Goal: Transaction & Acquisition: Purchase product/service

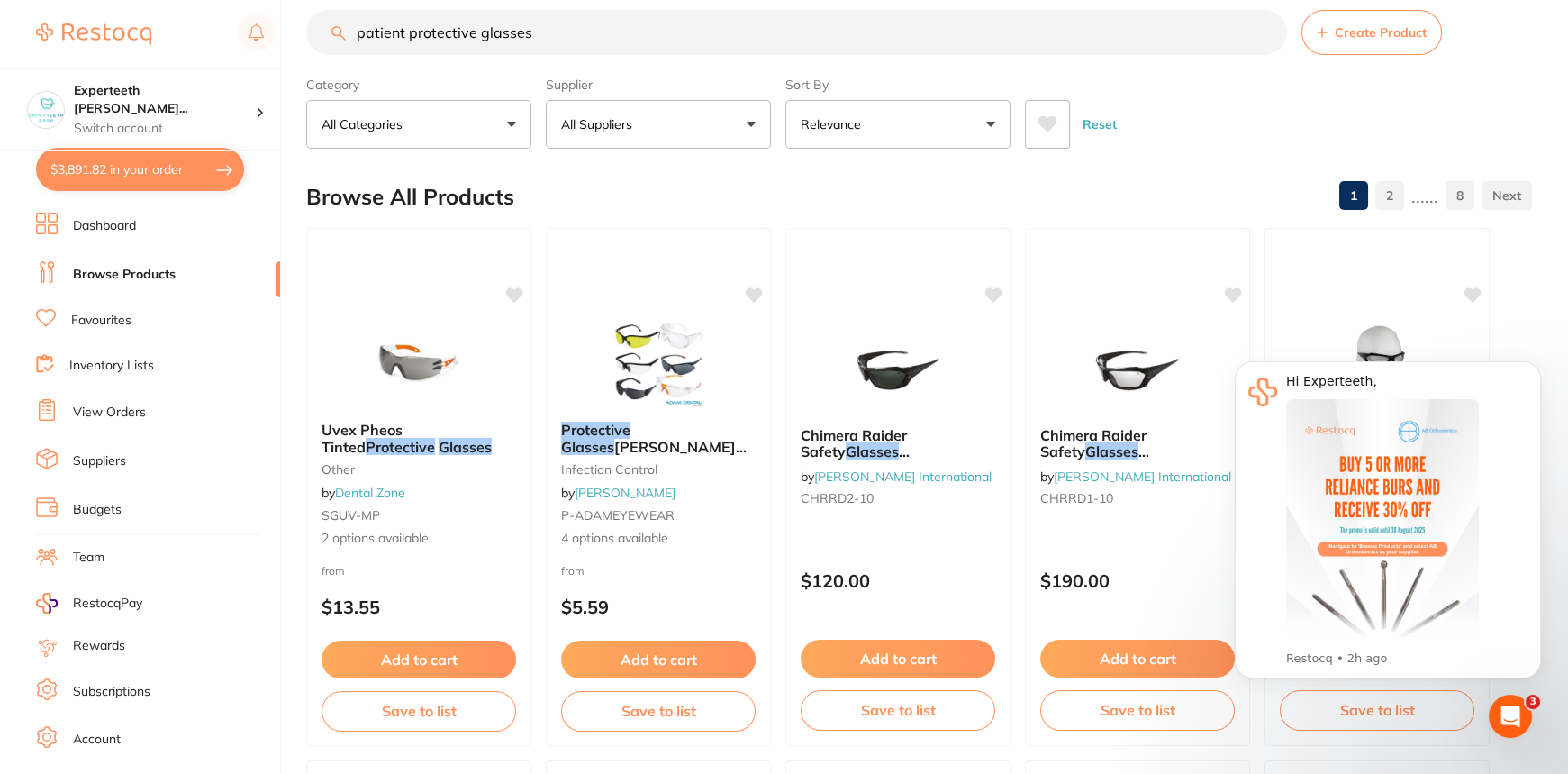
drag, startPoint x: 587, startPoint y: 27, endPoint x: 193, endPoint y: 6, distance: 394.6
click at [193, 6] on div "$3,891.82 Experteeth [PERSON_NAME]... Switch account Experteeth Eastwood West $…" at bounding box center [784, 361] width 1568 height 774
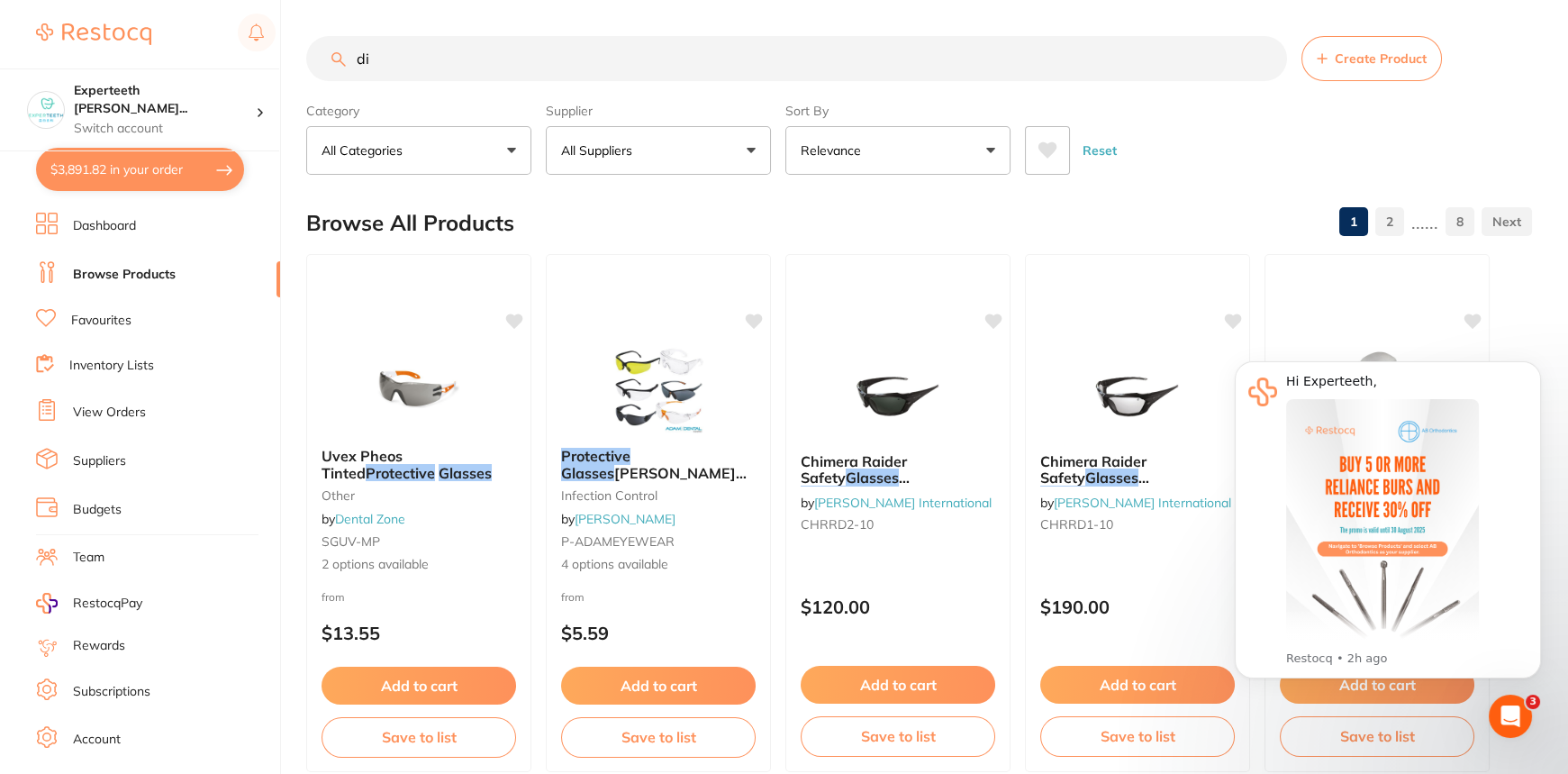
type input "d"
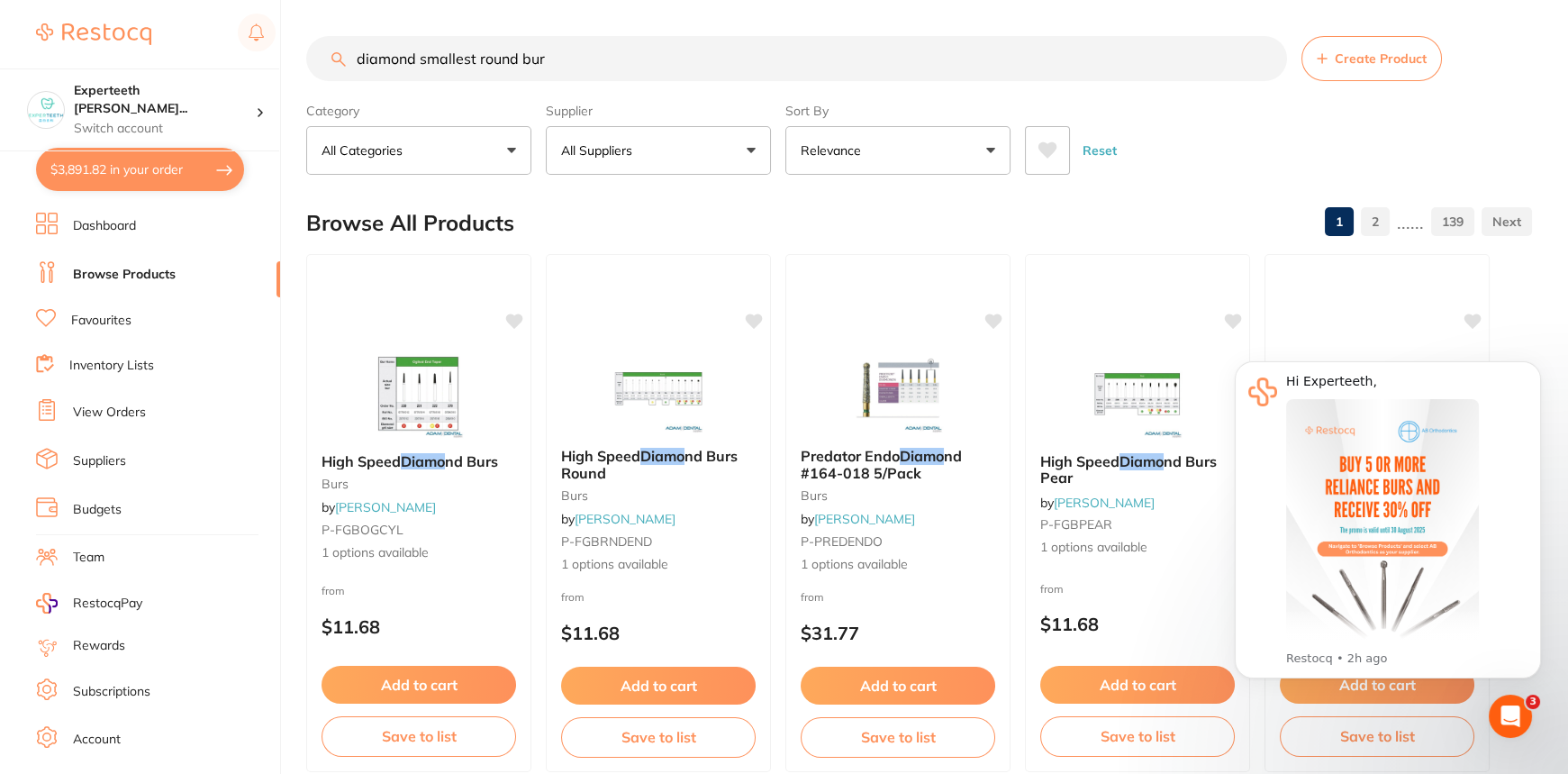
type input "diamond smallest round bur"
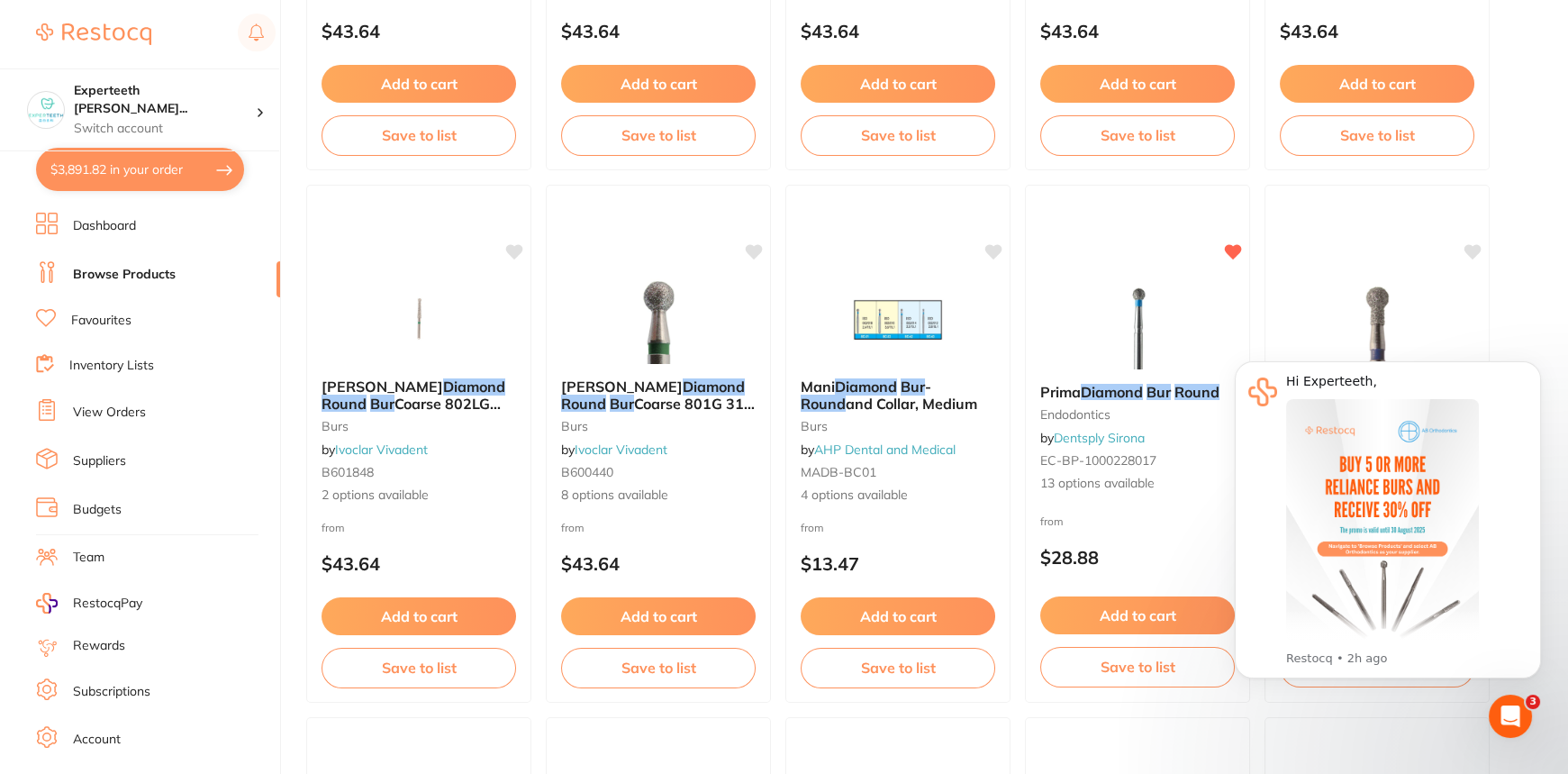
scroll to position [1146, 0]
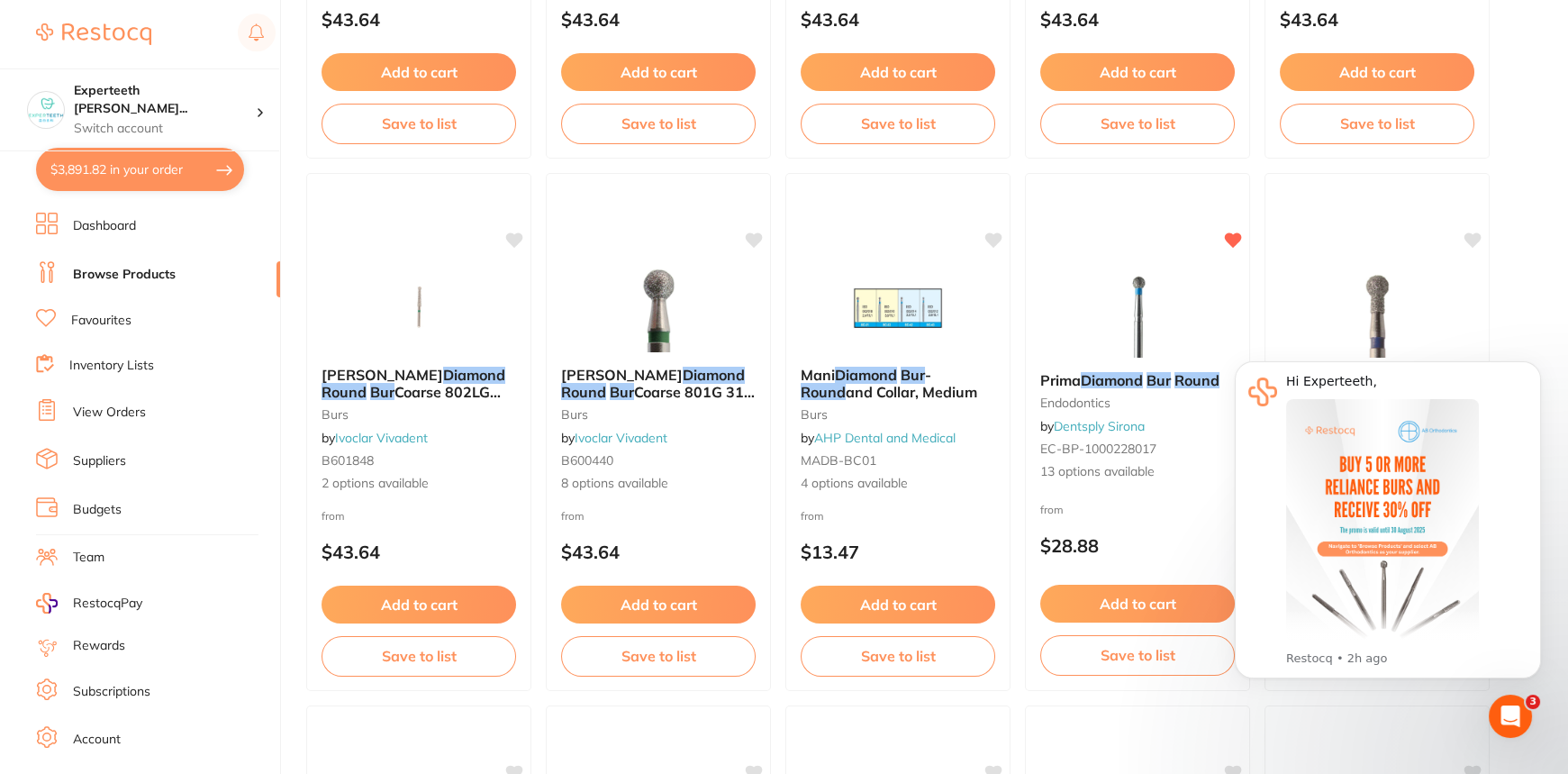
click at [885, 328] on img at bounding box center [898, 307] width 117 height 90
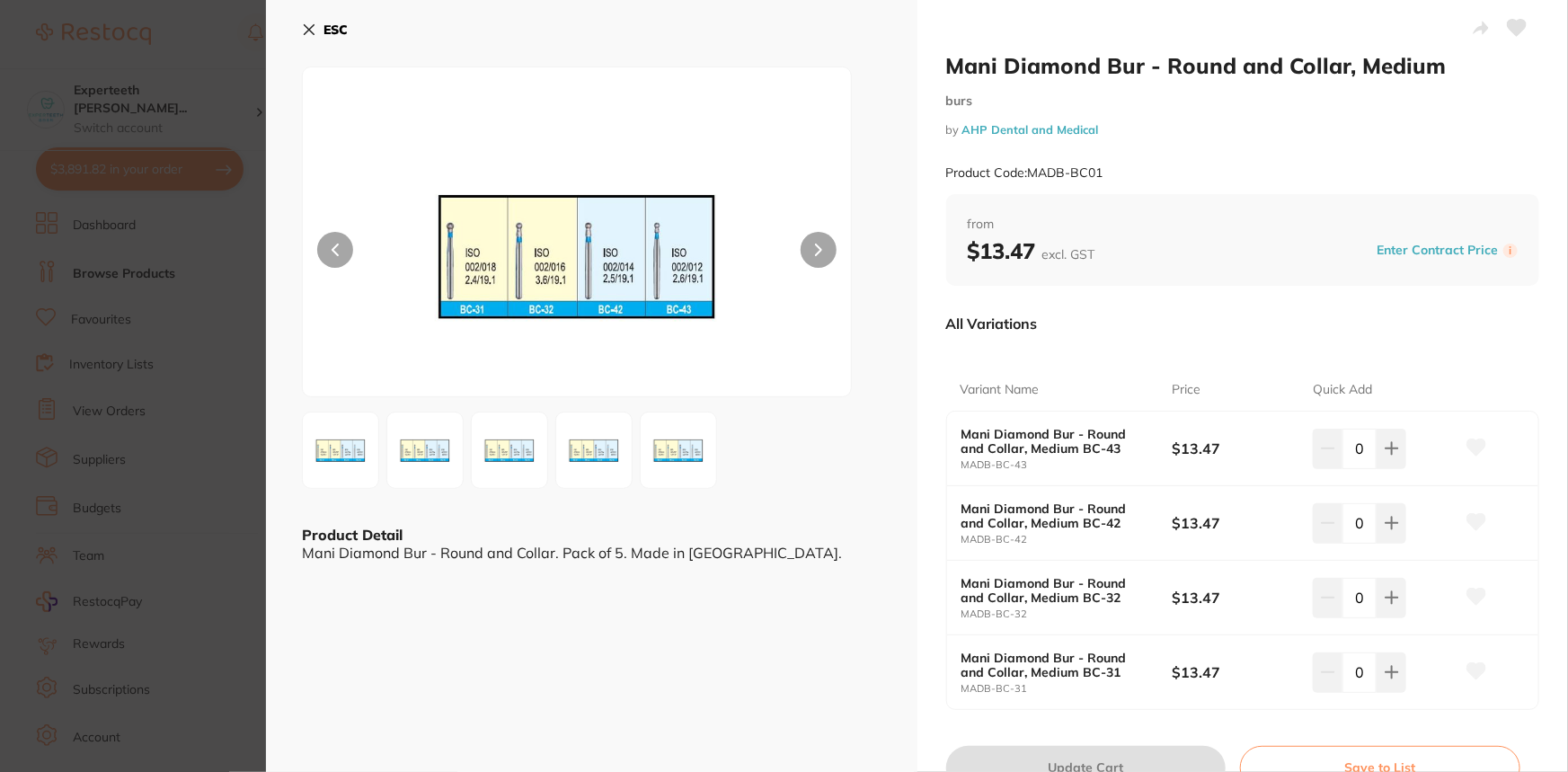
click at [199, 309] on section "Mani Diamond Bur - Round and Collar, Medium burs by AHP Dental and Medical Prod…" at bounding box center [784, 386] width 1568 height 772
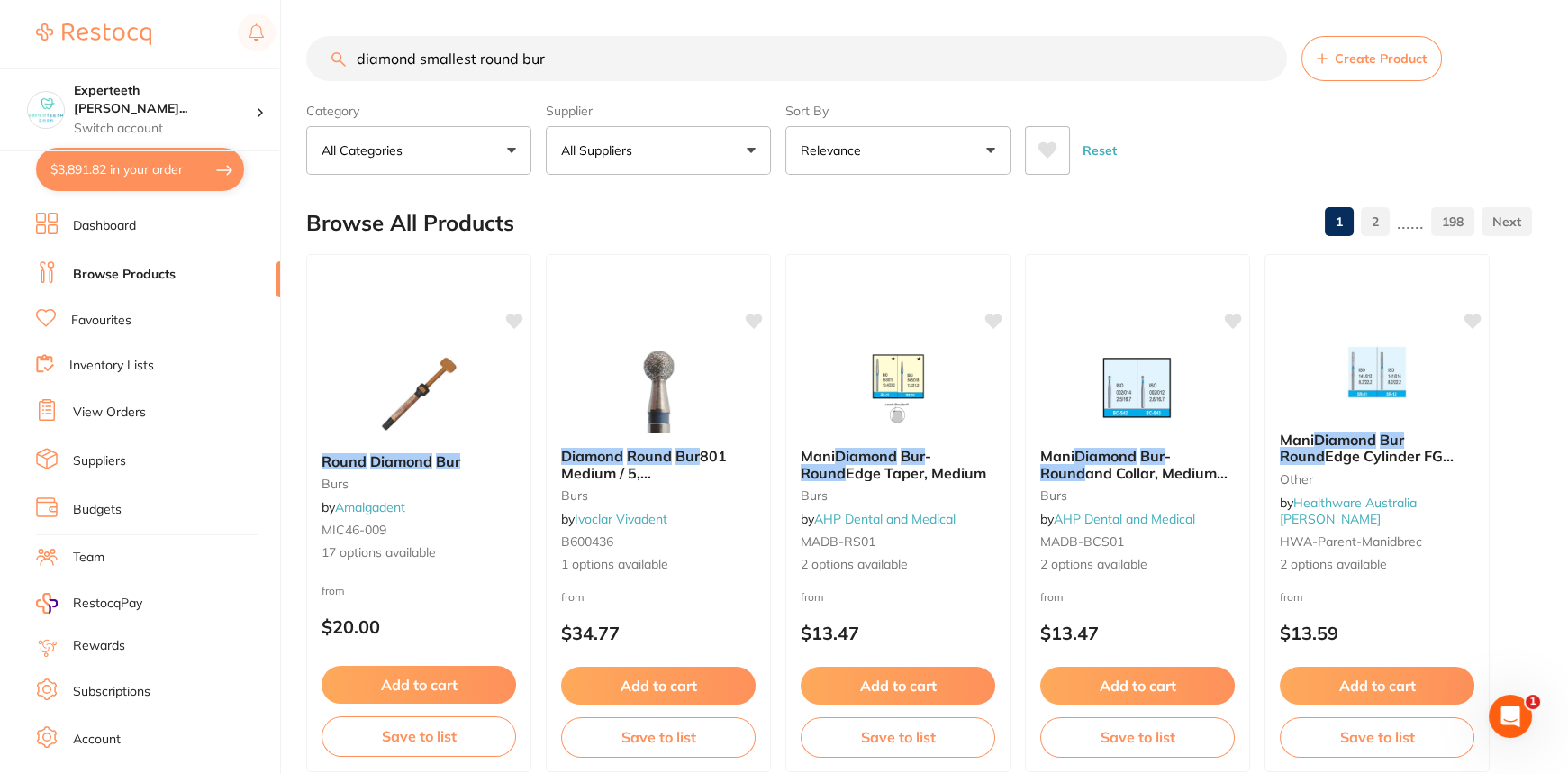
click at [603, 173] on button "All Suppliers" at bounding box center [658, 151] width 225 height 49
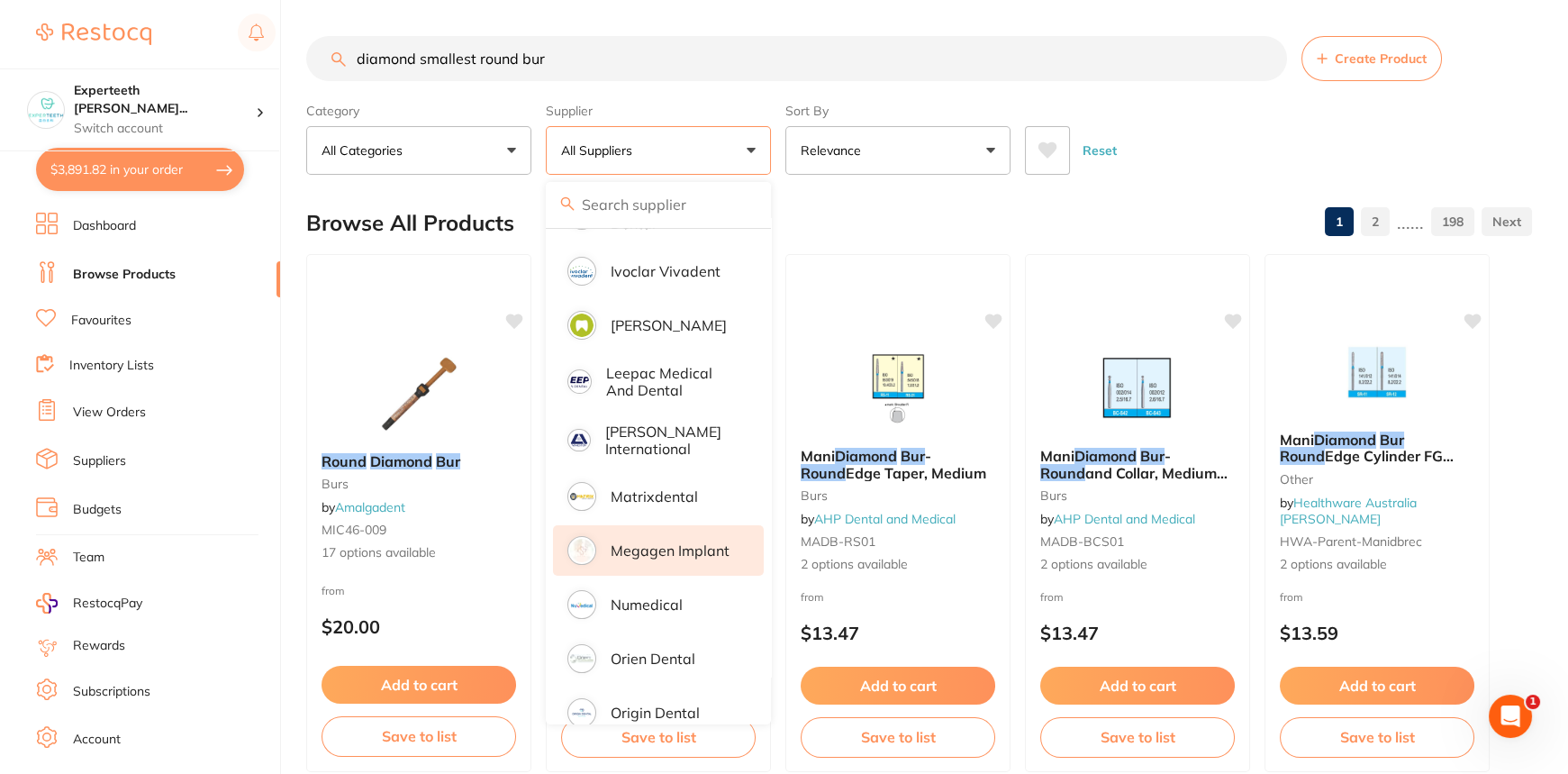
scroll to position [1064, 0]
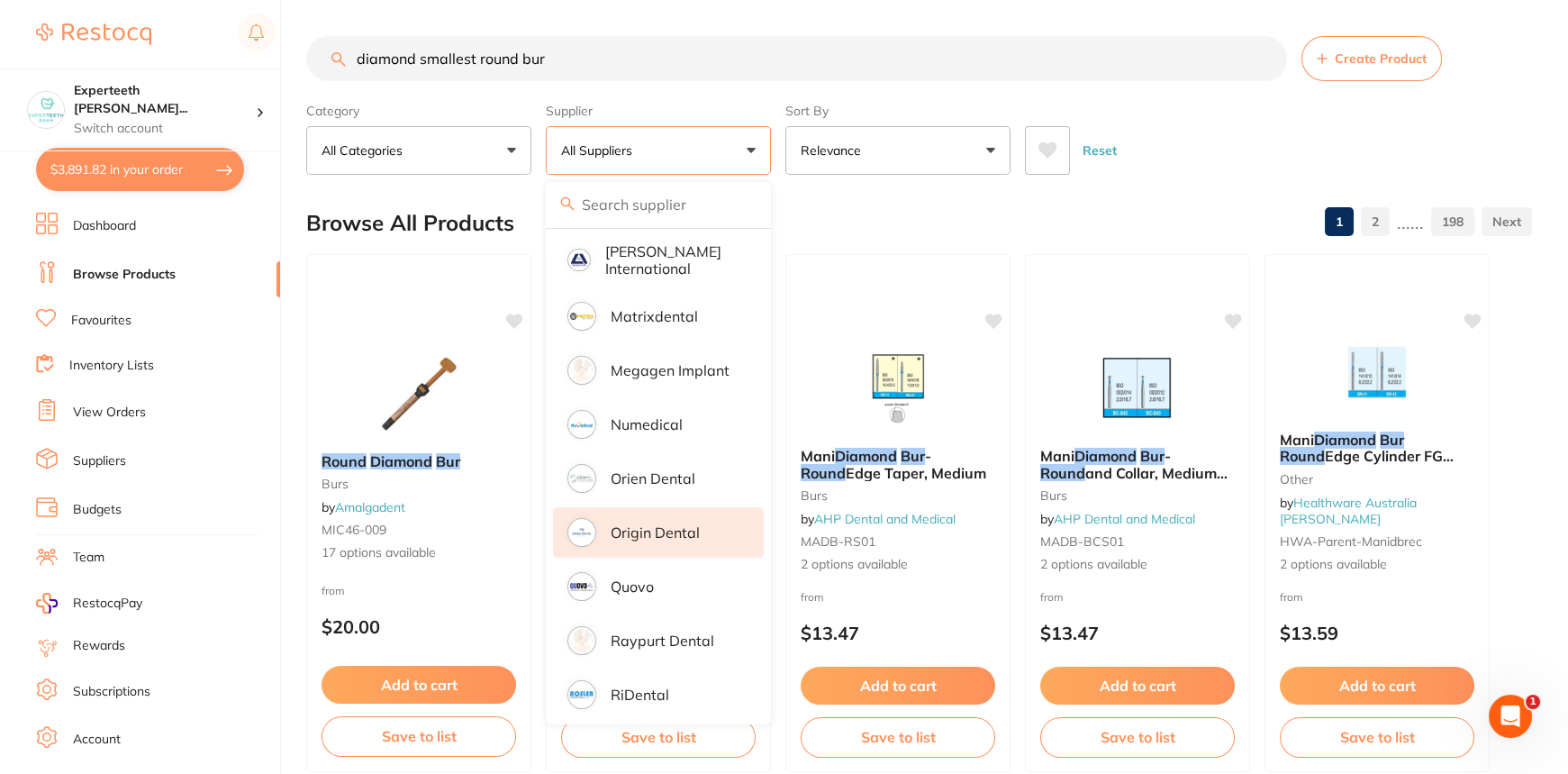
click at [670, 525] on p "Origin Dental" at bounding box center [655, 532] width 89 height 16
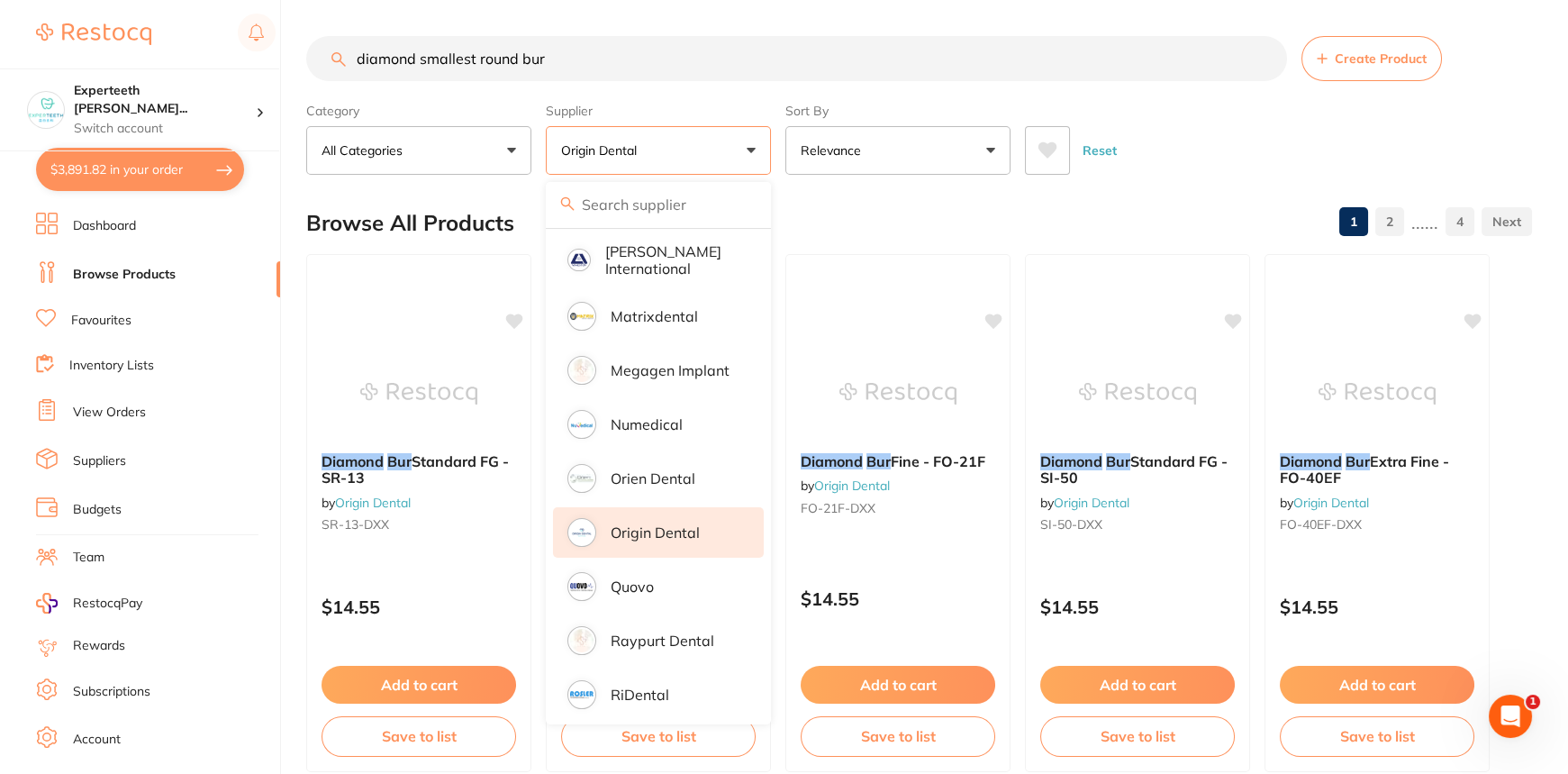
scroll to position [0, 0]
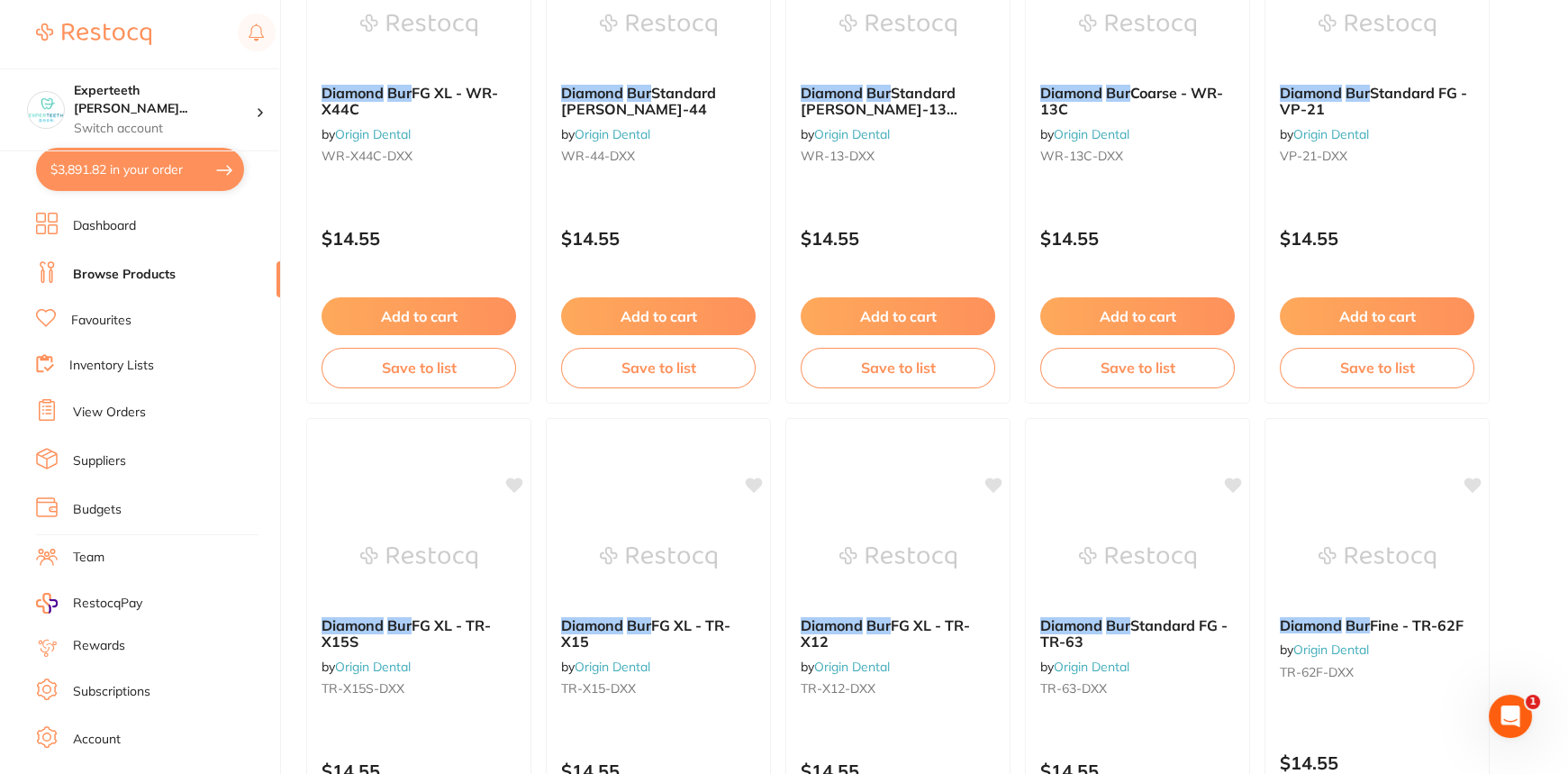
scroll to position [2047, 0]
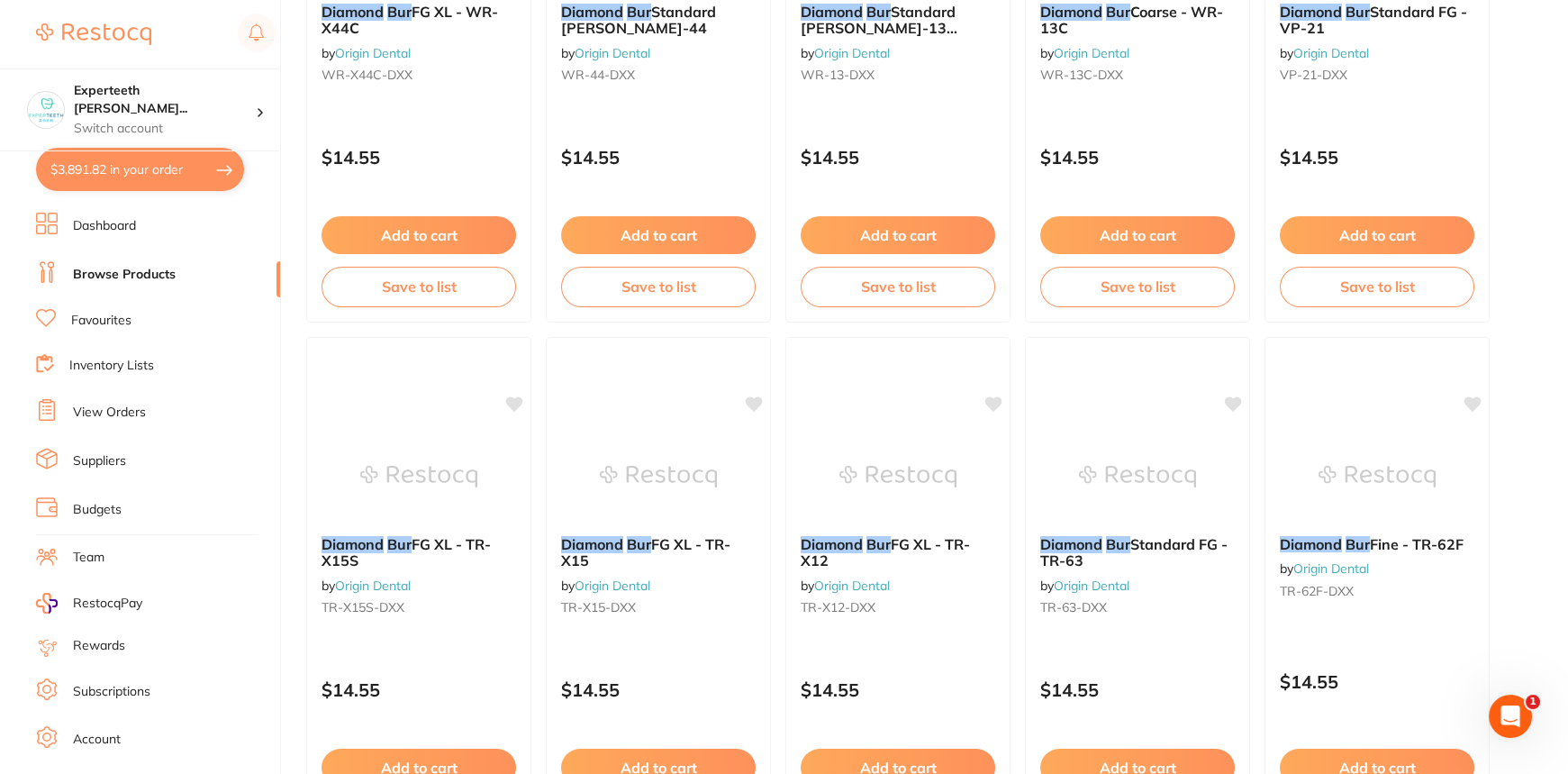
click at [188, 240] on ul "Dashboard Browse Products Favourites Inventory Lists View Orders Suppliers Budg…" at bounding box center [158, 524] width 245 height 622
click at [72, 219] on li "Dashboard" at bounding box center [158, 226] width 245 height 27
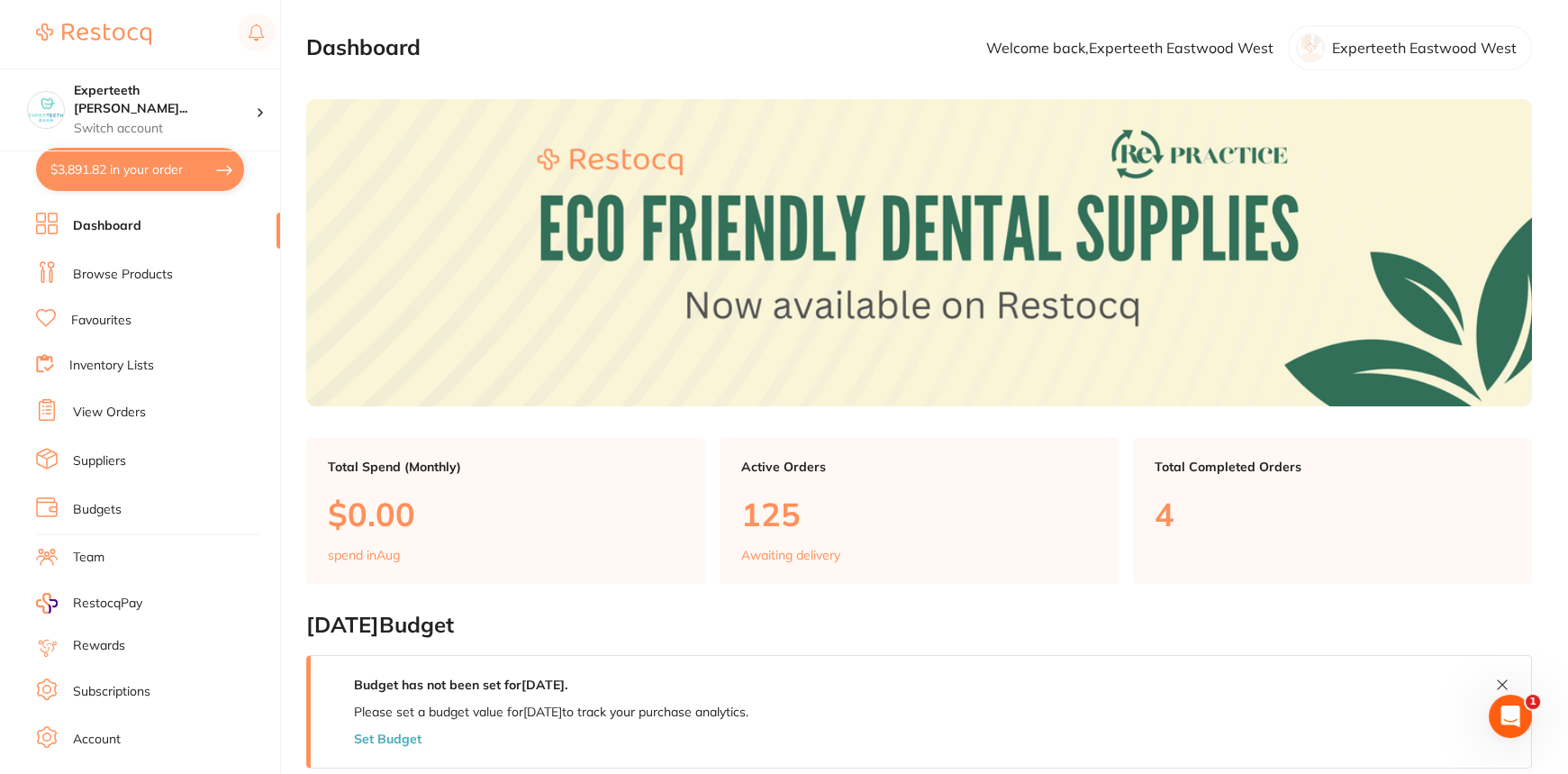
click at [127, 273] on link "Browse Products" at bounding box center [123, 274] width 100 height 18
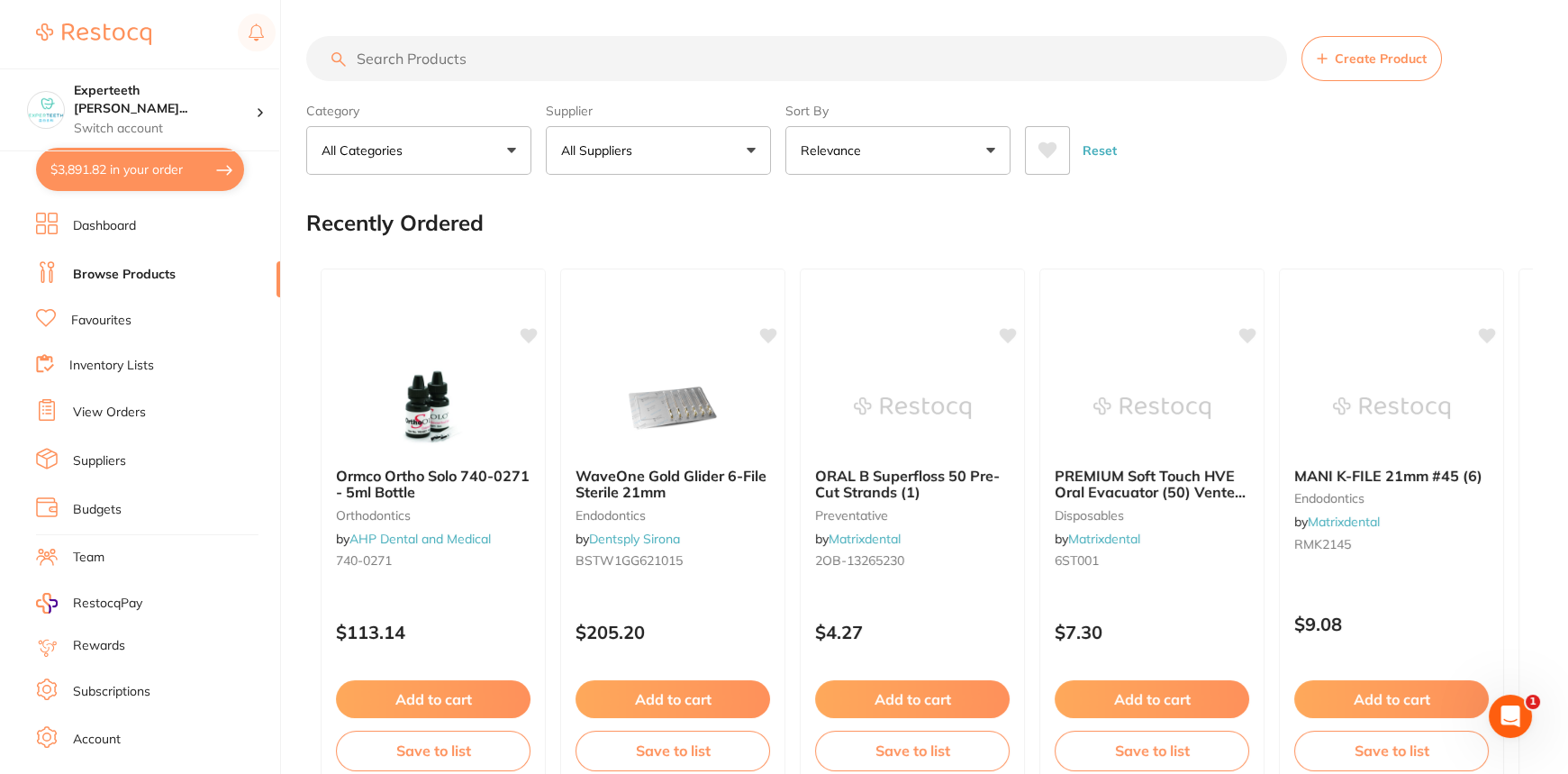
click at [124, 405] on link "View Orders" at bounding box center [109, 412] width 73 height 18
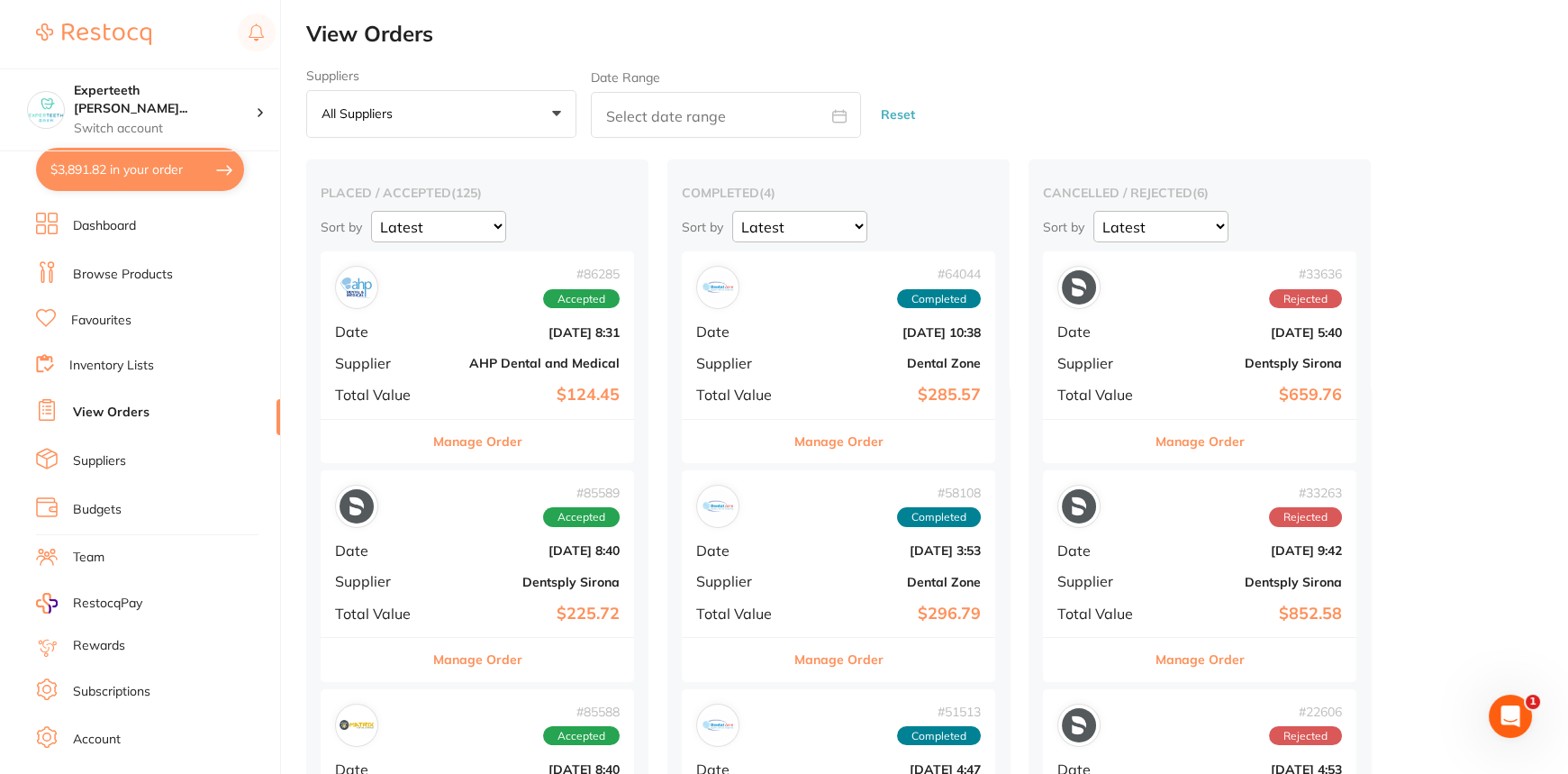
click at [712, 128] on input "text" at bounding box center [726, 115] width 270 height 46
select select "7"
select select "2025"
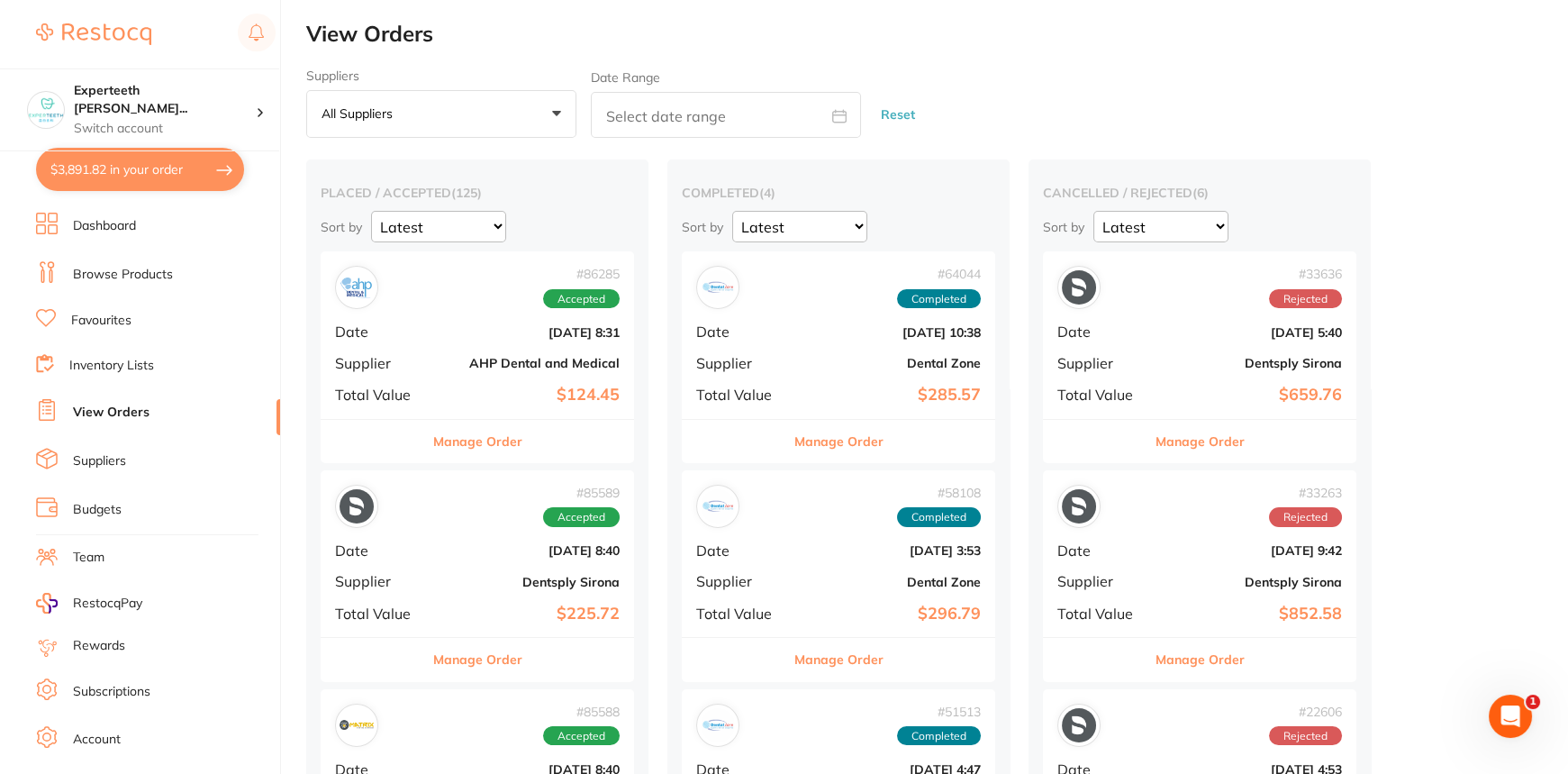
click at [148, 354] on li "Inventory Lists" at bounding box center [158, 365] width 245 height 24
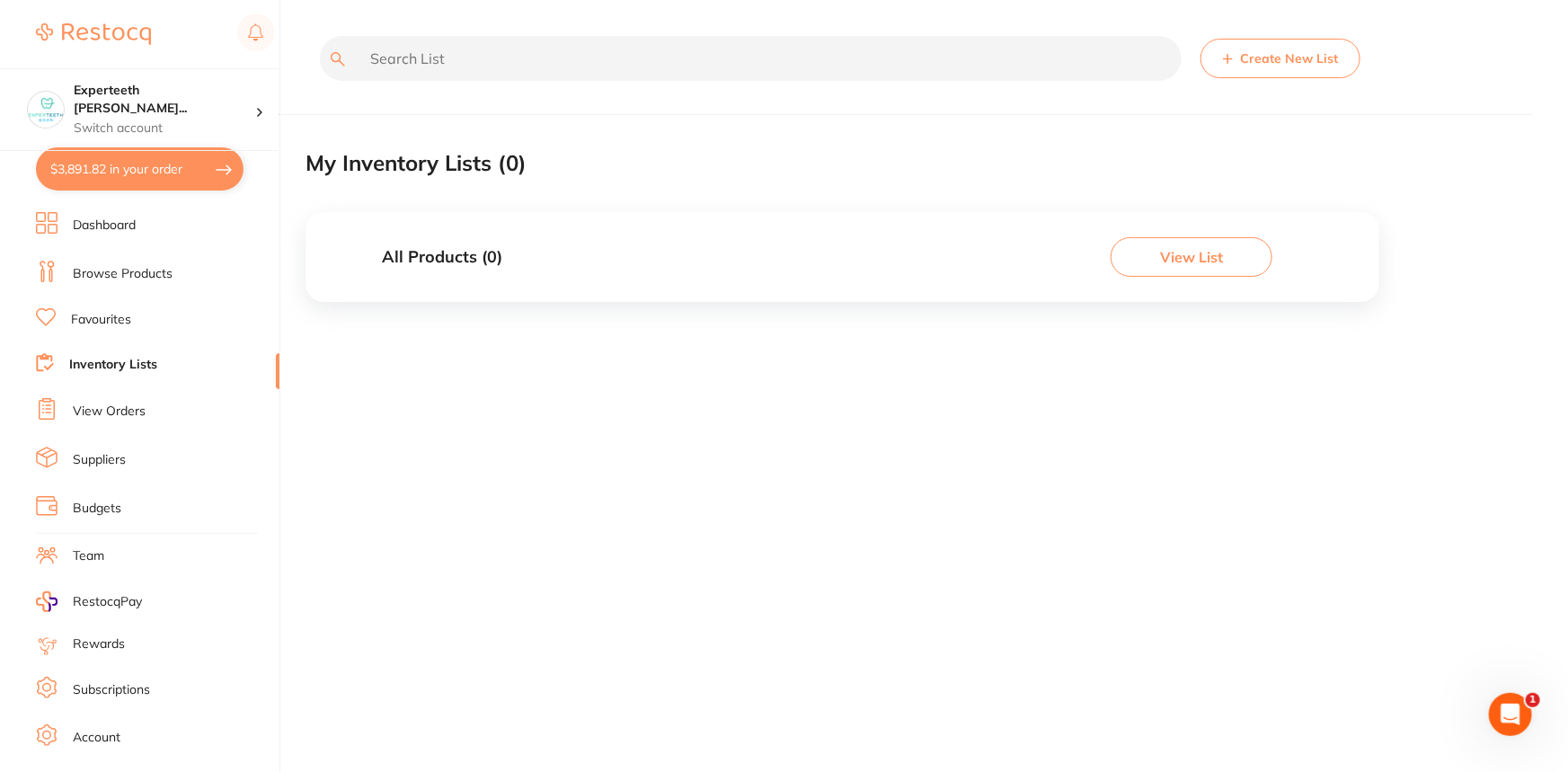
click at [136, 224] on link "Dashboard" at bounding box center [104, 225] width 63 height 18
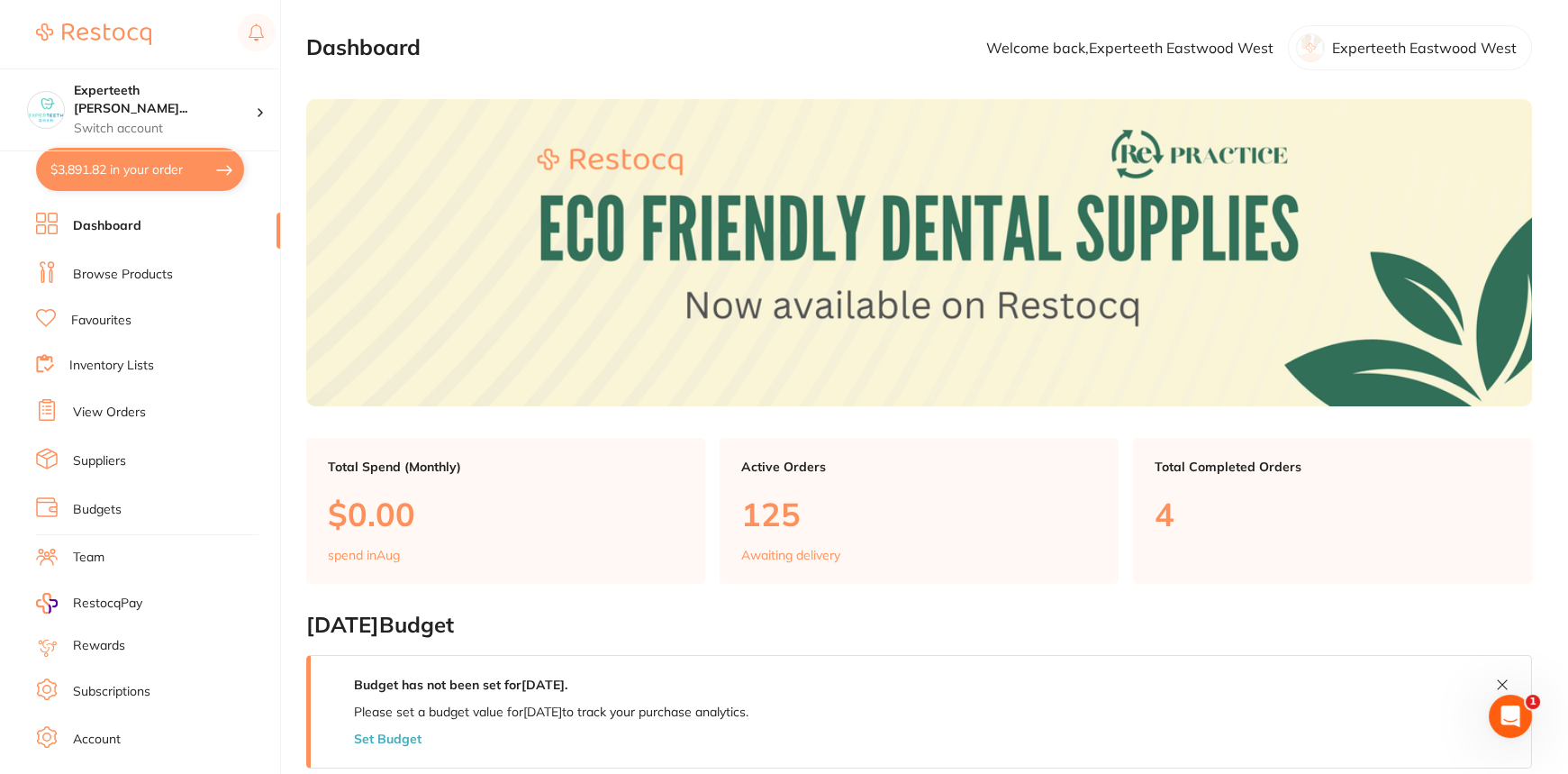
click at [182, 274] on li "Browse Products" at bounding box center [158, 274] width 245 height 27
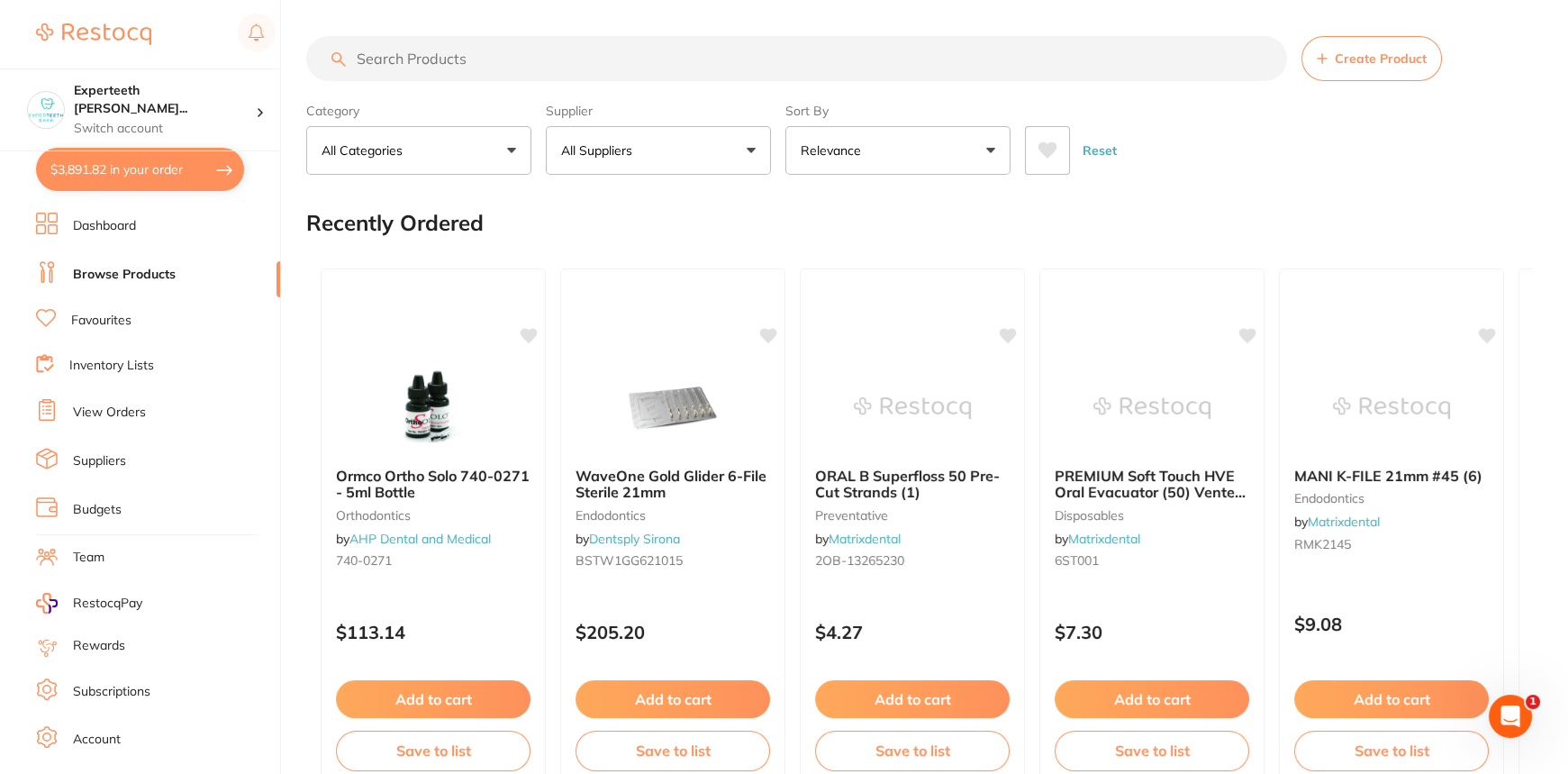
drag, startPoint x: 488, startPoint y: 58, endPoint x: 514, endPoint y: 50, distance: 27.2
click at [488, 57] on input "search" at bounding box center [796, 59] width 981 height 45
click at [544, 67] on input "search" at bounding box center [796, 59] width 981 height 45
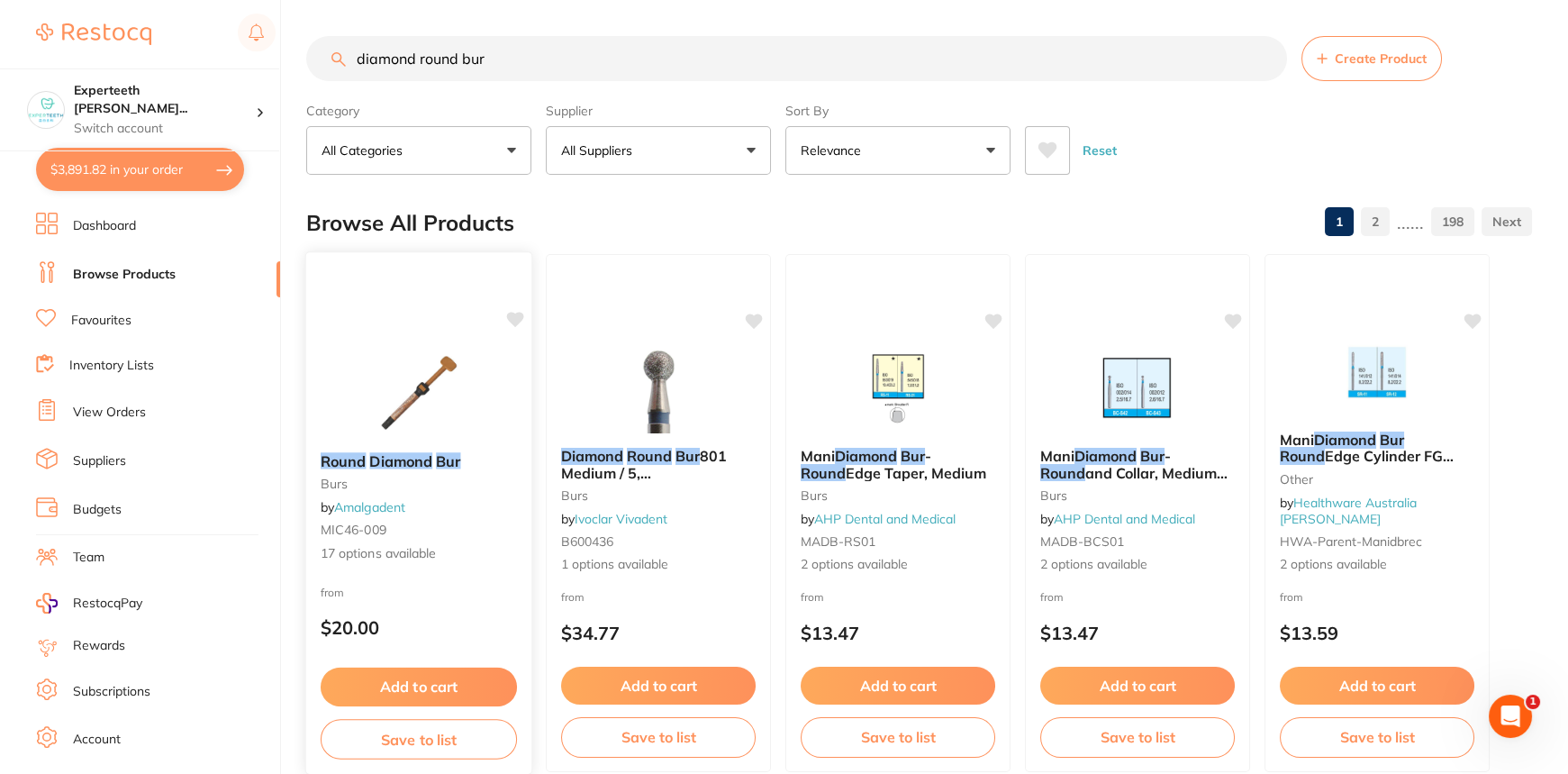
click at [433, 409] on img at bounding box center [418, 392] width 118 height 91
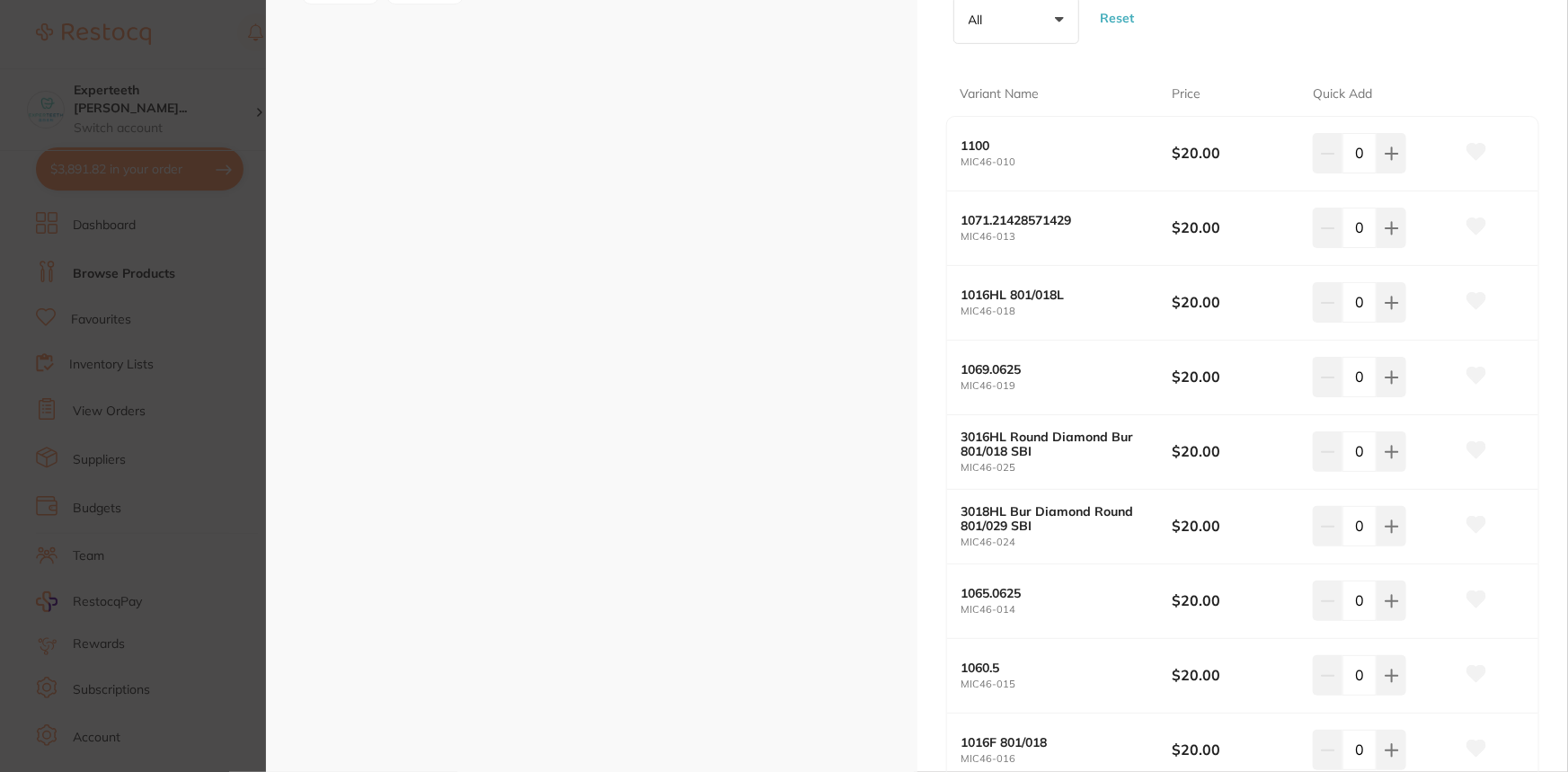
scroll to position [490, 0]
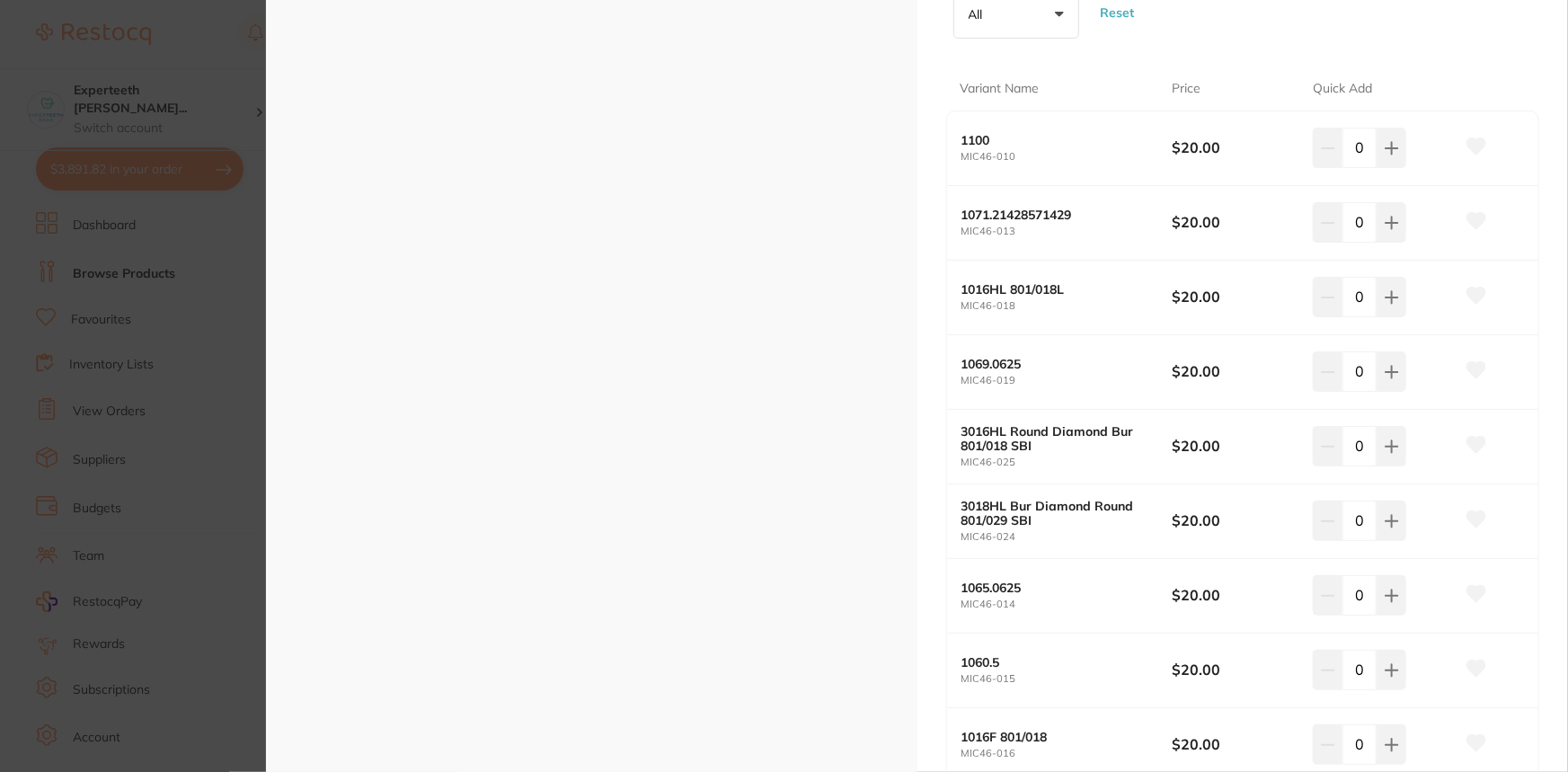
click at [214, 435] on section "Round Diamond Bur burs by Amalgadent Product Code: MIC46-009 ESC Round Diamond …" at bounding box center [784, 386] width 1568 height 772
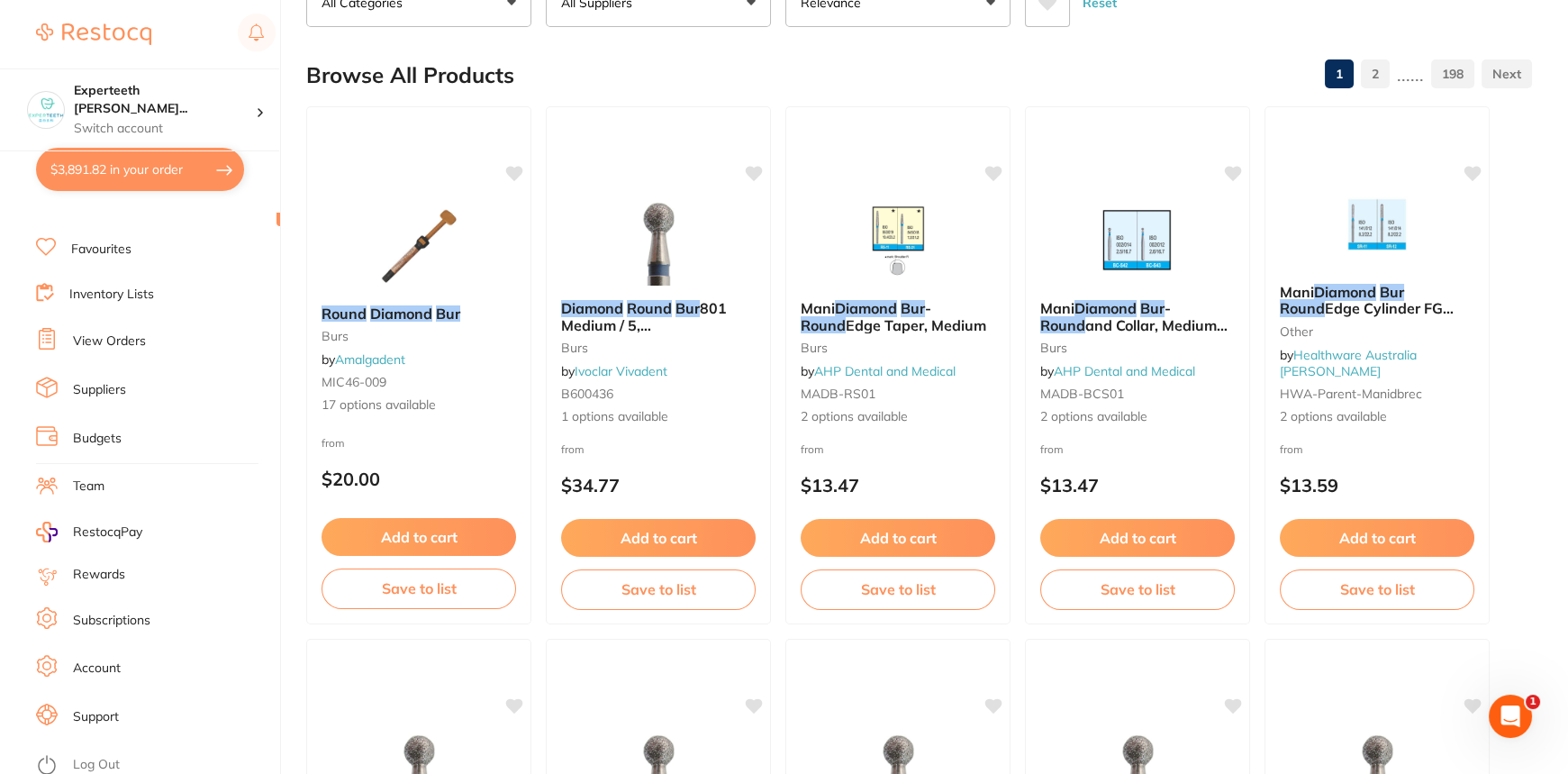
scroll to position [84, 0]
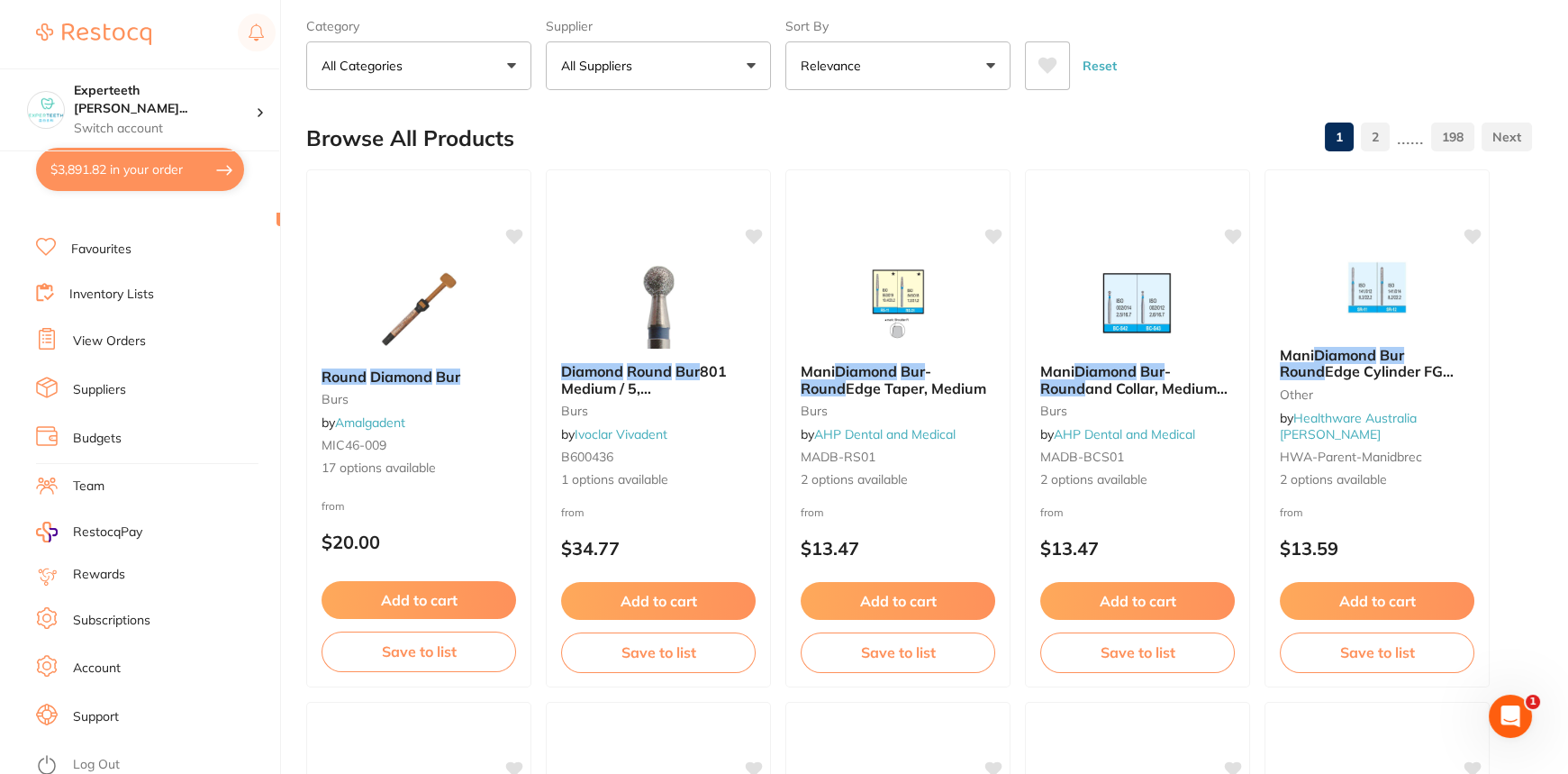
click at [620, 84] on button "All Suppliers" at bounding box center [658, 65] width 225 height 49
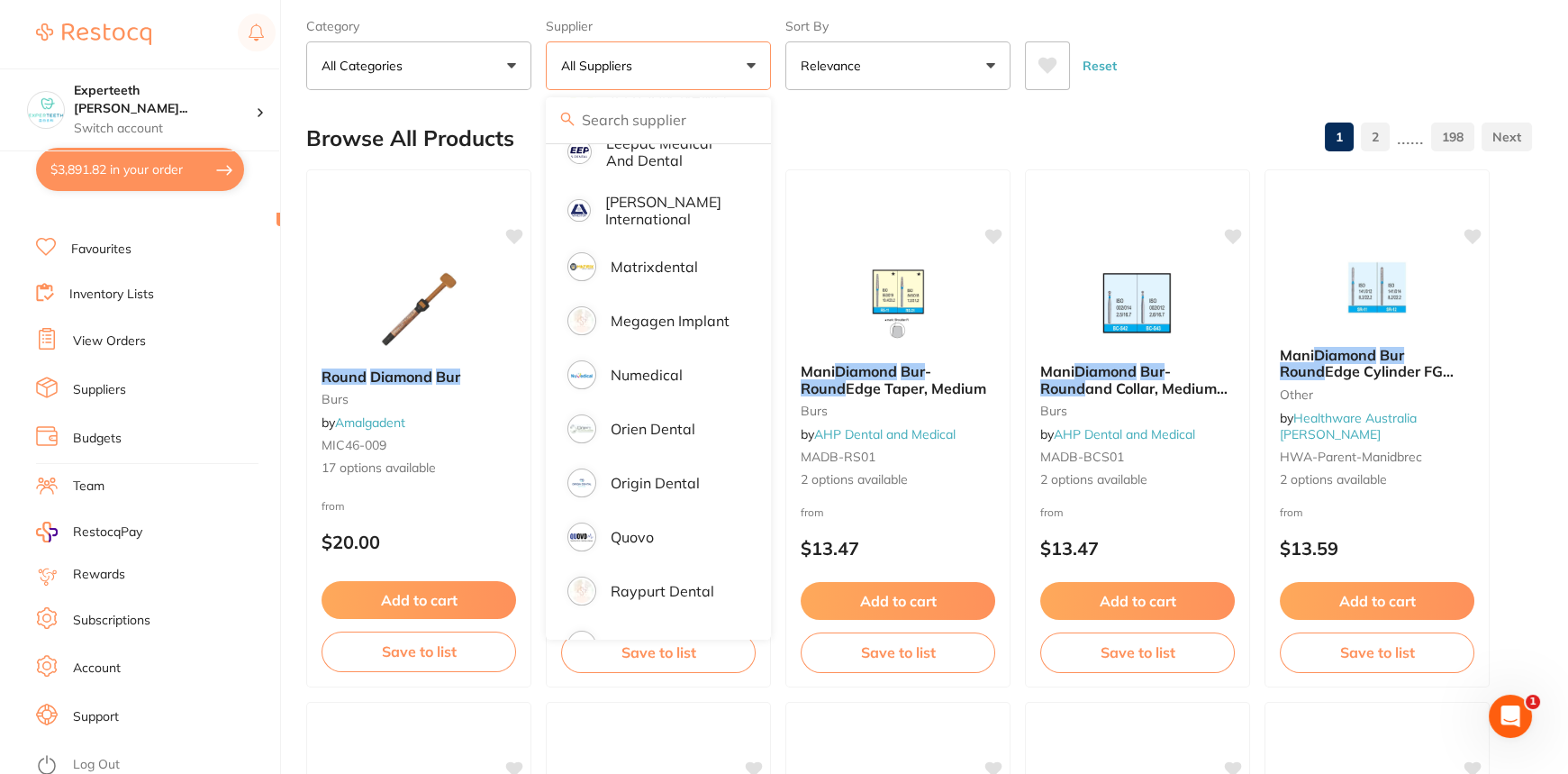
scroll to position [1146, 0]
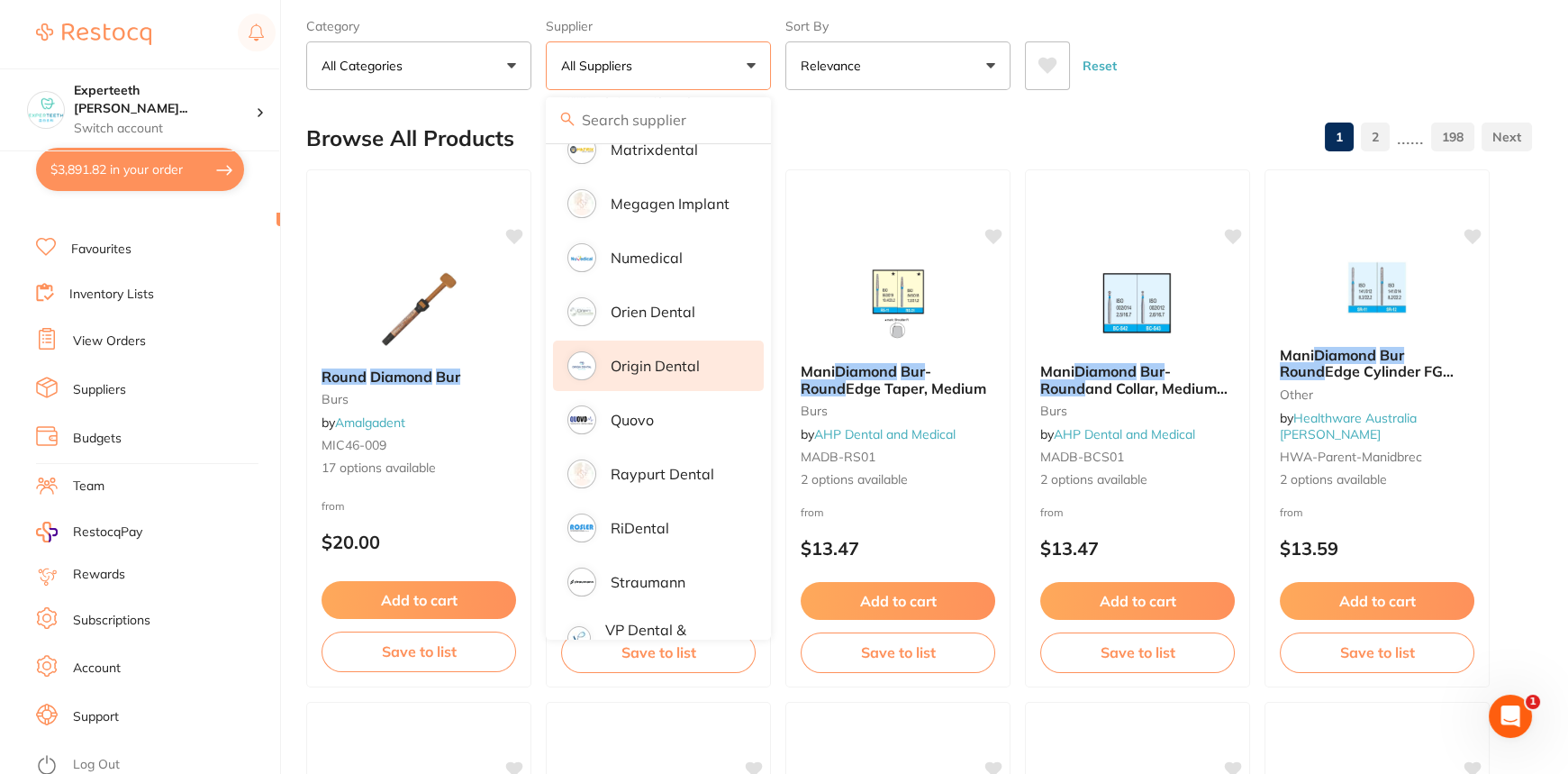
click at [671, 358] on p "Origin Dental" at bounding box center [655, 365] width 89 height 16
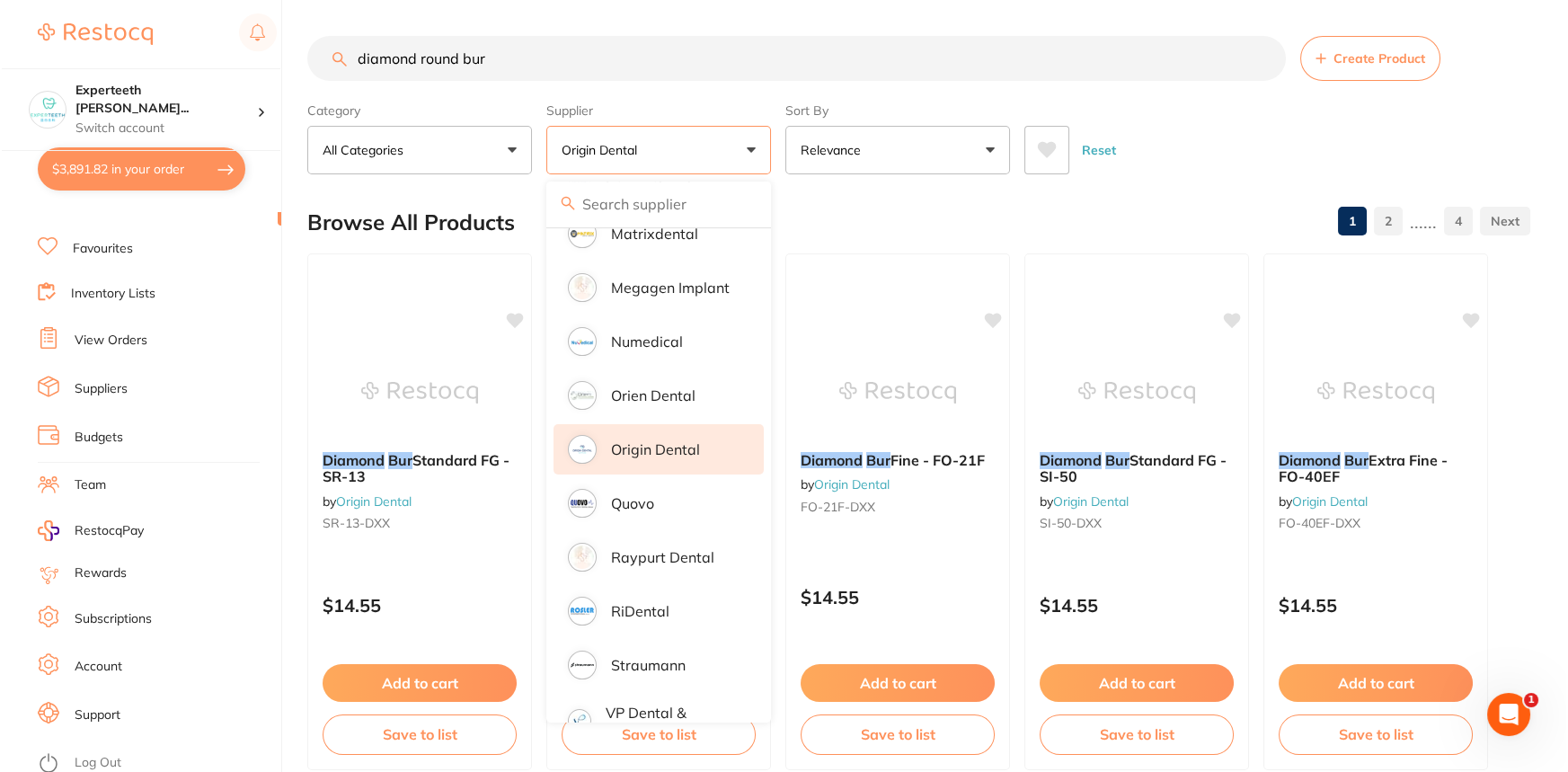
scroll to position [0, 0]
click at [288, 422] on div "$3,891.82 Experteeth [PERSON_NAME]... Switch account Experteeth [GEOGRAPHIC_DAT…" at bounding box center [782, 386] width 1564 height 772
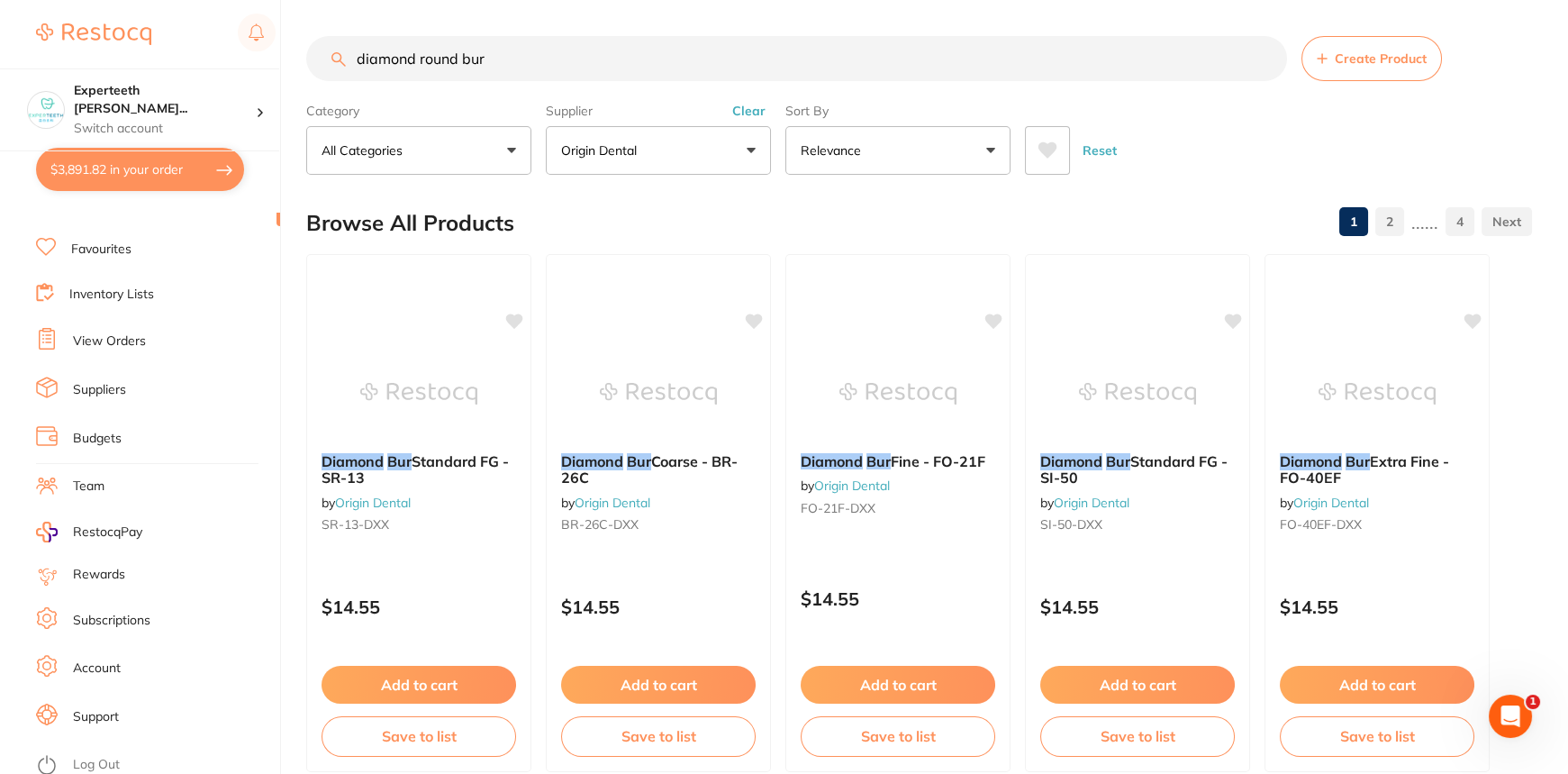
click at [450, 417] on img at bounding box center [419, 394] width 117 height 90
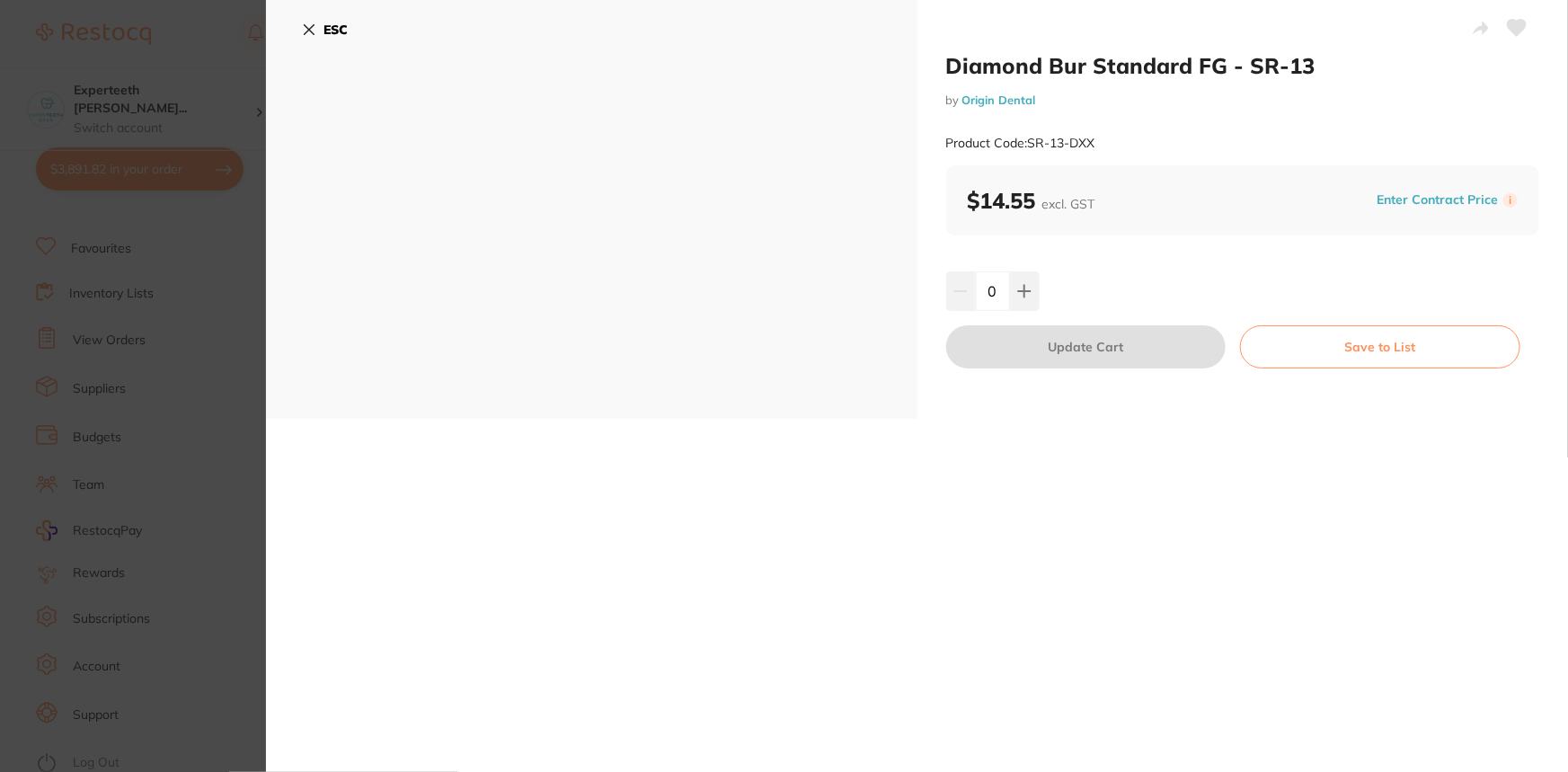
click at [1140, 165] on div "$14.55 excl. GST Enter Contract Price i" at bounding box center [1243, 200] width 594 height 70
click at [230, 200] on section "Diamond Bur Standard FG - SR-13 by Origin Dental Product Code: SR-13-DXX ESC Di…" at bounding box center [784, 386] width 1568 height 772
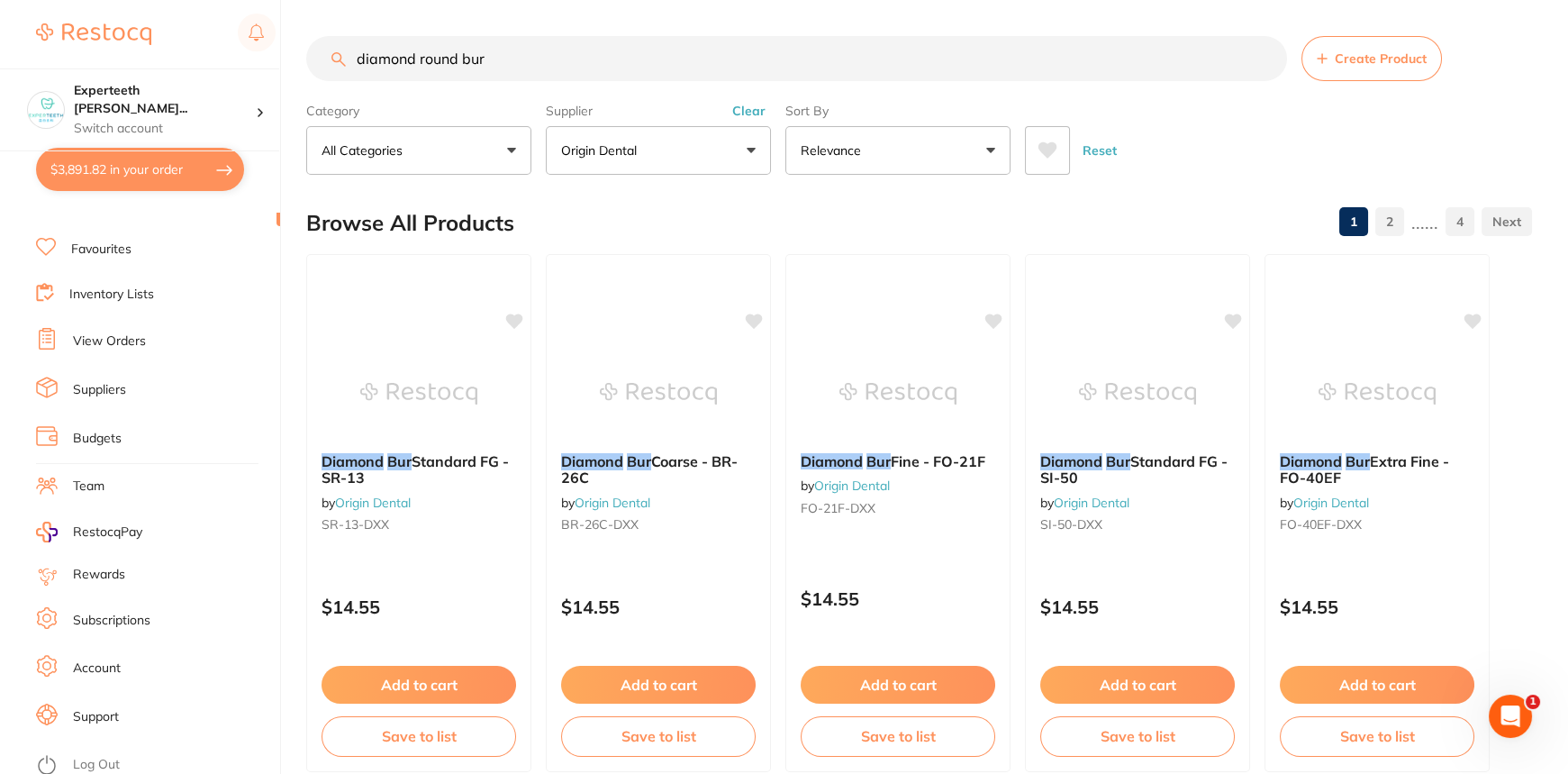
drag, startPoint x: 454, startPoint y: 59, endPoint x: 0, endPoint y: -8, distance: 458.9
click at [0, 0] on html "$3,891.82 Experteeth [PERSON_NAME]... Switch account Experteeth [GEOGRAPHIC_DAT…" at bounding box center [784, 387] width 1568 height 774
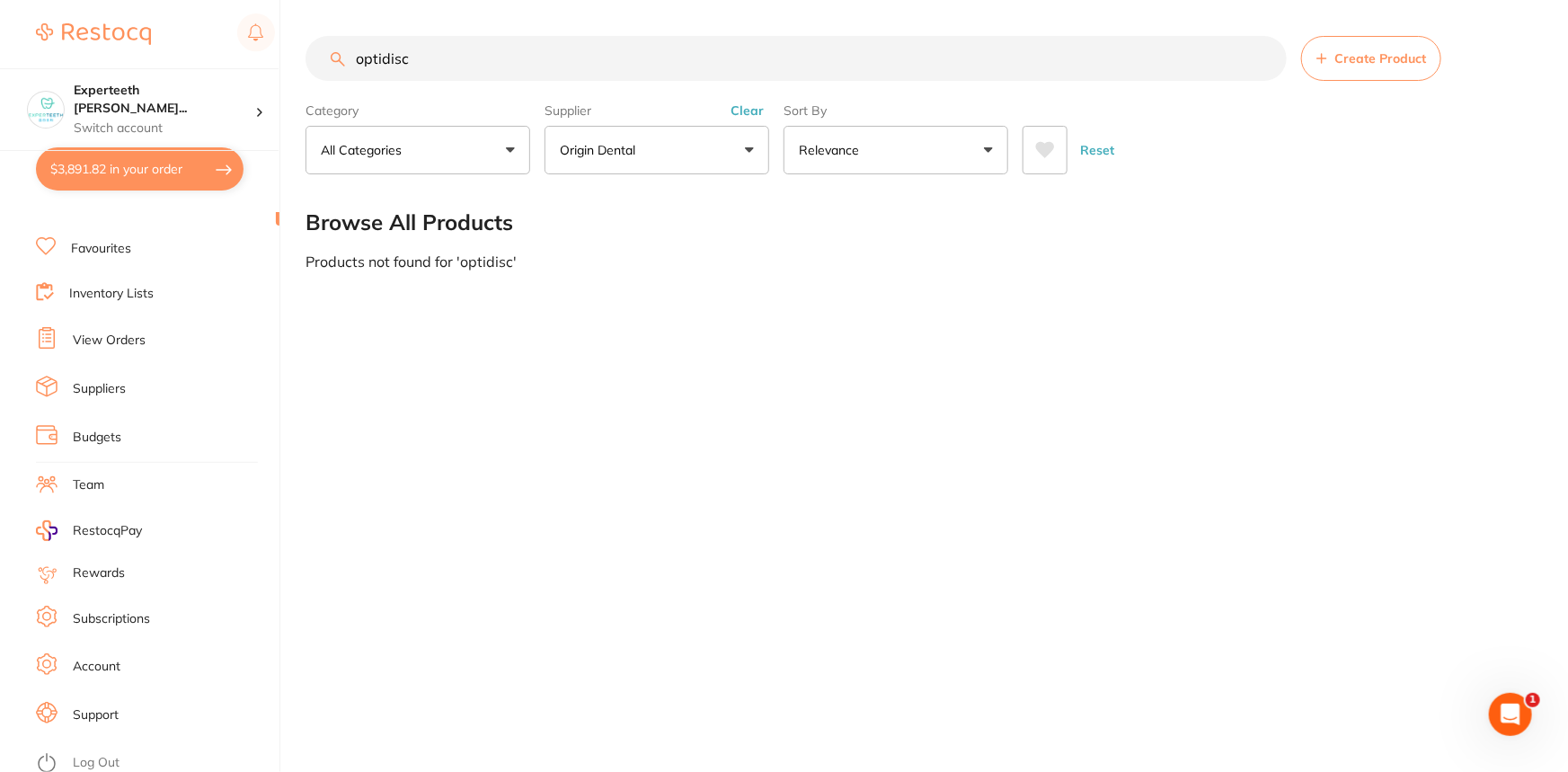
click at [596, 141] on p "Origin Dental" at bounding box center [601, 149] width 82 height 18
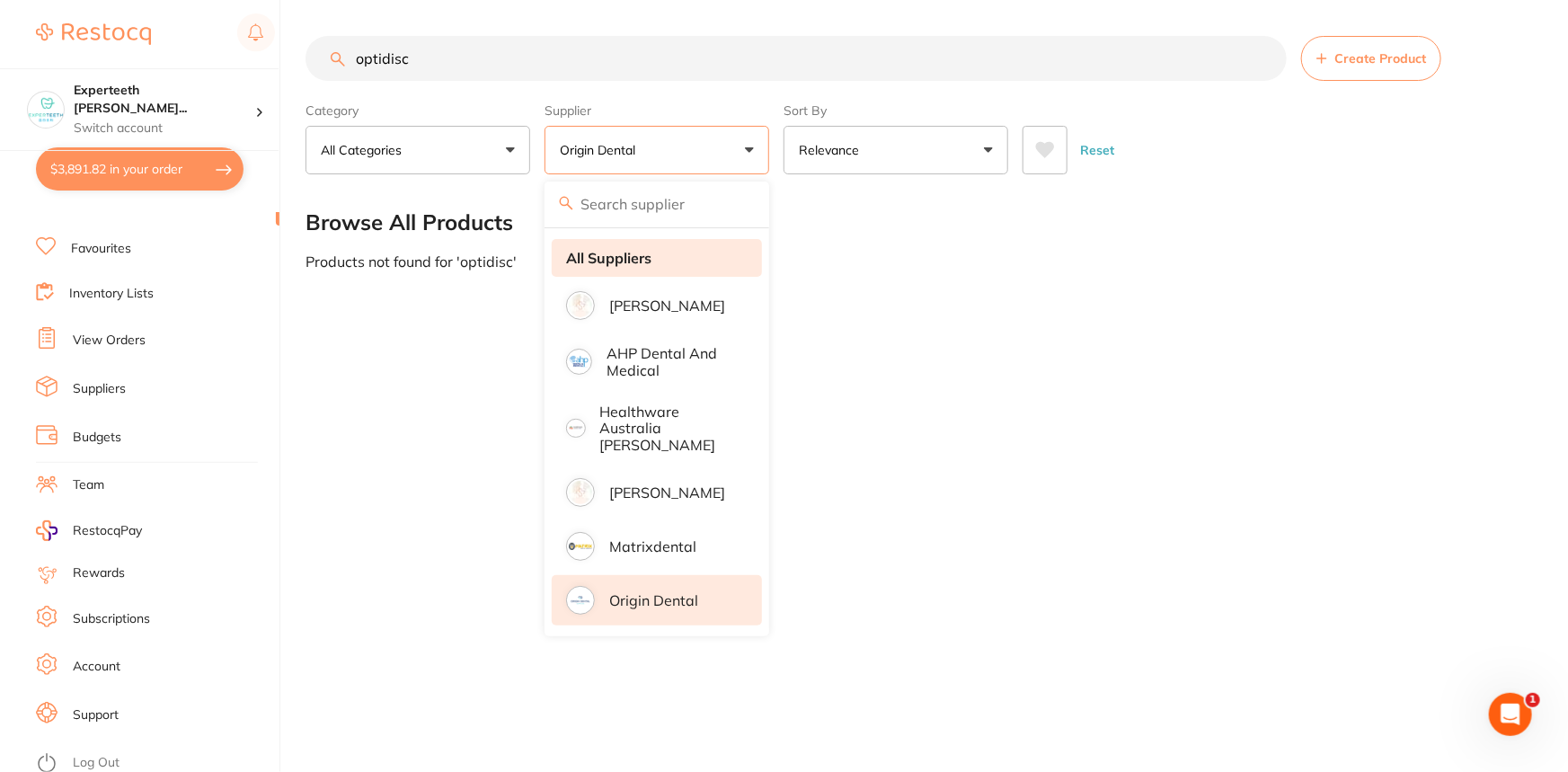
click at [627, 264] on strong "All Suppliers" at bounding box center [608, 257] width 85 height 16
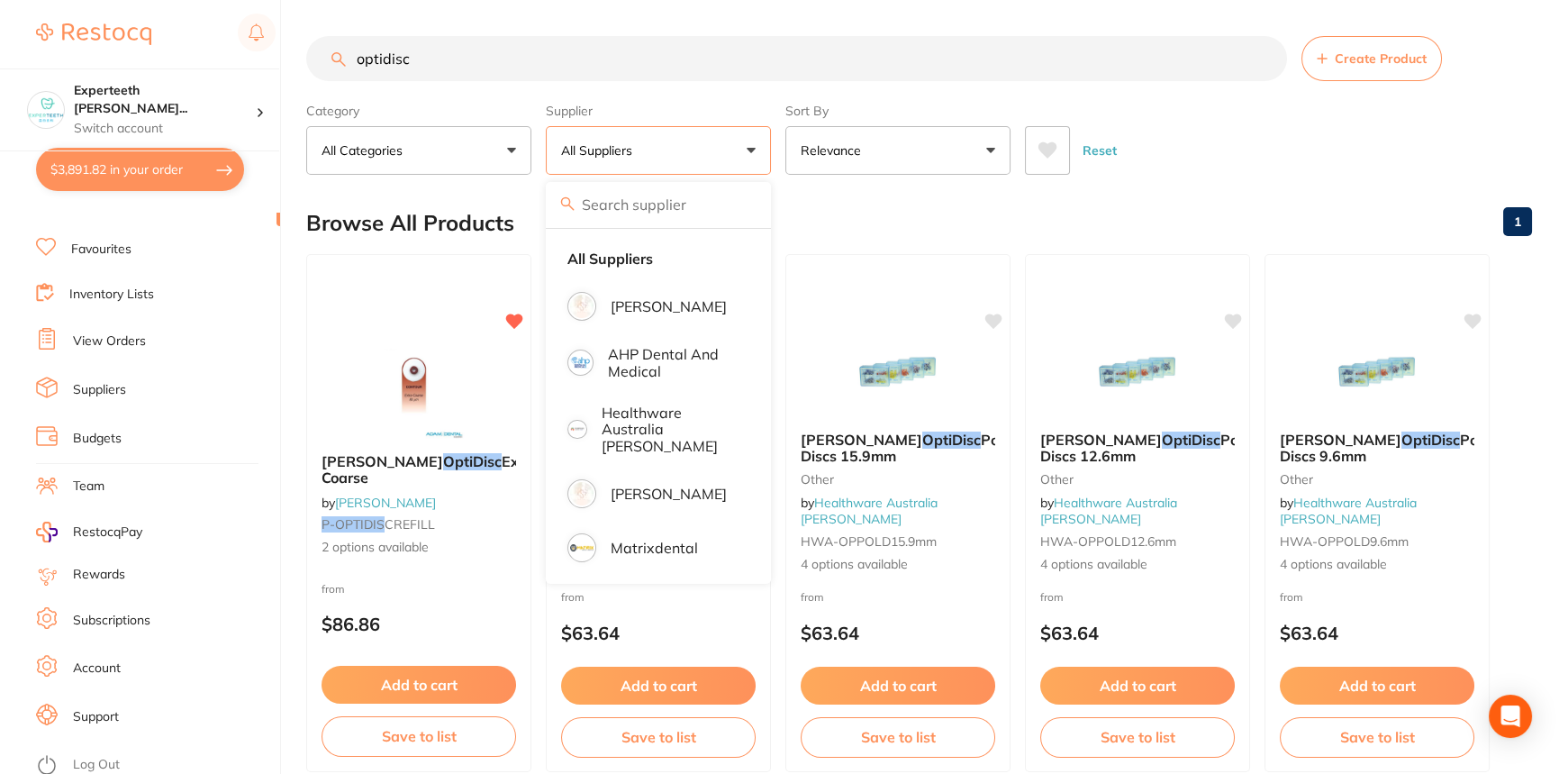
click at [819, 107] on label "Sort By" at bounding box center [898, 110] width 225 height 16
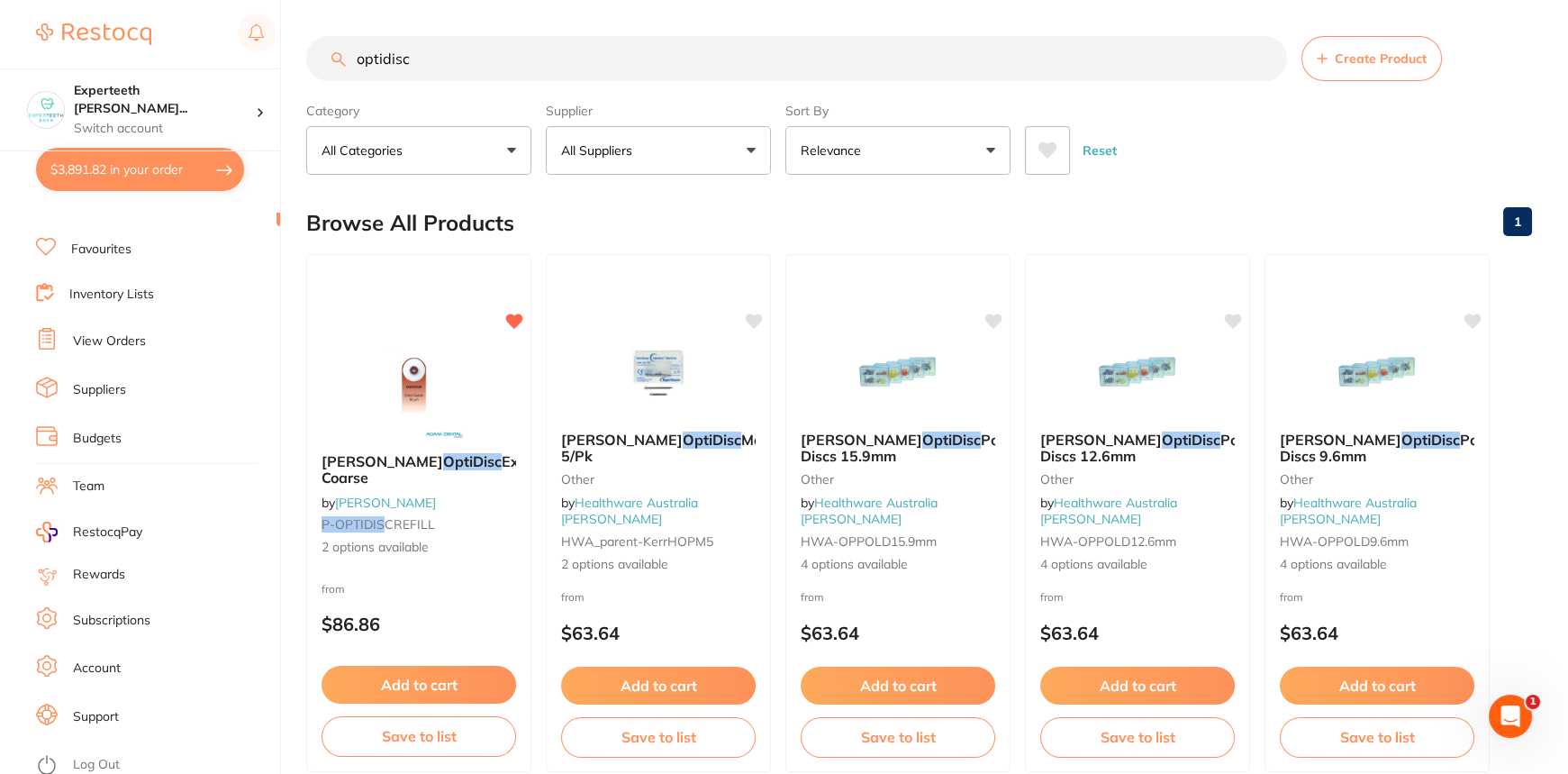
click at [670, 53] on input "optidisc" at bounding box center [796, 59] width 981 height 45
click at [470, 409] on img at bounding box center [419, 394] width 117 height 90
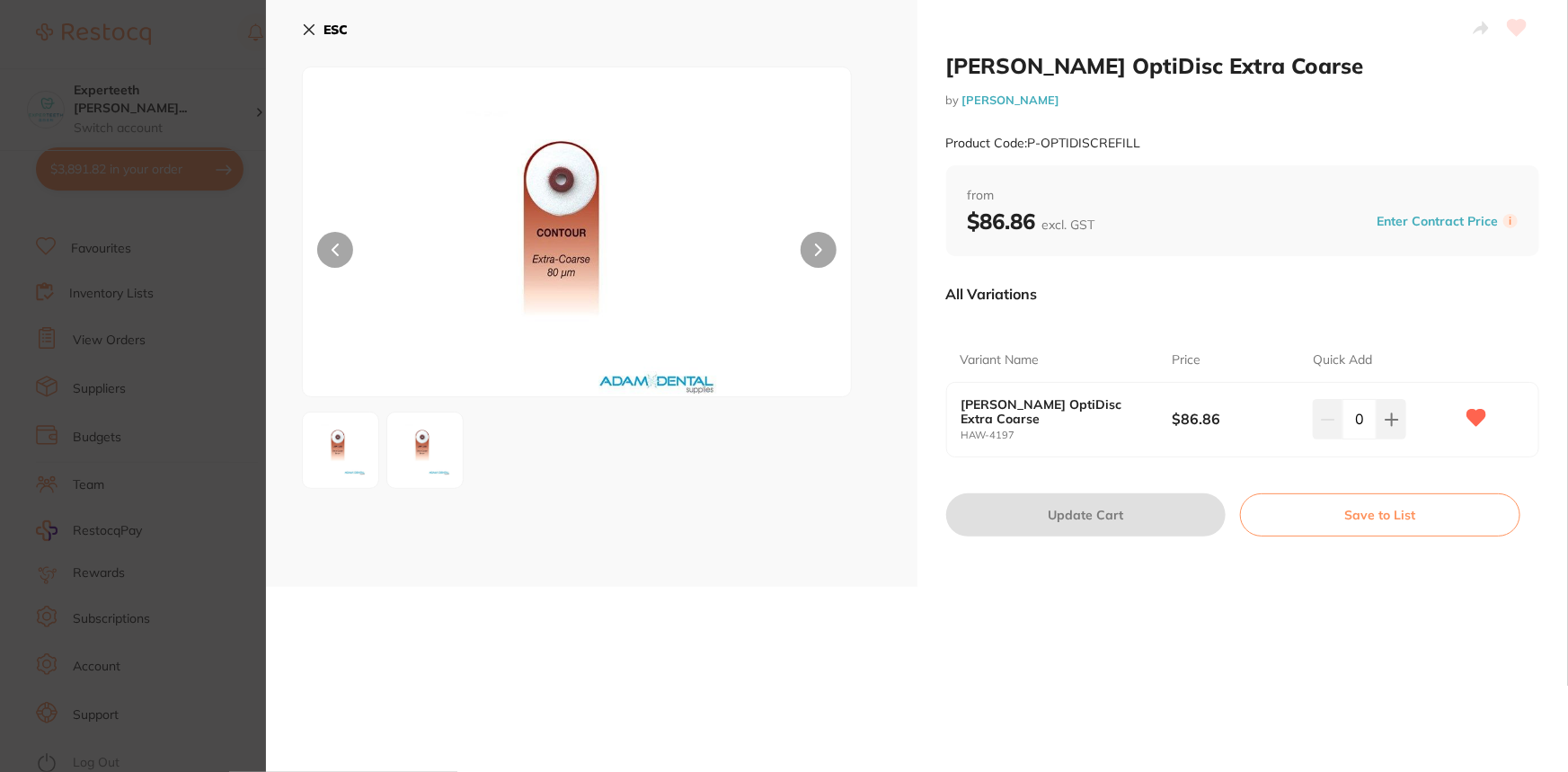
click at [341, 440] on img at bounding box center [341, 451] width 65 height 65
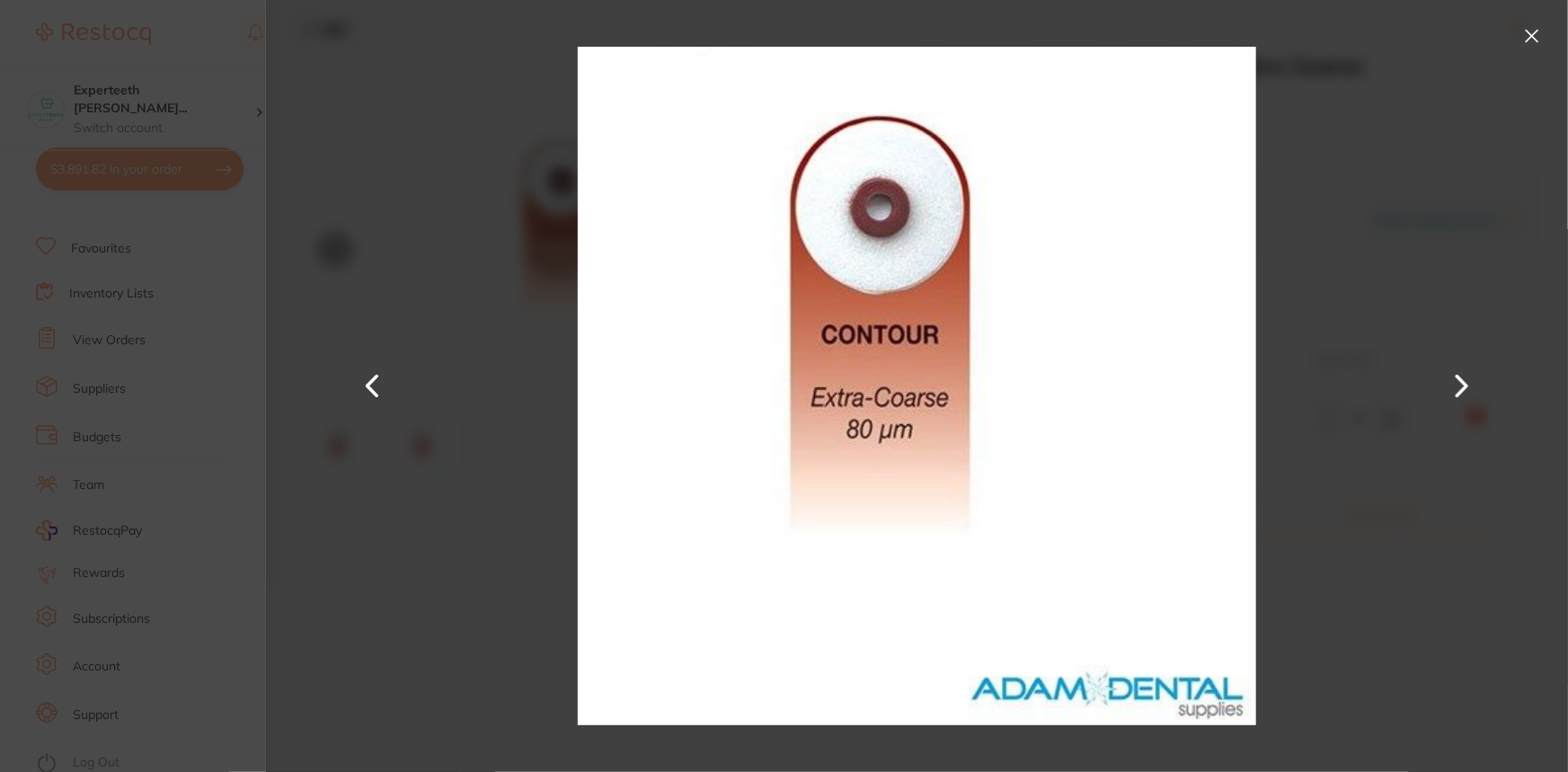
click at [403, 451] on div at bounding box center [917, 386] width 1302 height 772
click at [184, 459] on section "[PERSON_NAME] OptiDisc Extra Coarse by [PERSON_NAME] Product Code: P-OPTIDISCRE…" at bounding box center [784, 386] width 1568 height 772
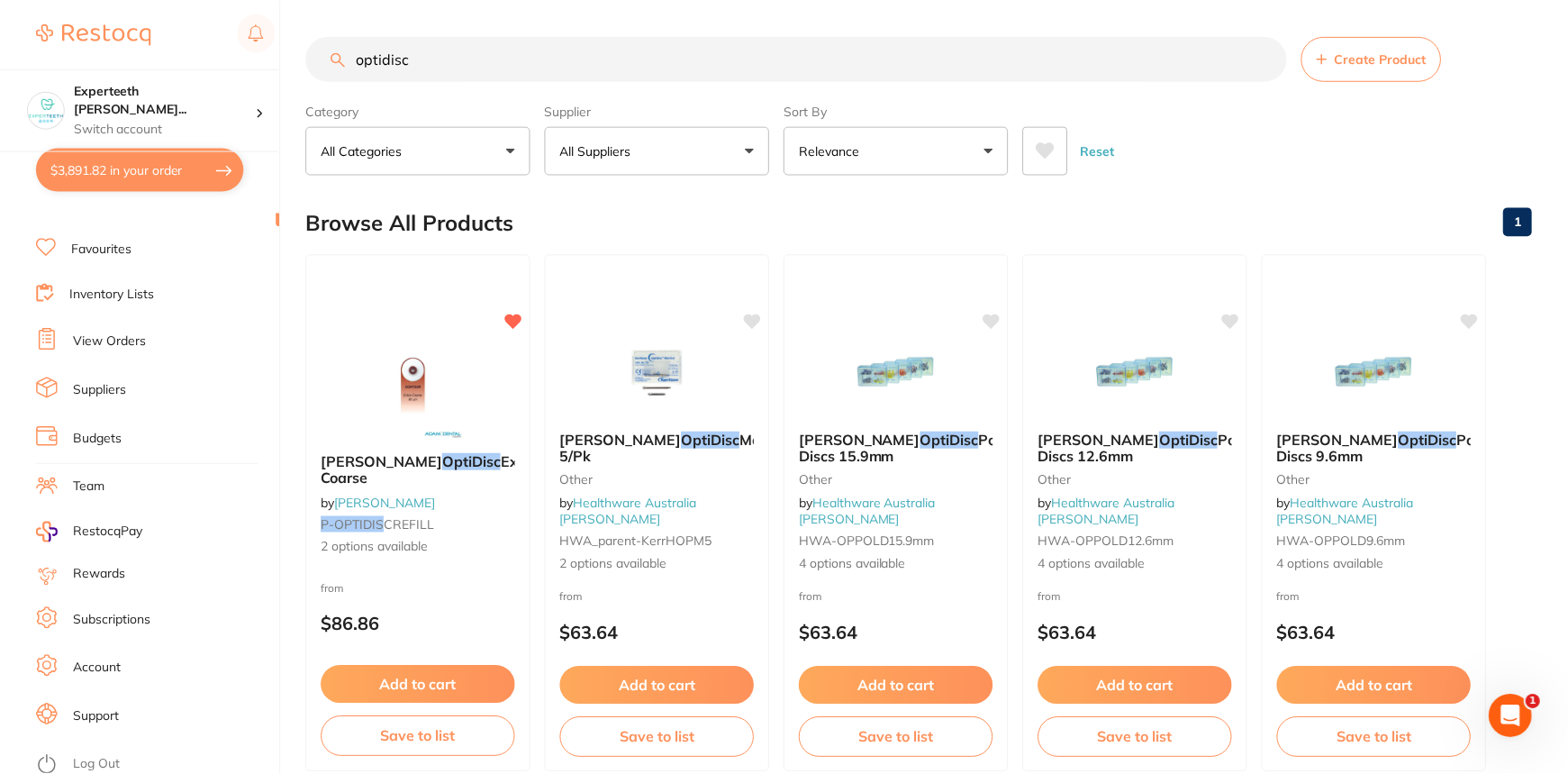
scroll to position [33, 0]
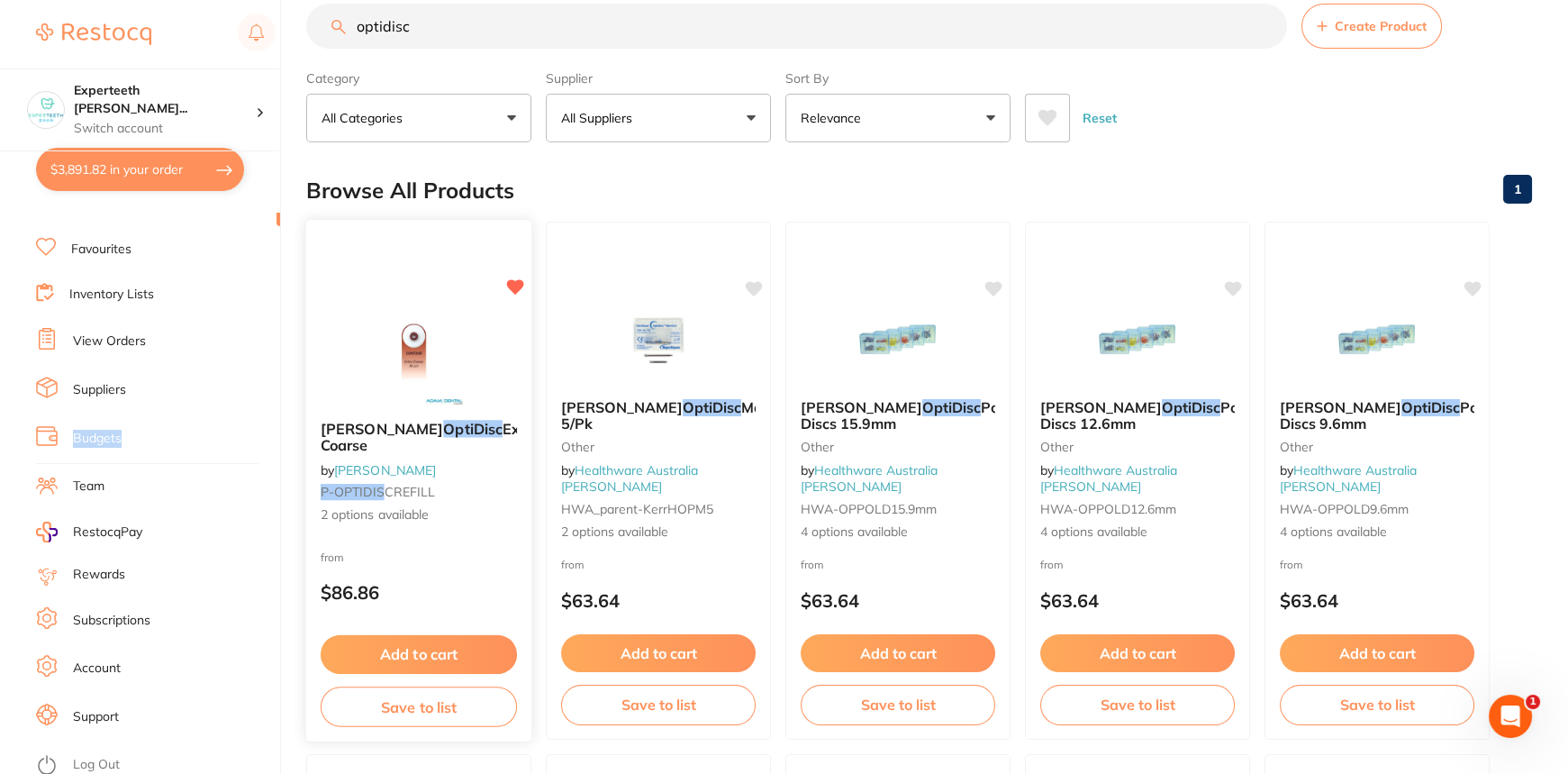
drag, startPoint x: 253, startPoint y: 417, endPoint x: 374, endPoint y: 390, distance: 124.0
click at [307, 399] on div "$3,891.82 Experteeth [PERSON_NAME]... Switch account Experteeth Eastwood West $…" at bounding box center [784, 354] width 1568 height 774
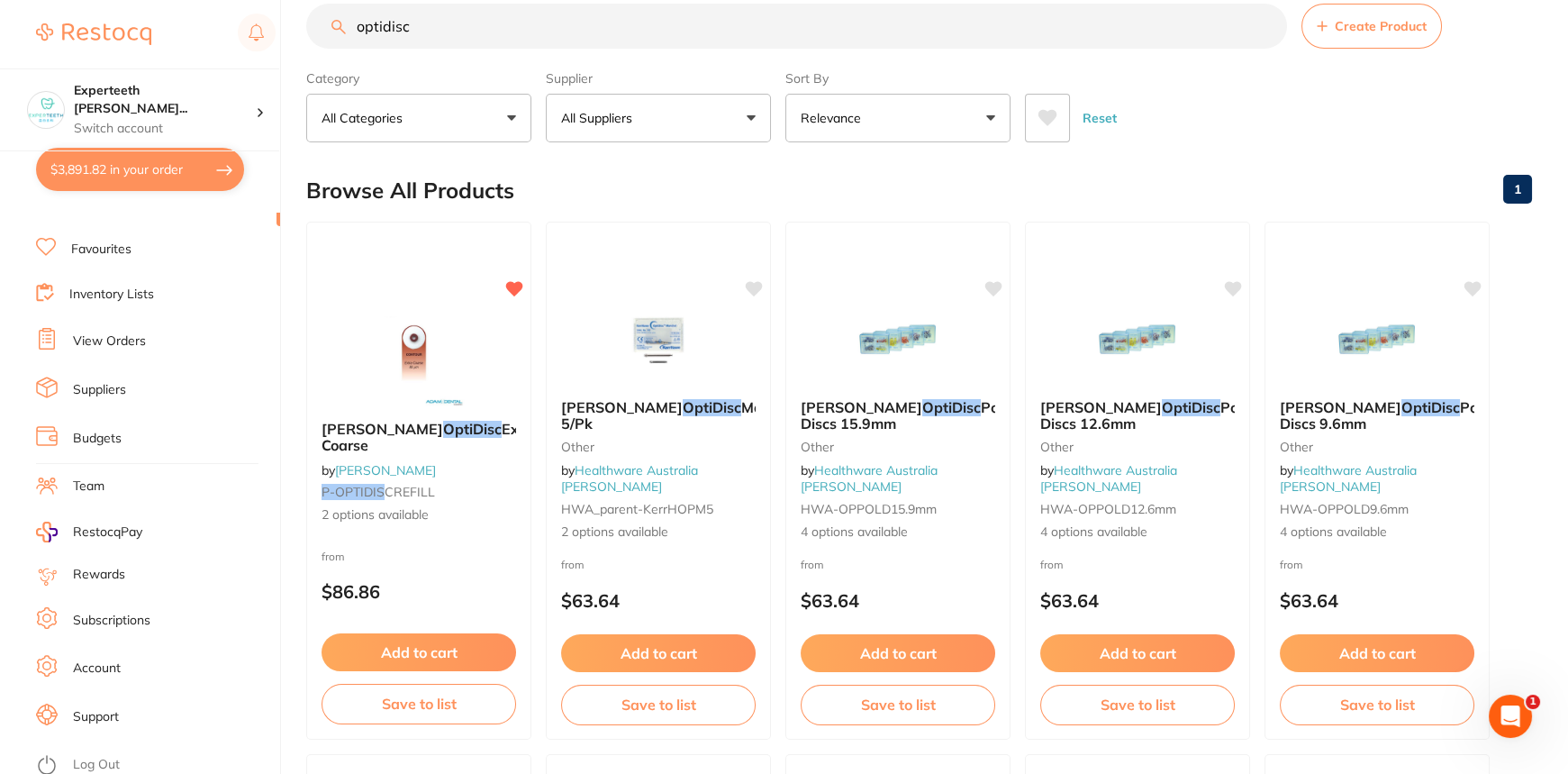
click at [515, 33] on input "optidisc" at bounding box center [796, 26] width 981 height 45
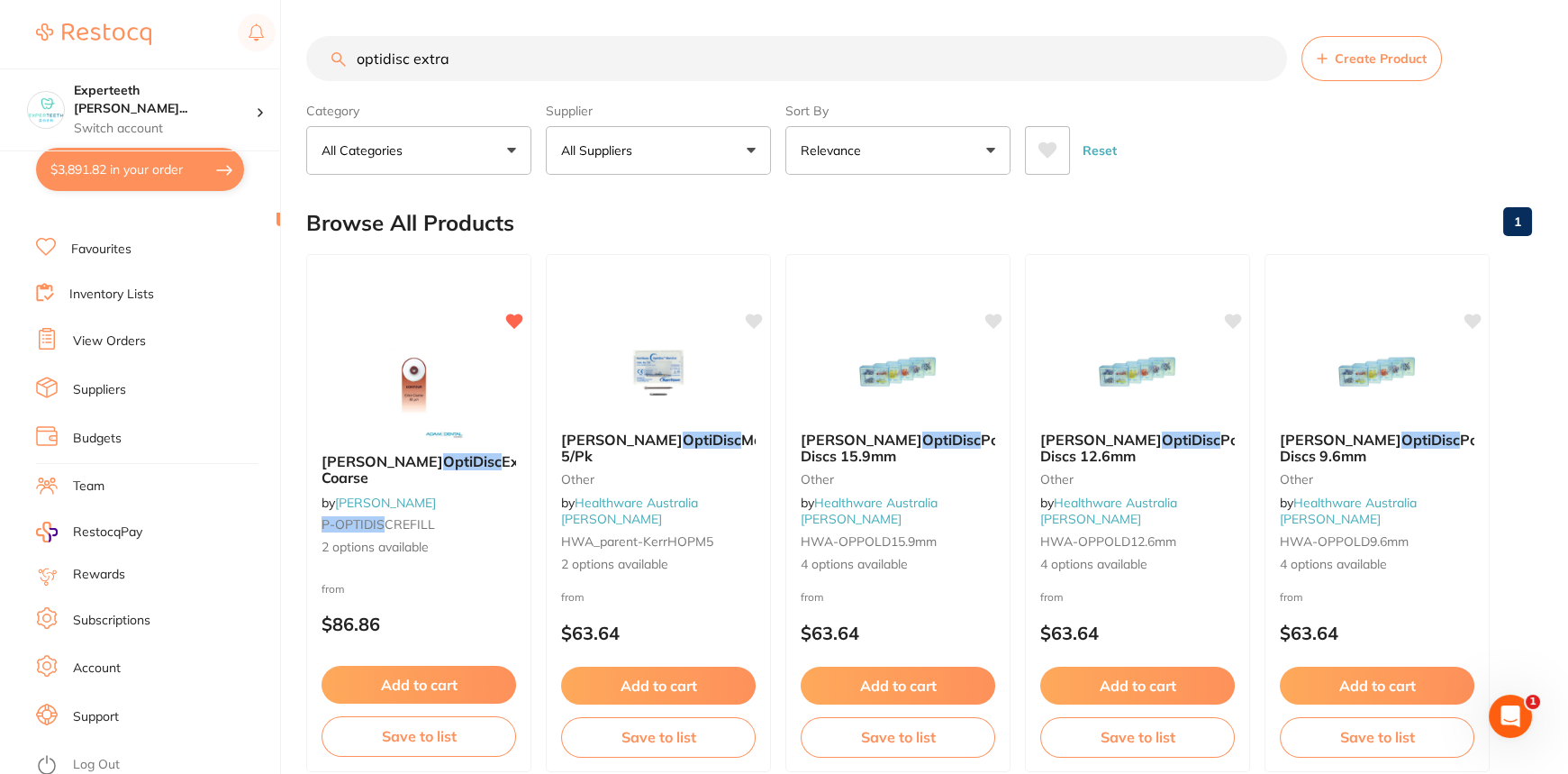
scroll to position [0, 0]
type input "optidisc extra coarse"
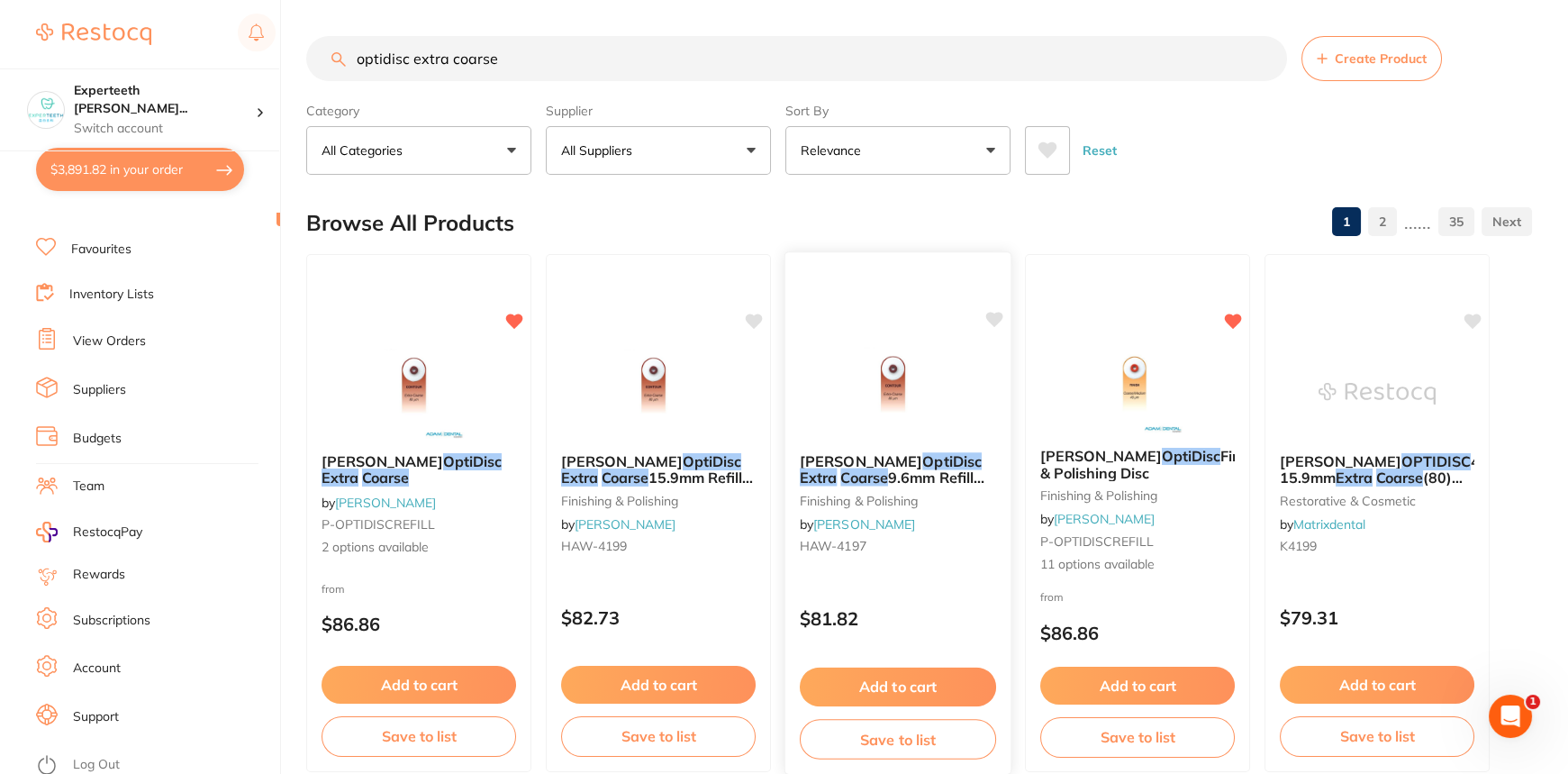
click at [888, 674] on button "Add to cart" at bounding box center [898, 687] width 197 height 38
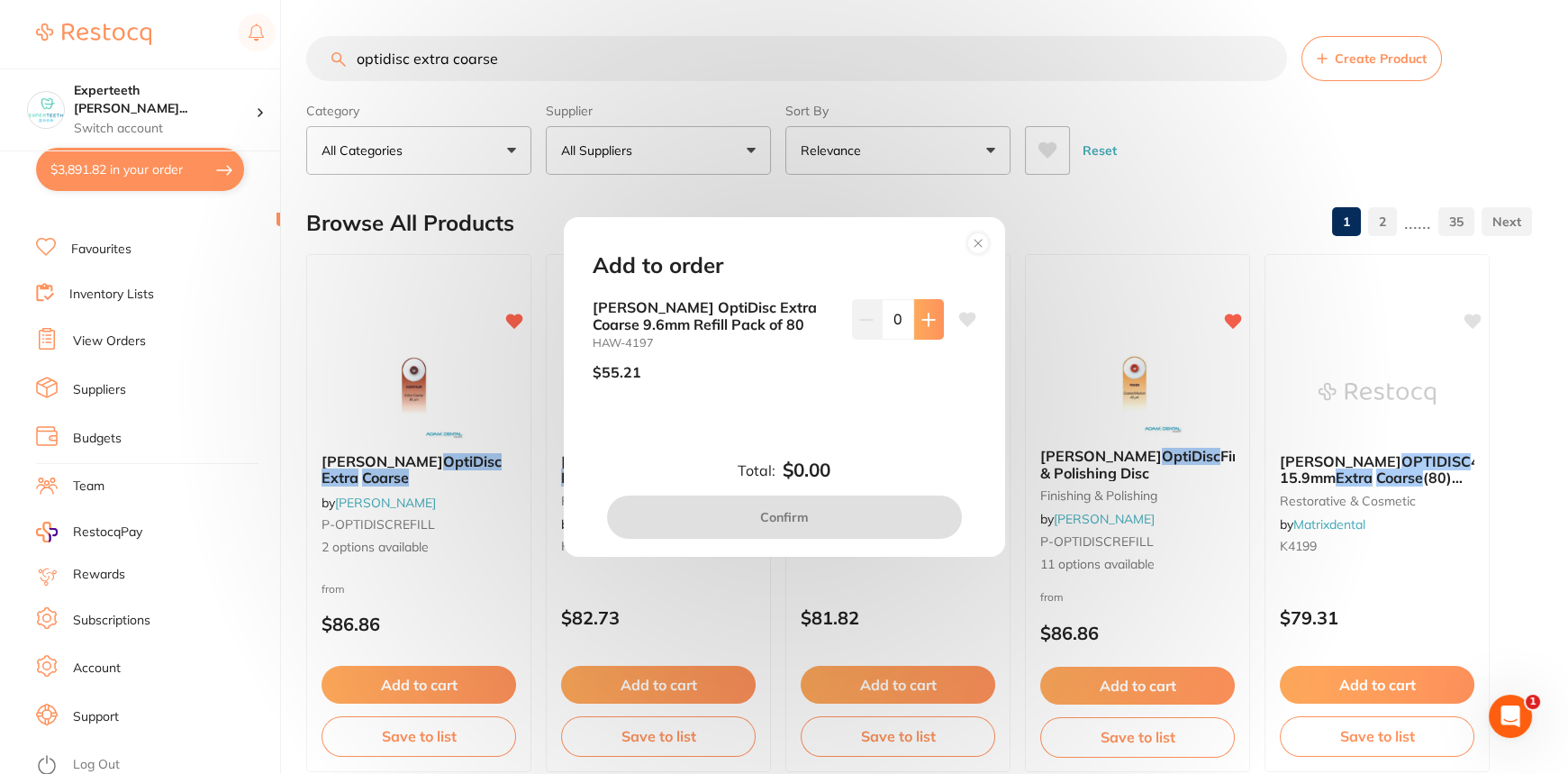
click at [924, 326] on button at bounding box center [928, 318] width 30 height 39
type input "1"
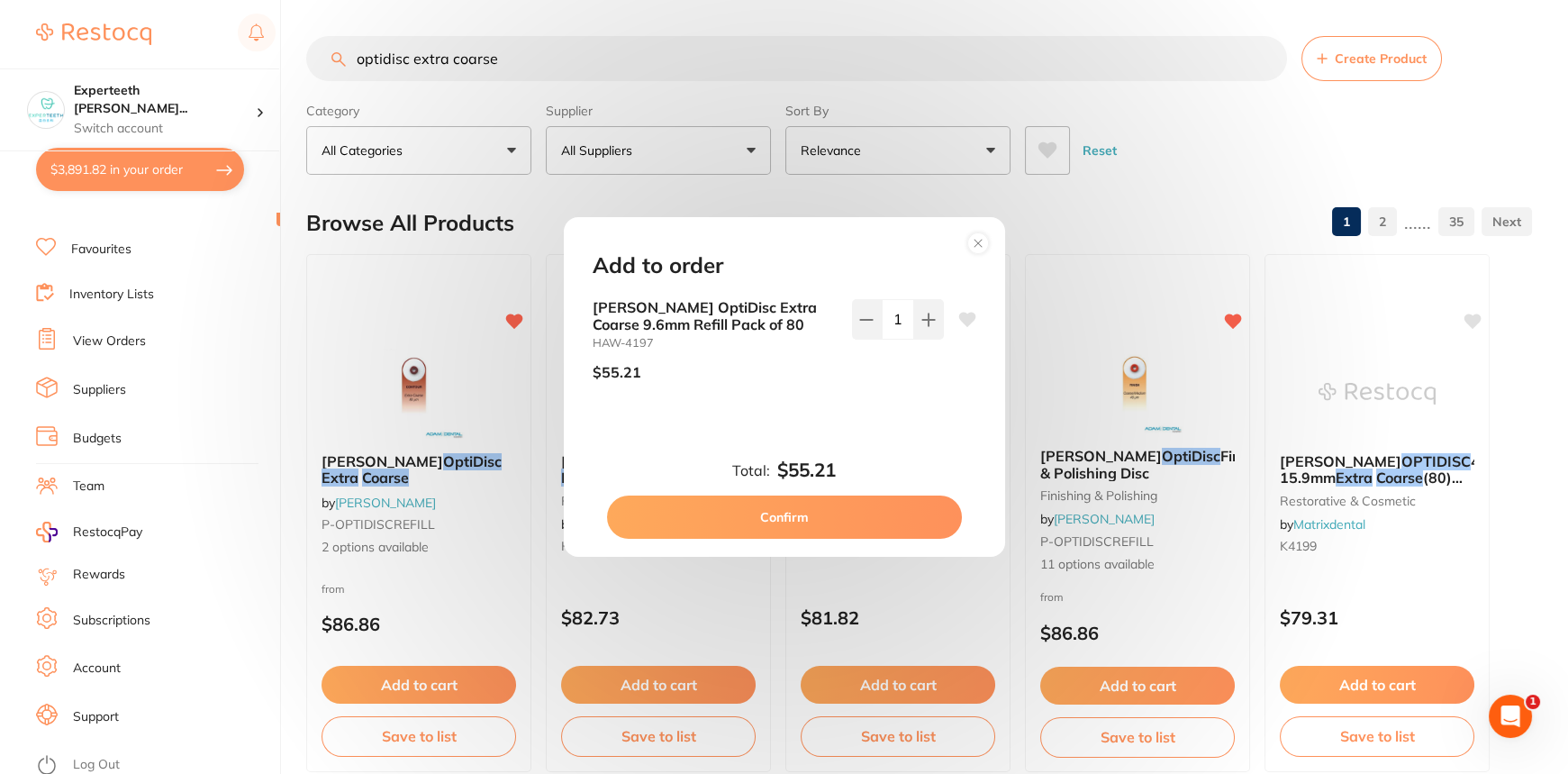
click at [828, 527] on button "Confirm" at bounding box center [784, 517] width 355 height 43
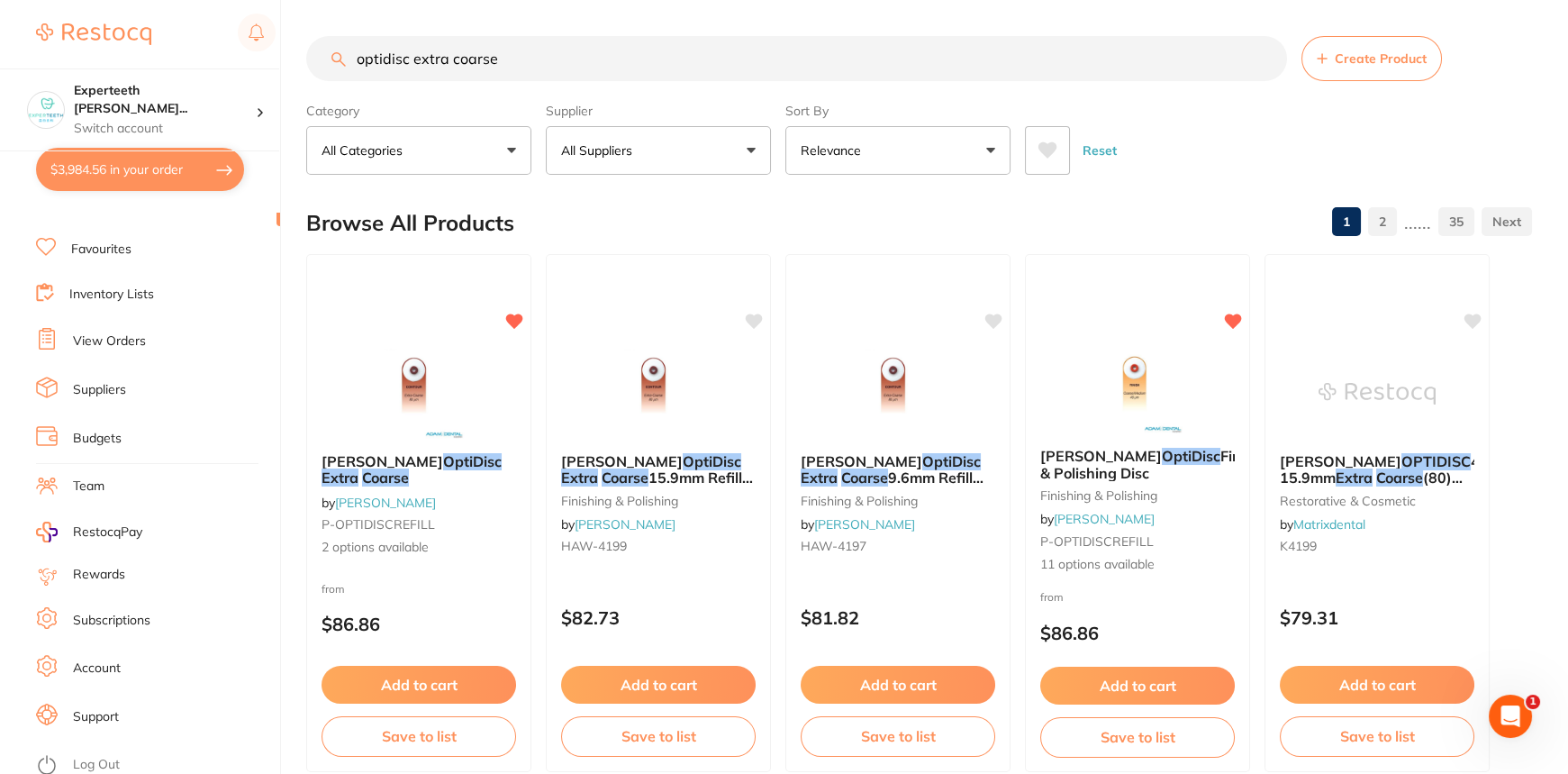
drag, startPoint x: 541, startPoint y: 50, endPoint x: 48, endPoint y: -22, distance: 498.2
click at [48, 0] on html "$3,984.56 Experteeth [PERSON_NAME]... Switch account Experteeth Eastwood West $…" at bounding box center [784, 387] width 1568 height 774
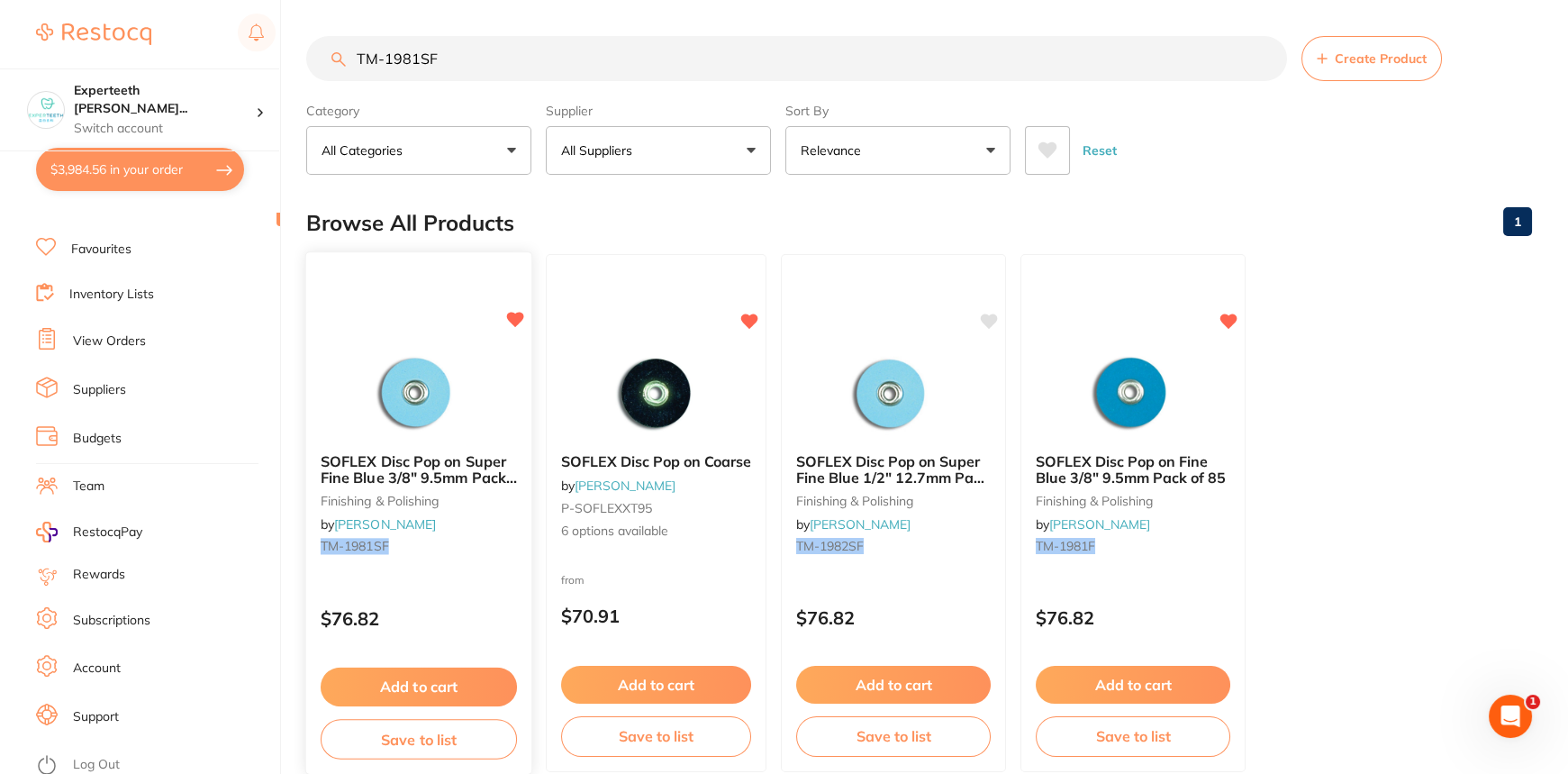
type input "TM-1981SF"
click at [453, 684] on button "Add to cart" at bounding box center [418, 687] width 197 height 38
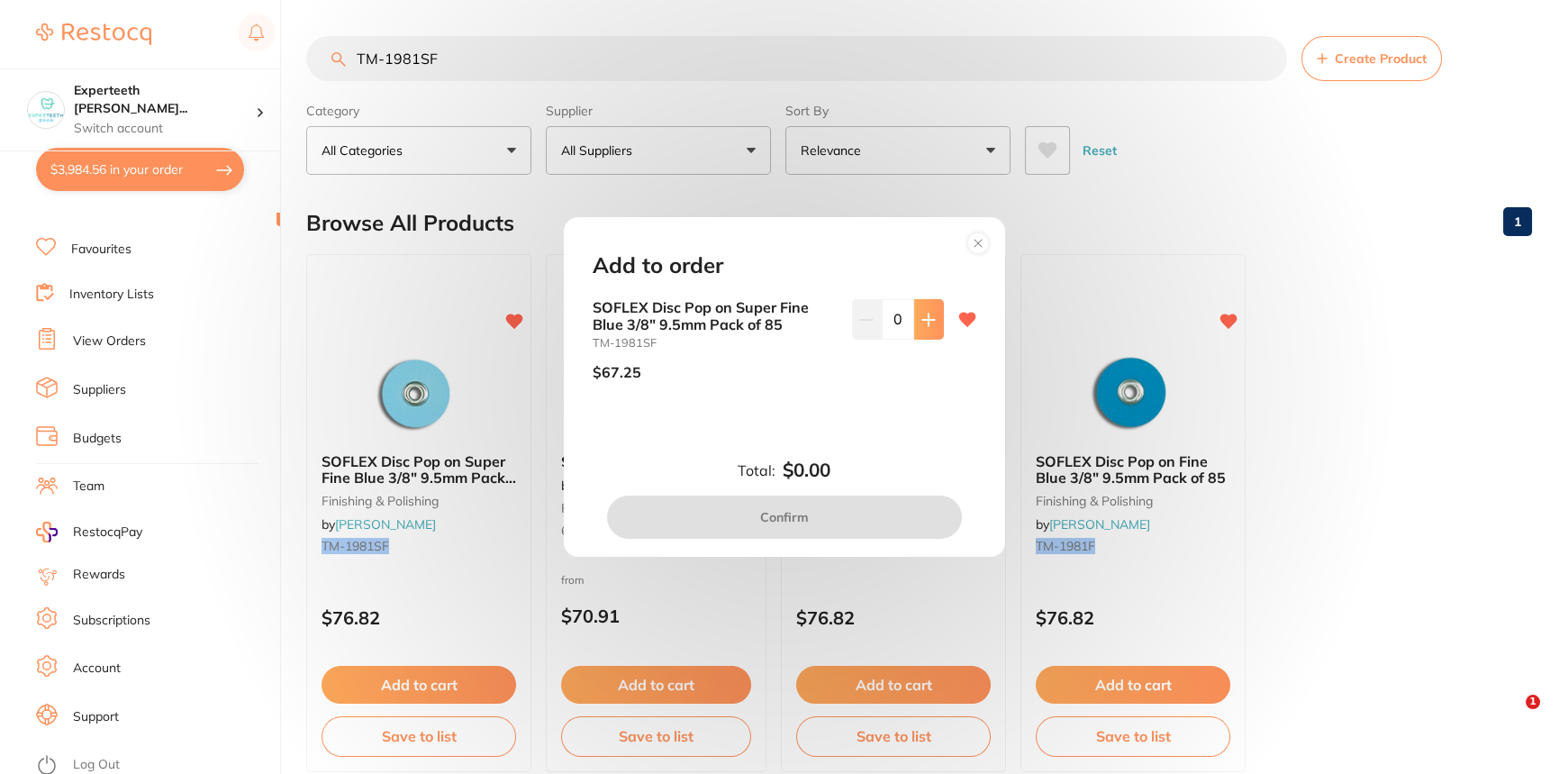
click at [925, 327] on button at bounding box center [928, 318] width 30 height 39
type input "1"
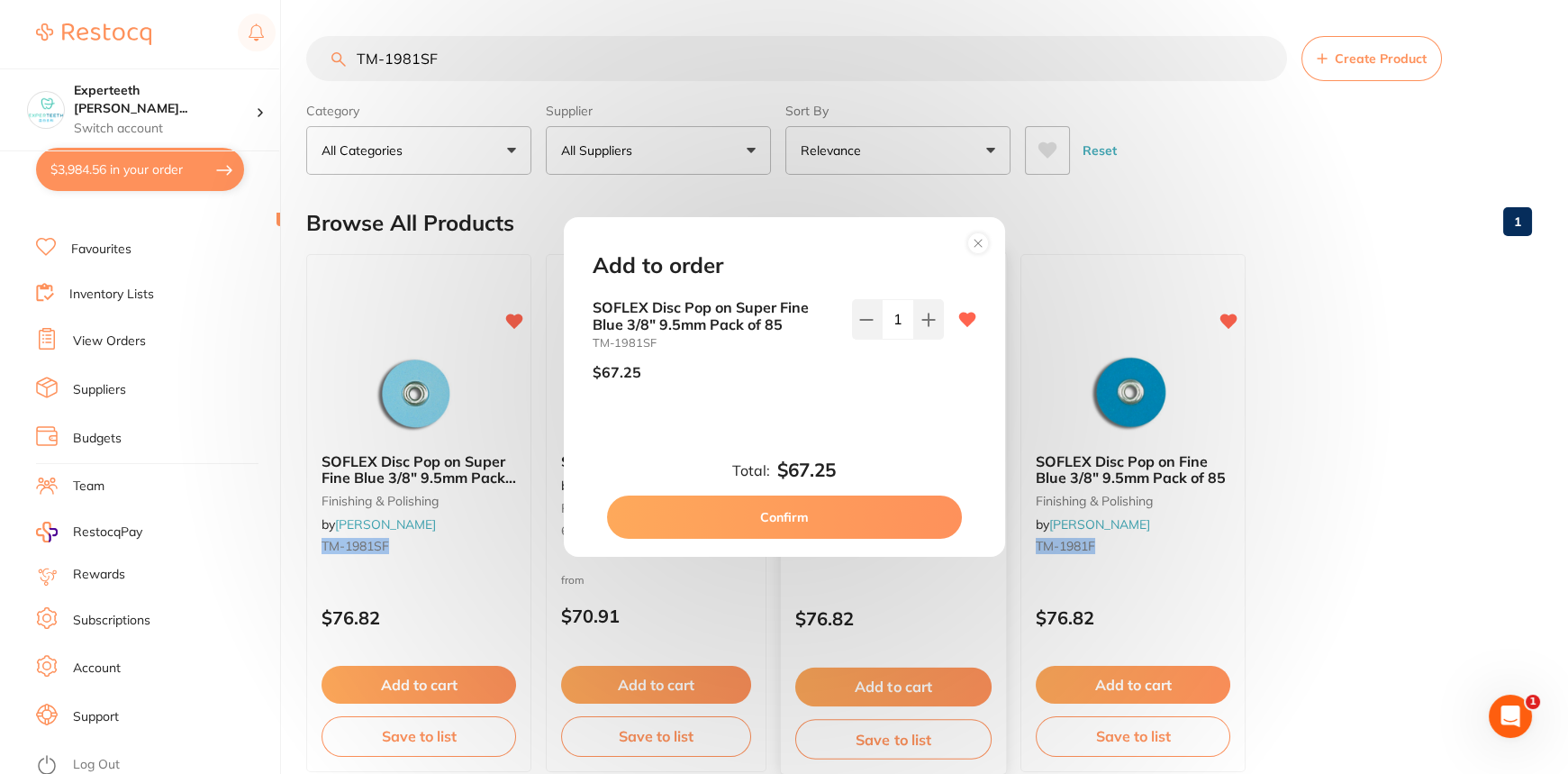
click at [900, 518] on button "Confirm" at bounding box center [784, 517] width 355 height 43
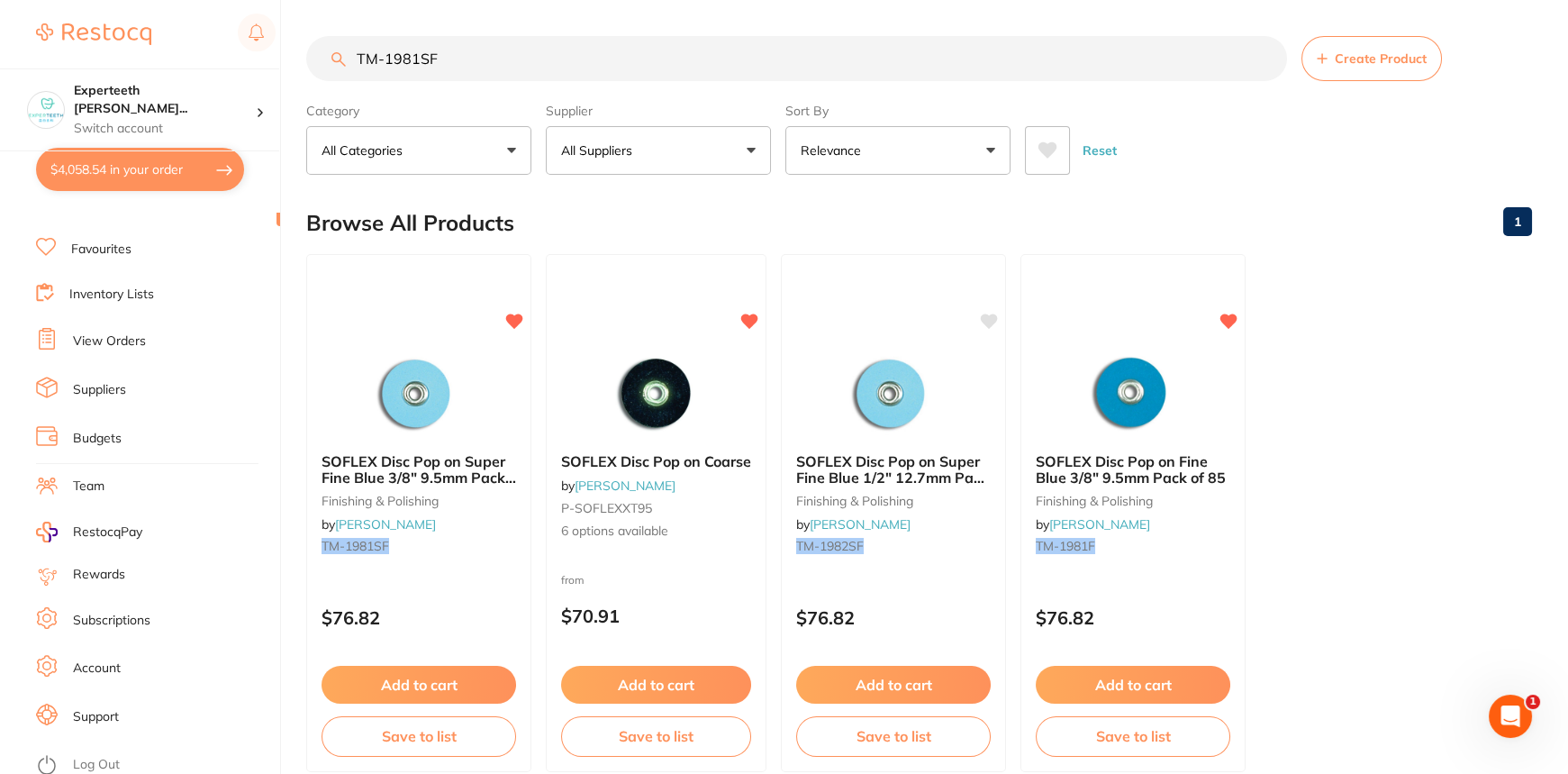
click at [164, 175] on button "$4,058.54 in your order" at bounding box center [140, 169] width 208 height 43
checkbox input "true"
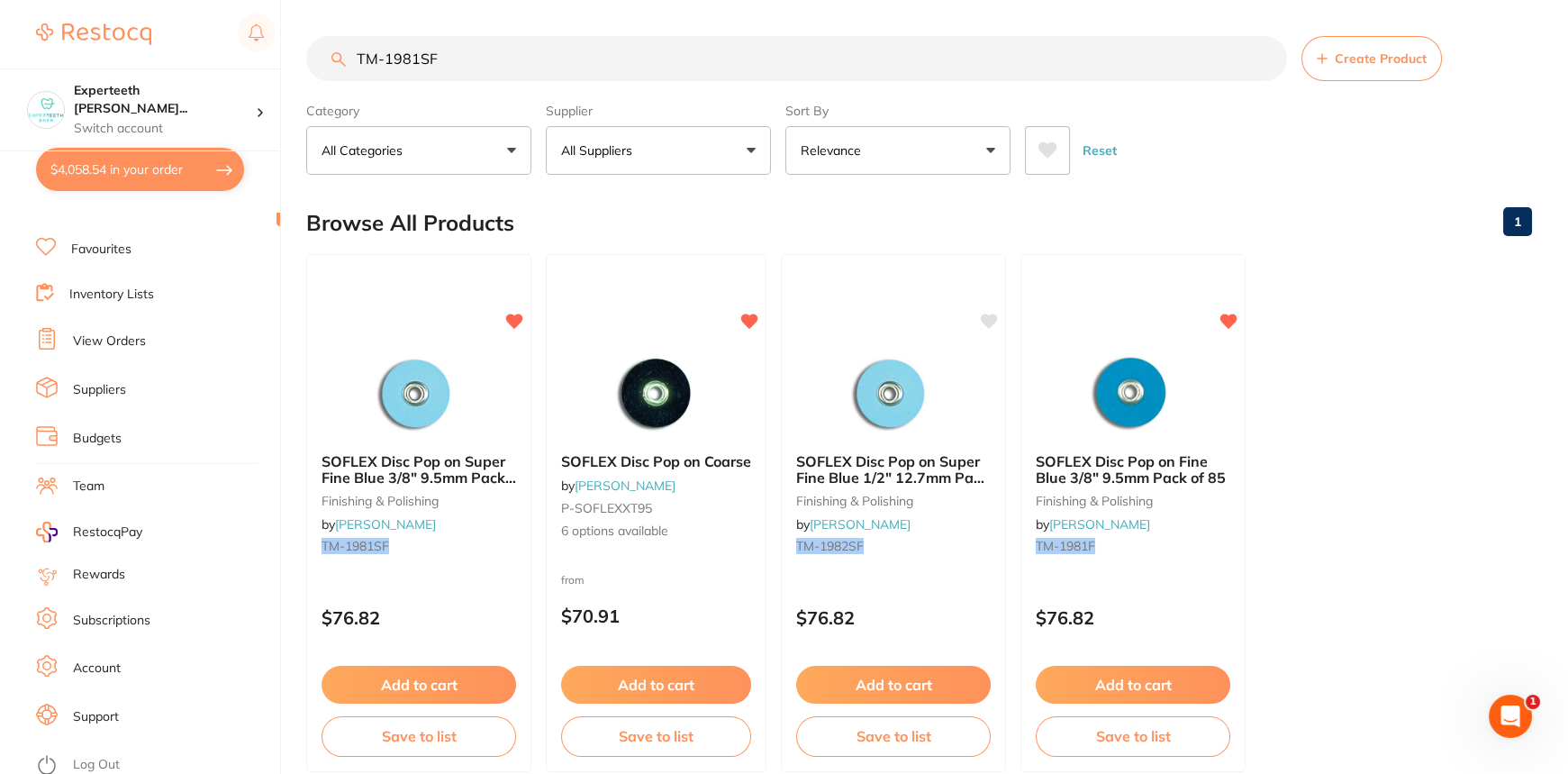
checkbox input "true"
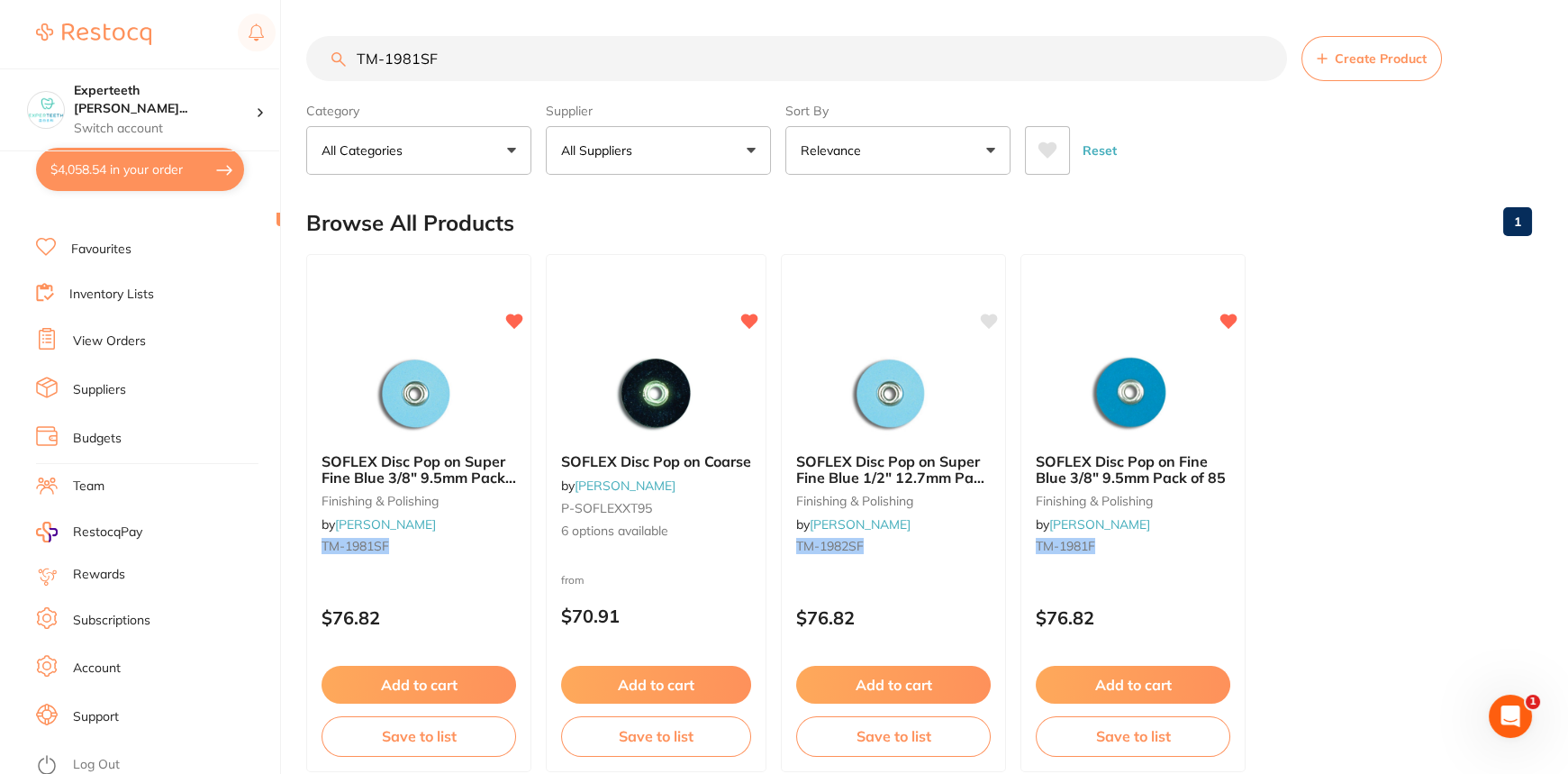
checkbox input "true"
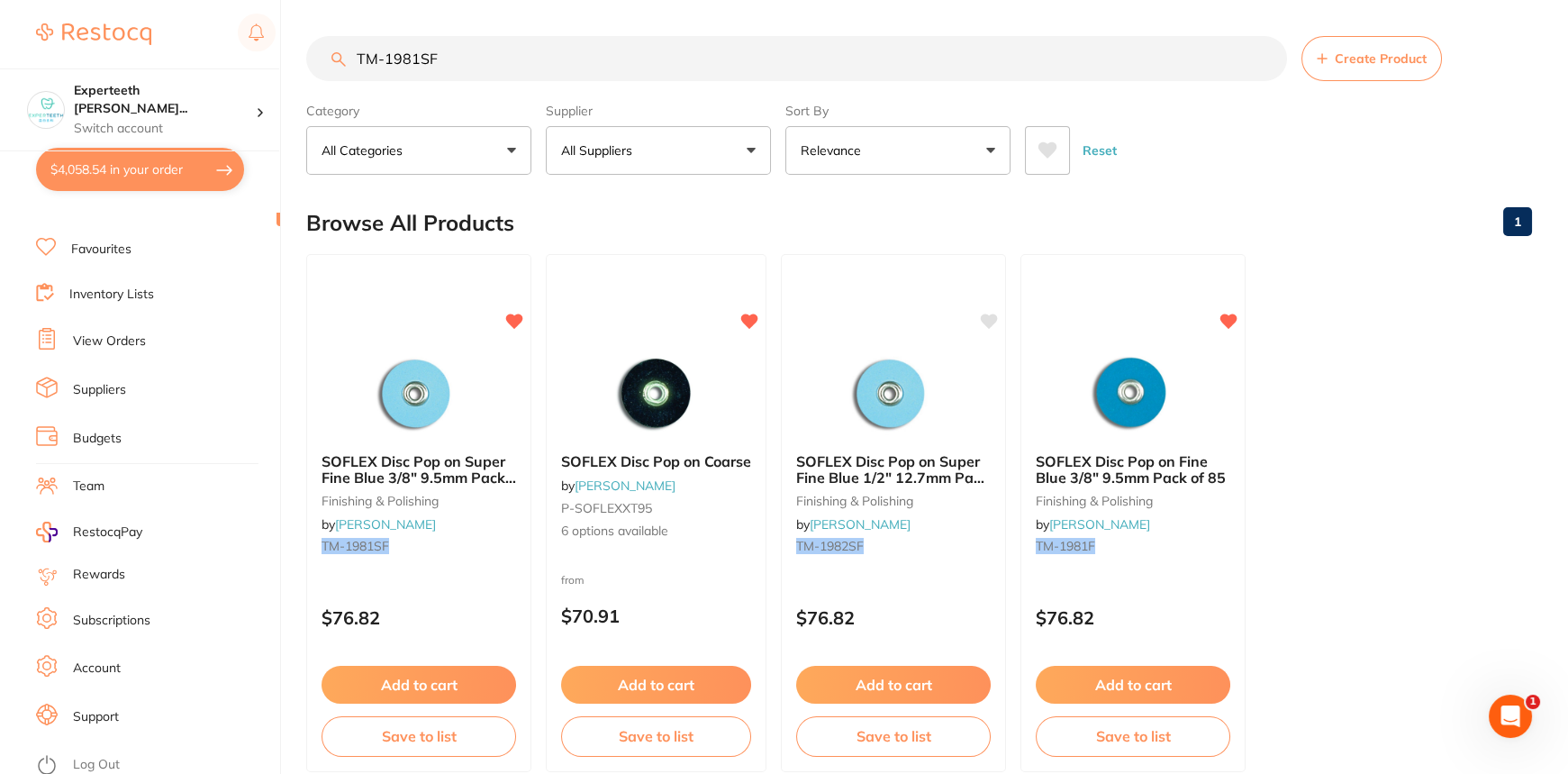
checkbox input "true"
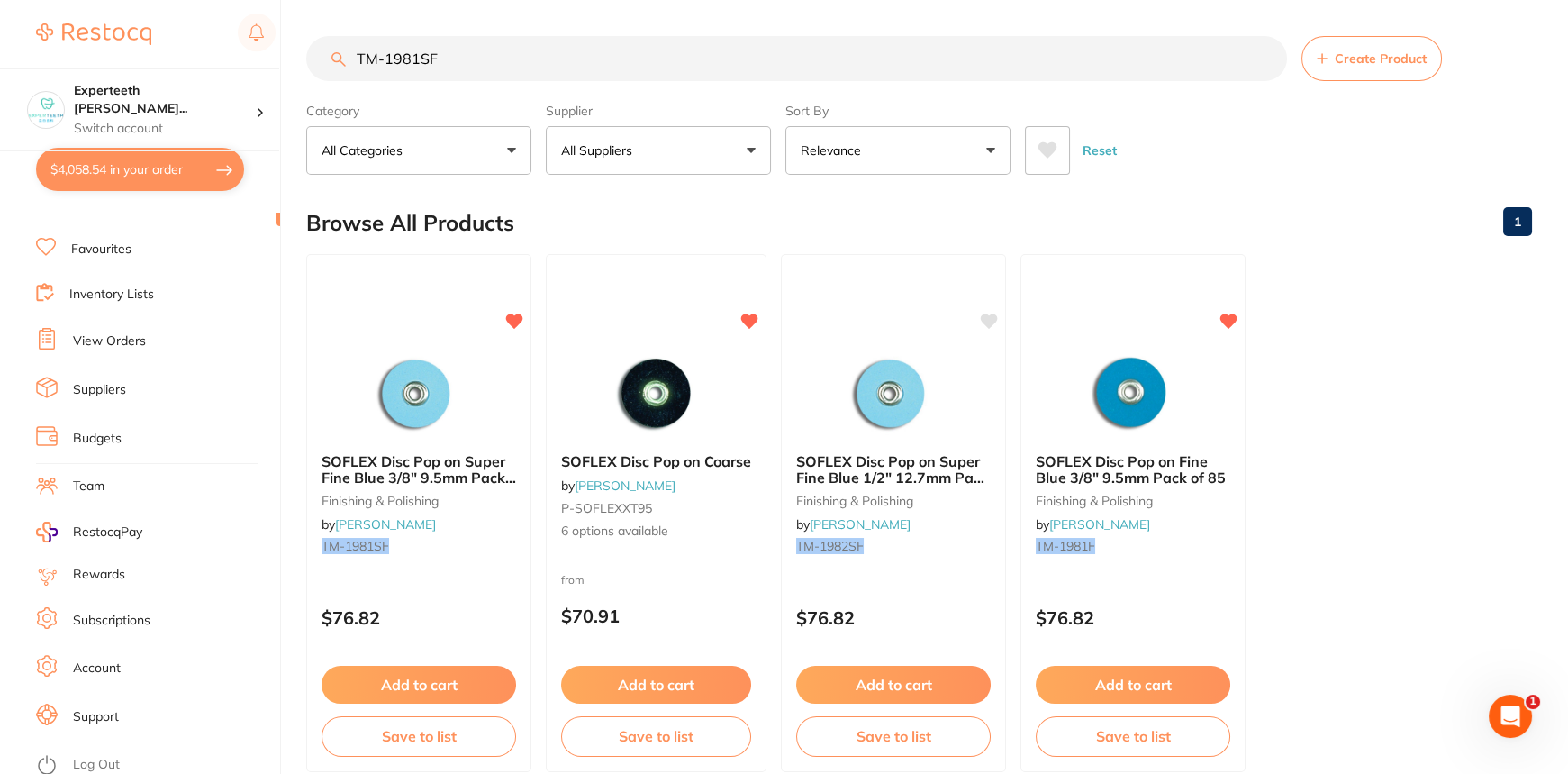
checkbox input "true"
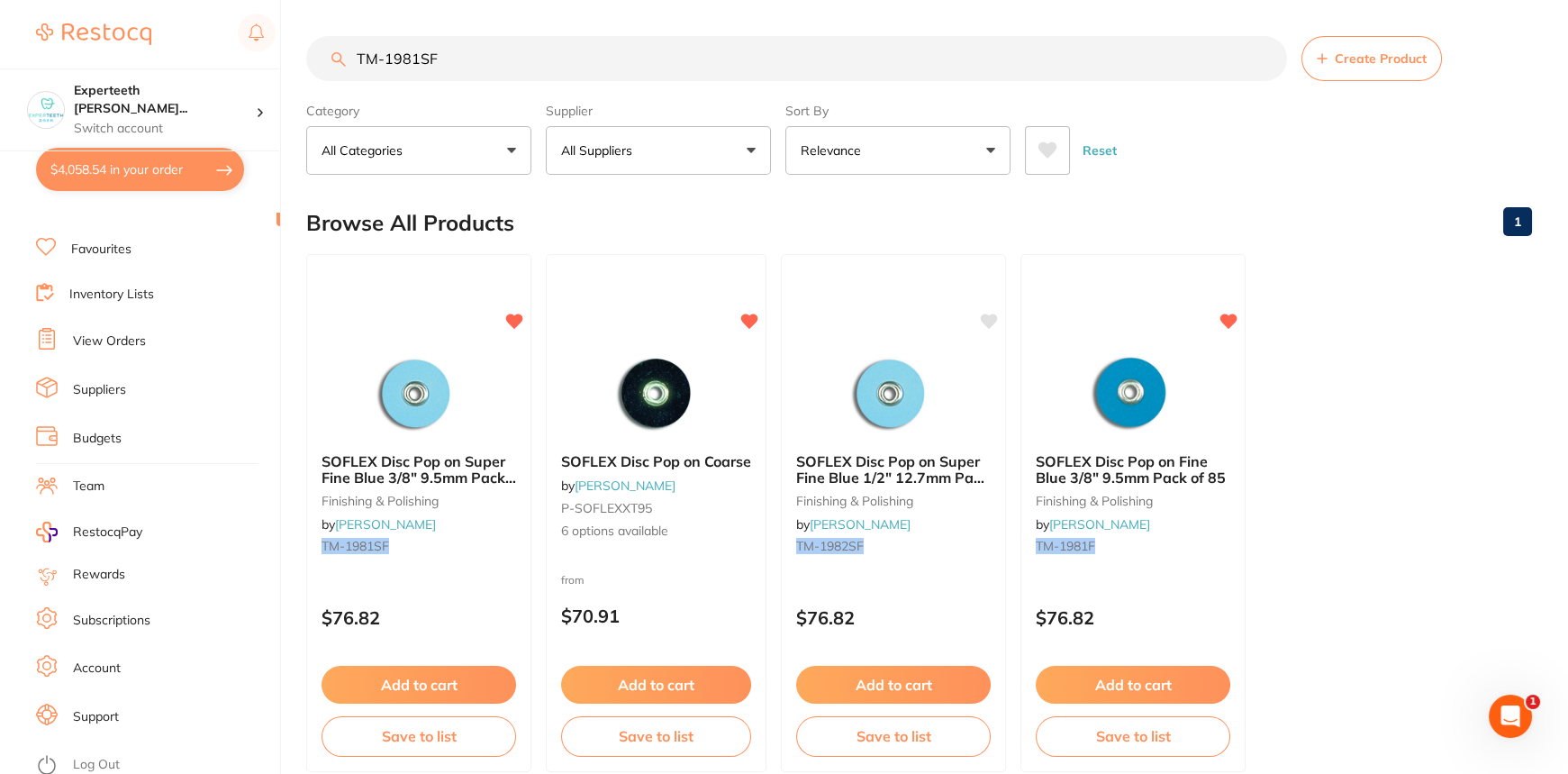
checkbox input "true"
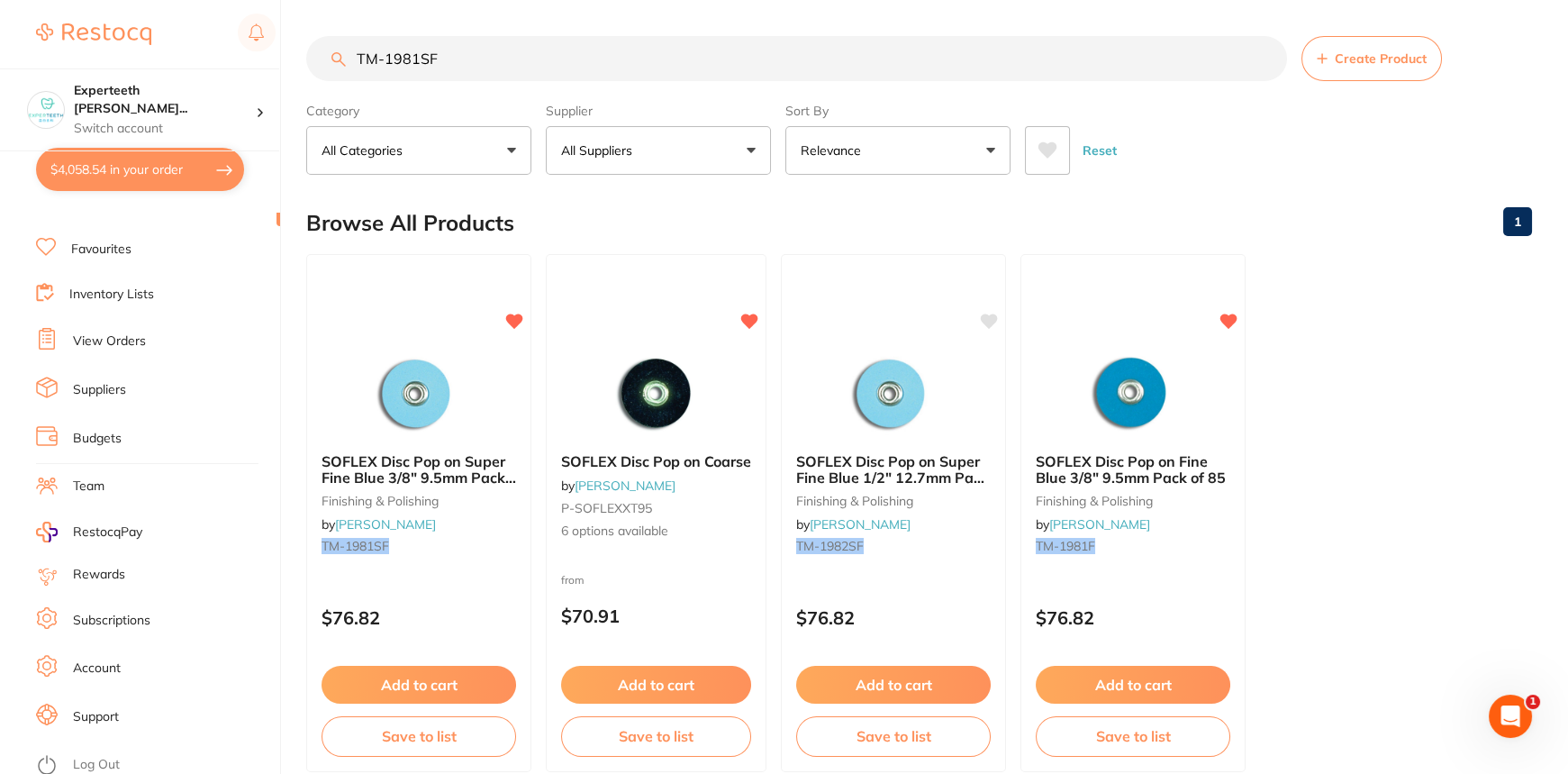
checkbox input "true"
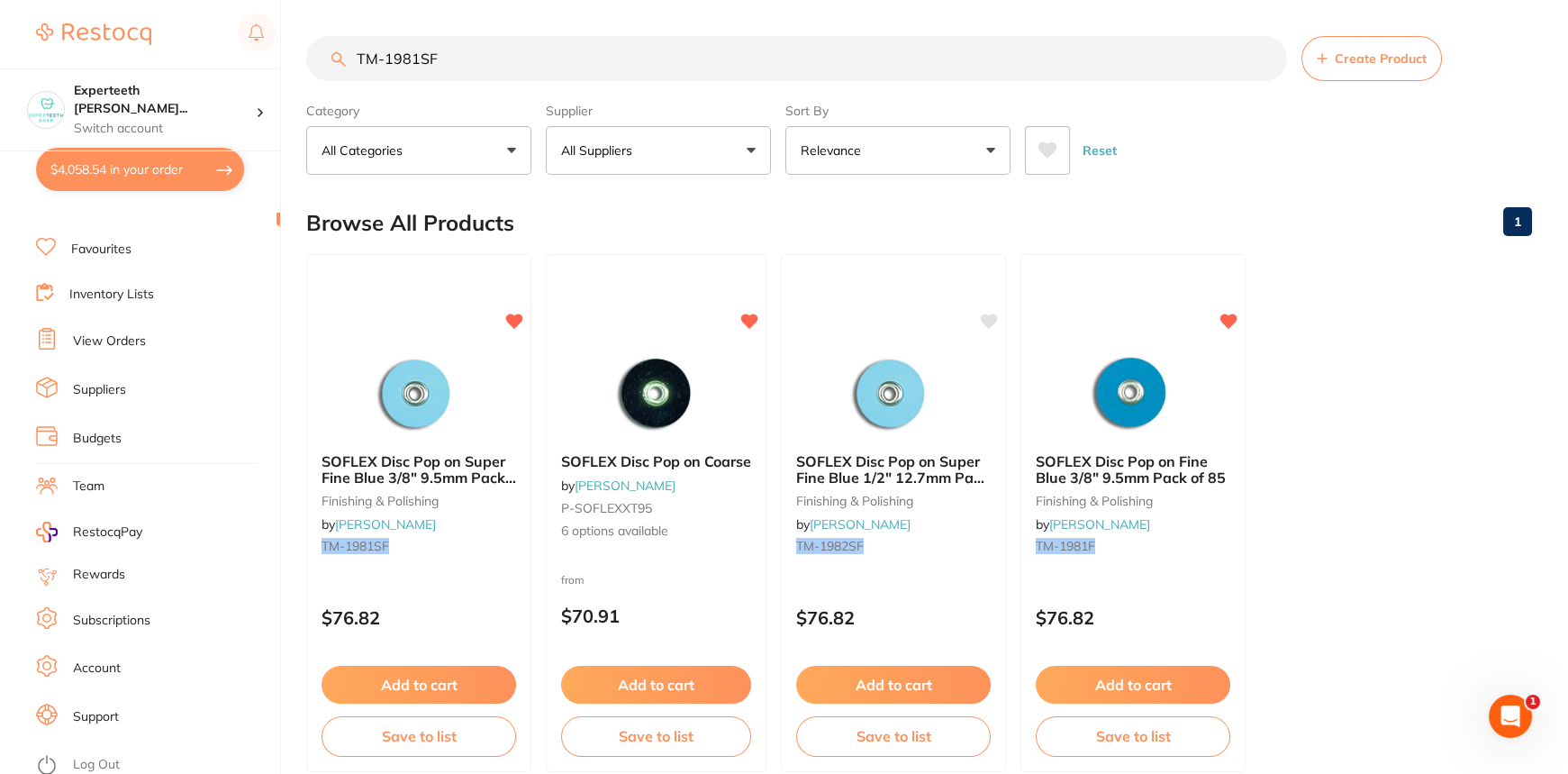
checkbox input "true"
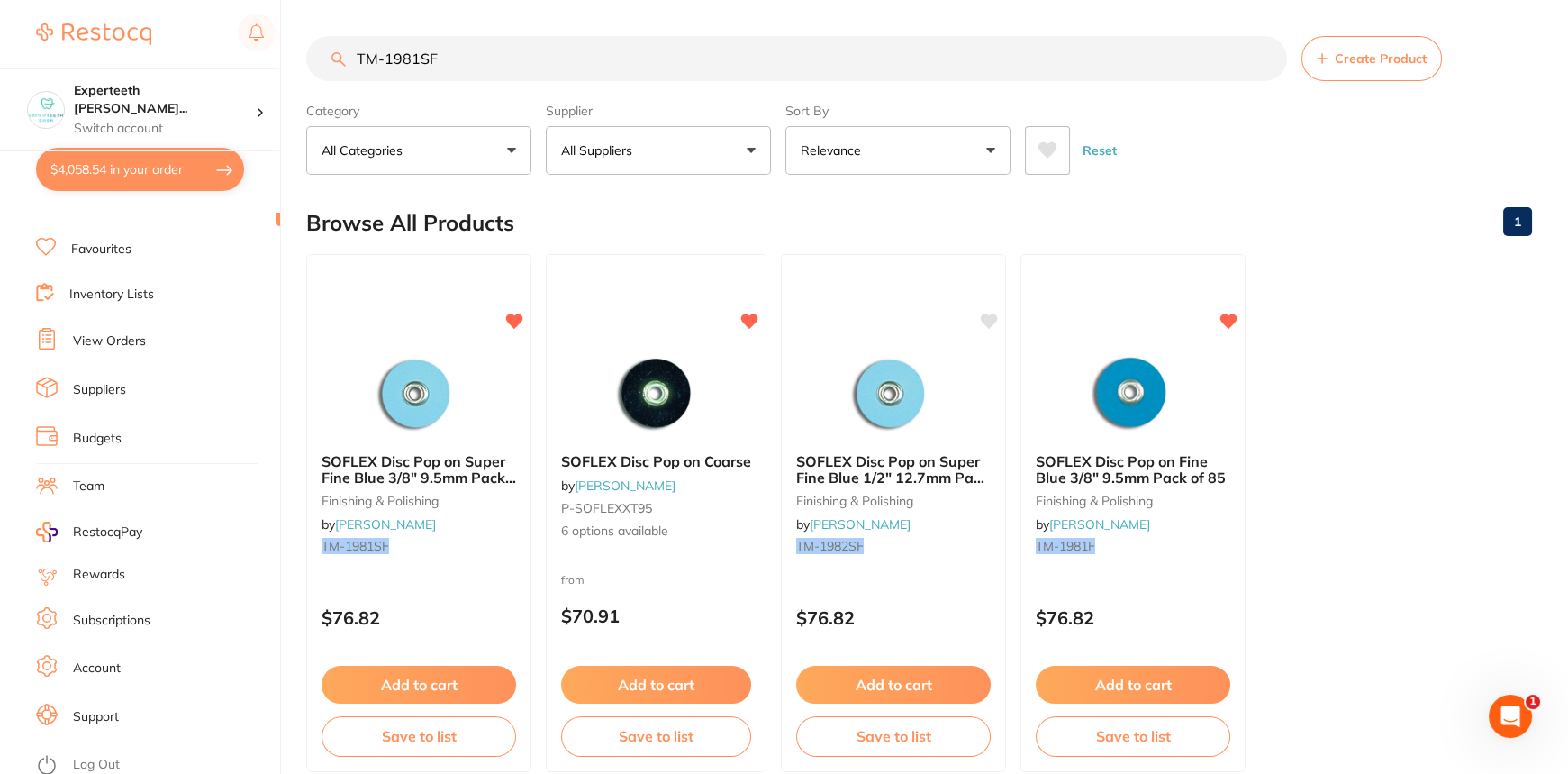
checkbox input "true"
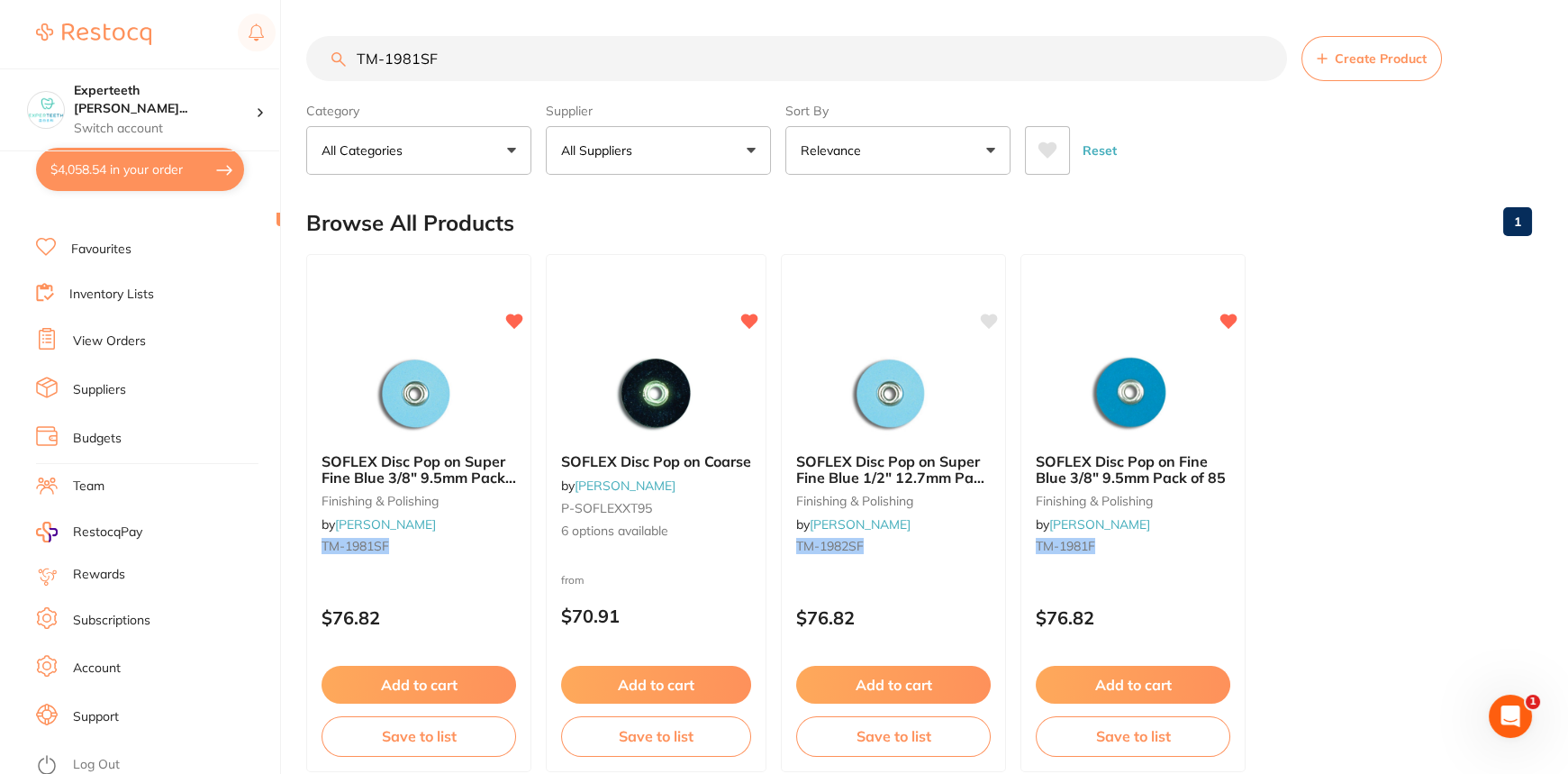
checkbox input "true"
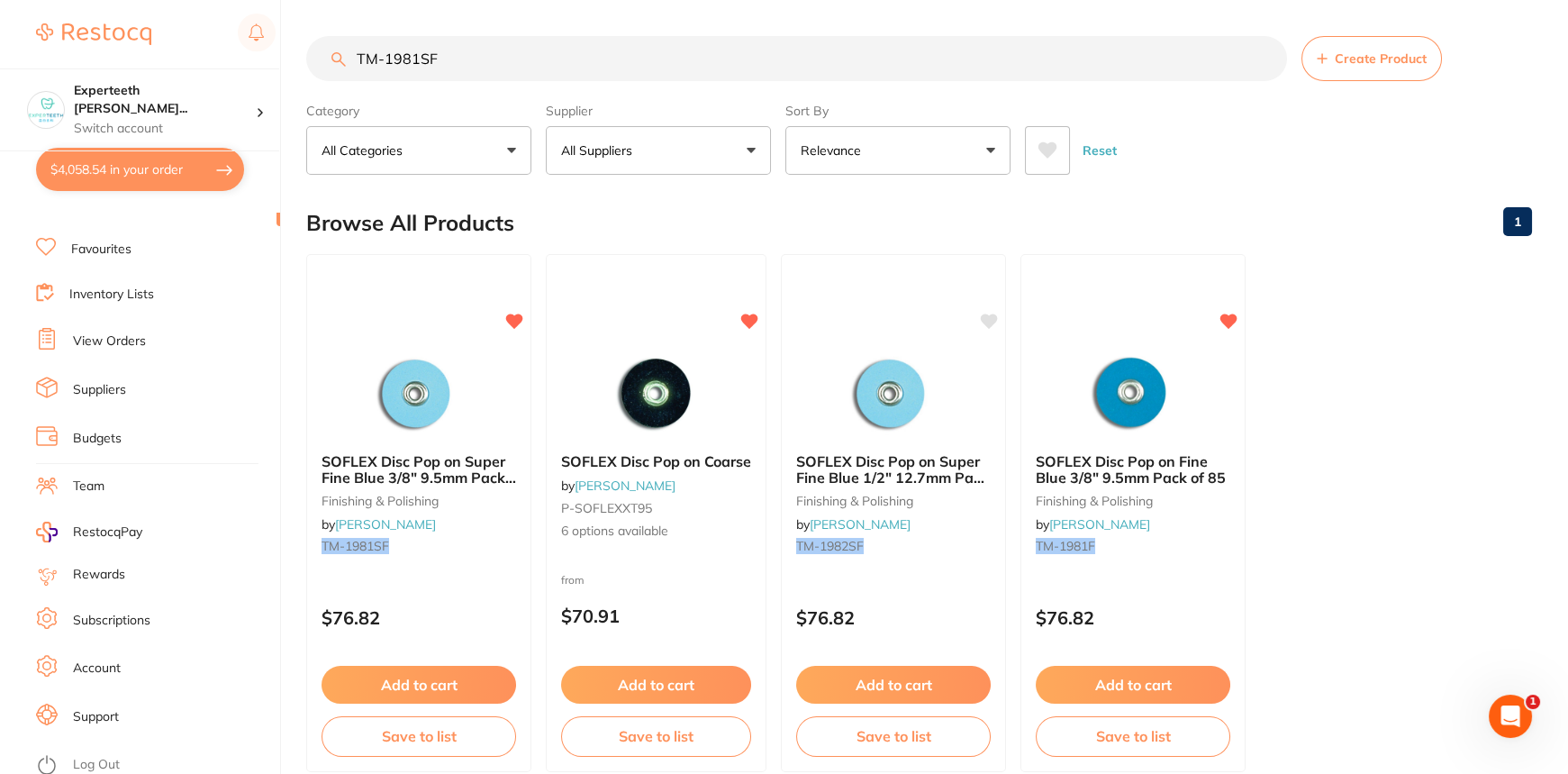
checkbox input "true"
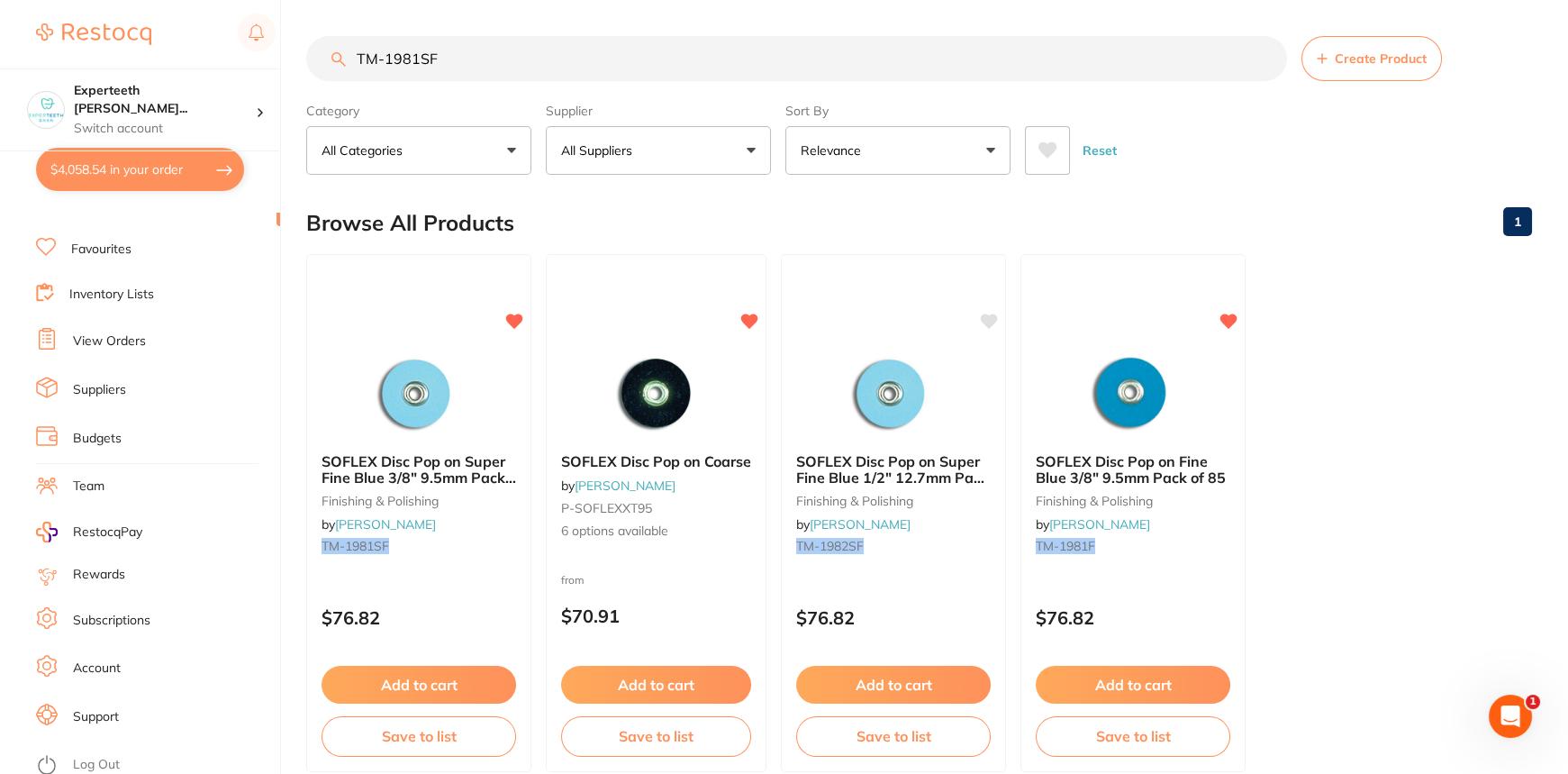
checkbox input "true"
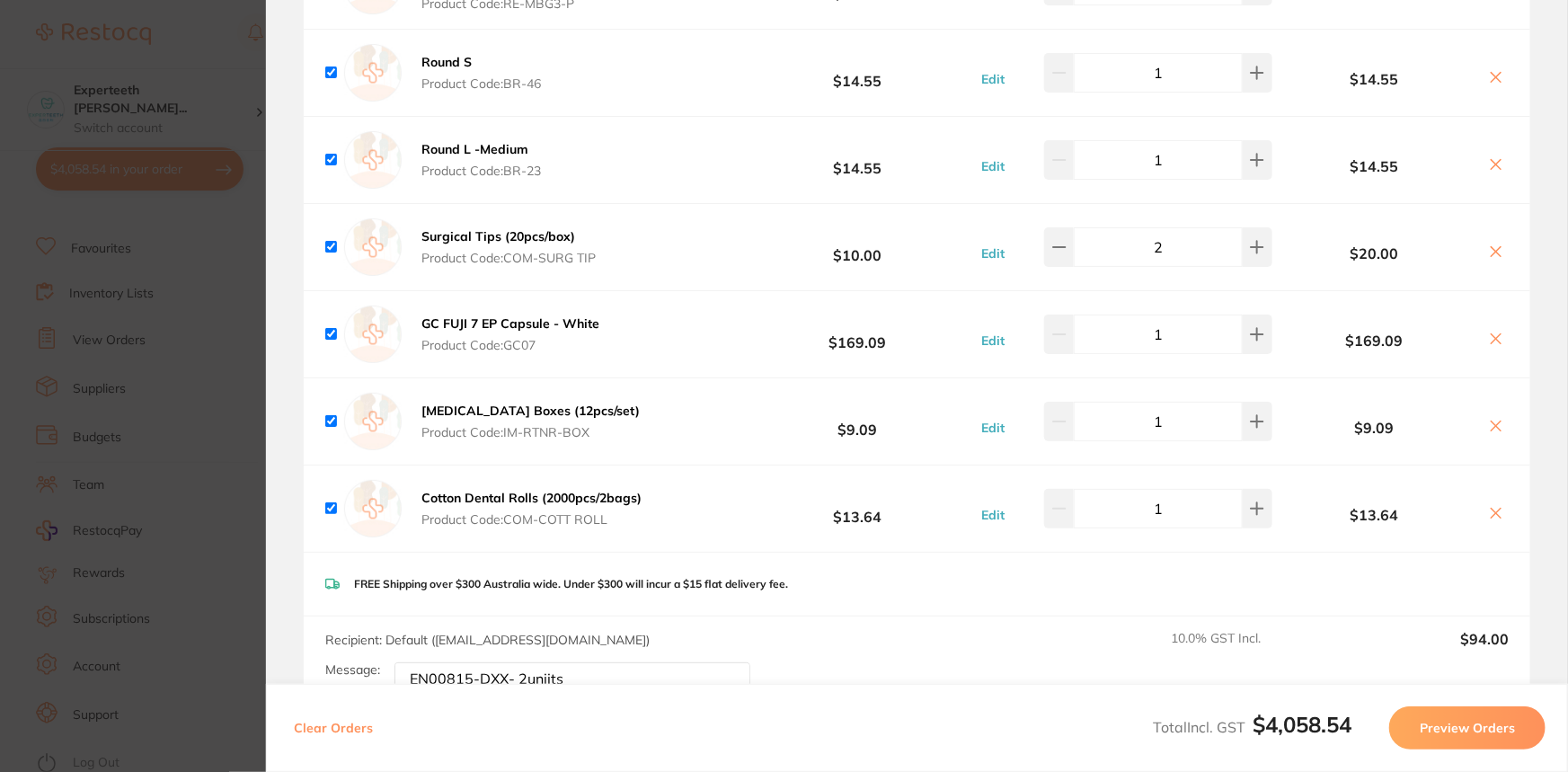
scroll to position [5868, 0]
click at [258, 325] on section "Update RRP Set your pre negotiated price for this item. Item Agreed RRP (excl. …" at bounding box center [784, 386] width 1568 height 772
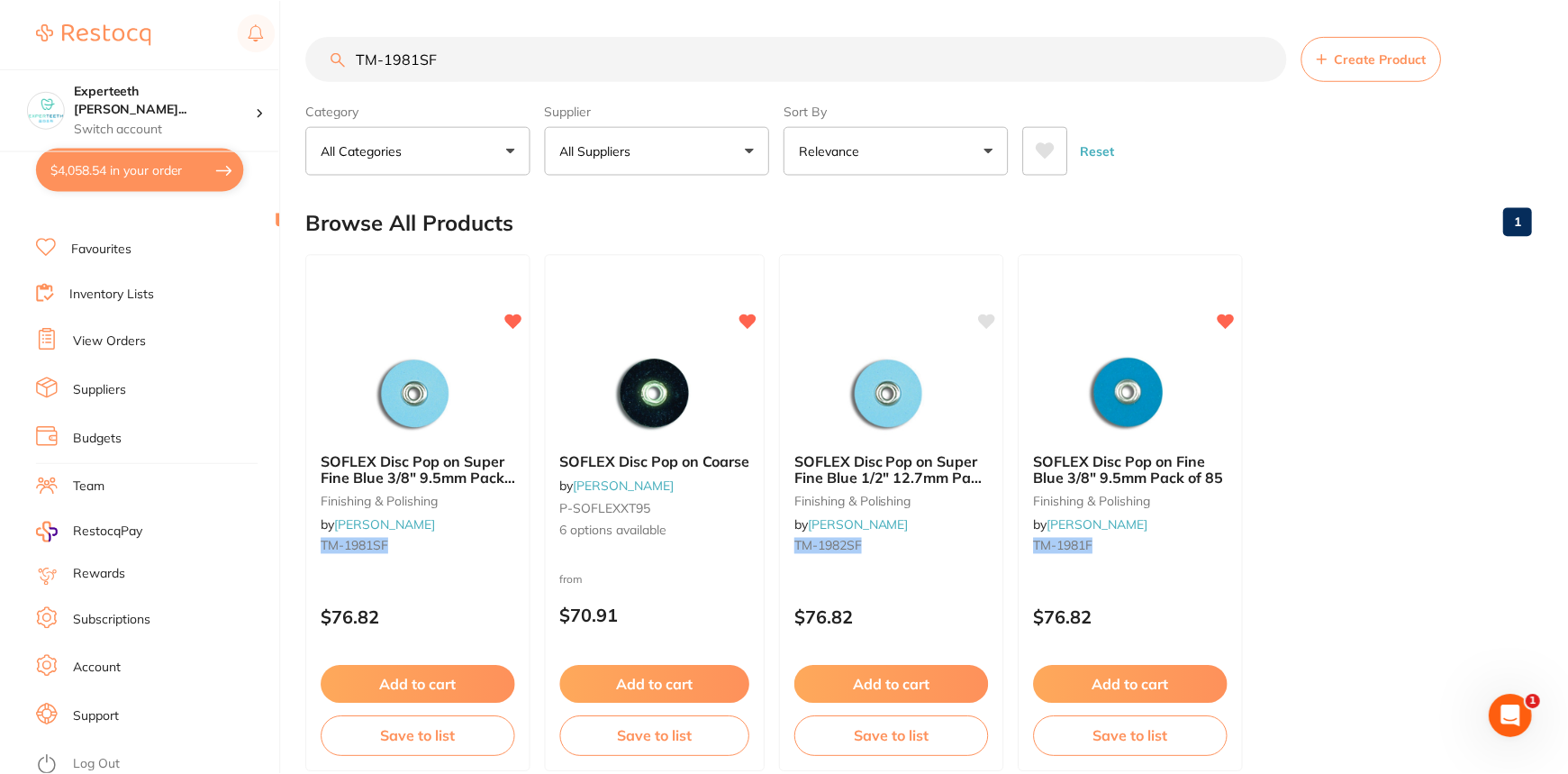
scroll to position [5, 0]
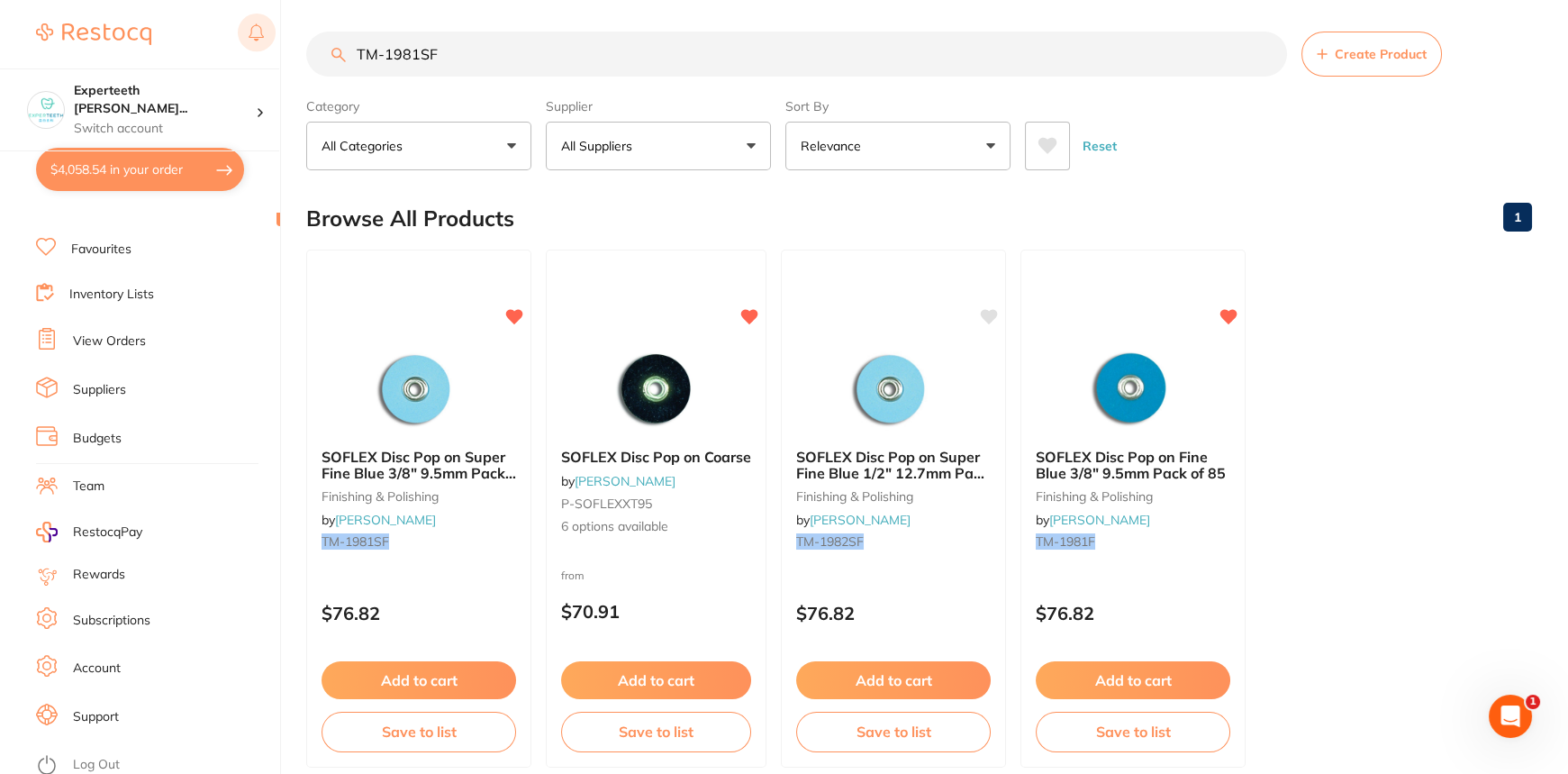
drag, startPoint x: 432, startPoint y: 49, endPoint x: 256, endPoint y: 45, distance: 176.0
click at [257, 45] on div "$4,058.54 Experteeth [PERSON_NAME]... Switch account Experteeth Eastwood West $…" at bounding box center [784, 382] width 1568 height 774
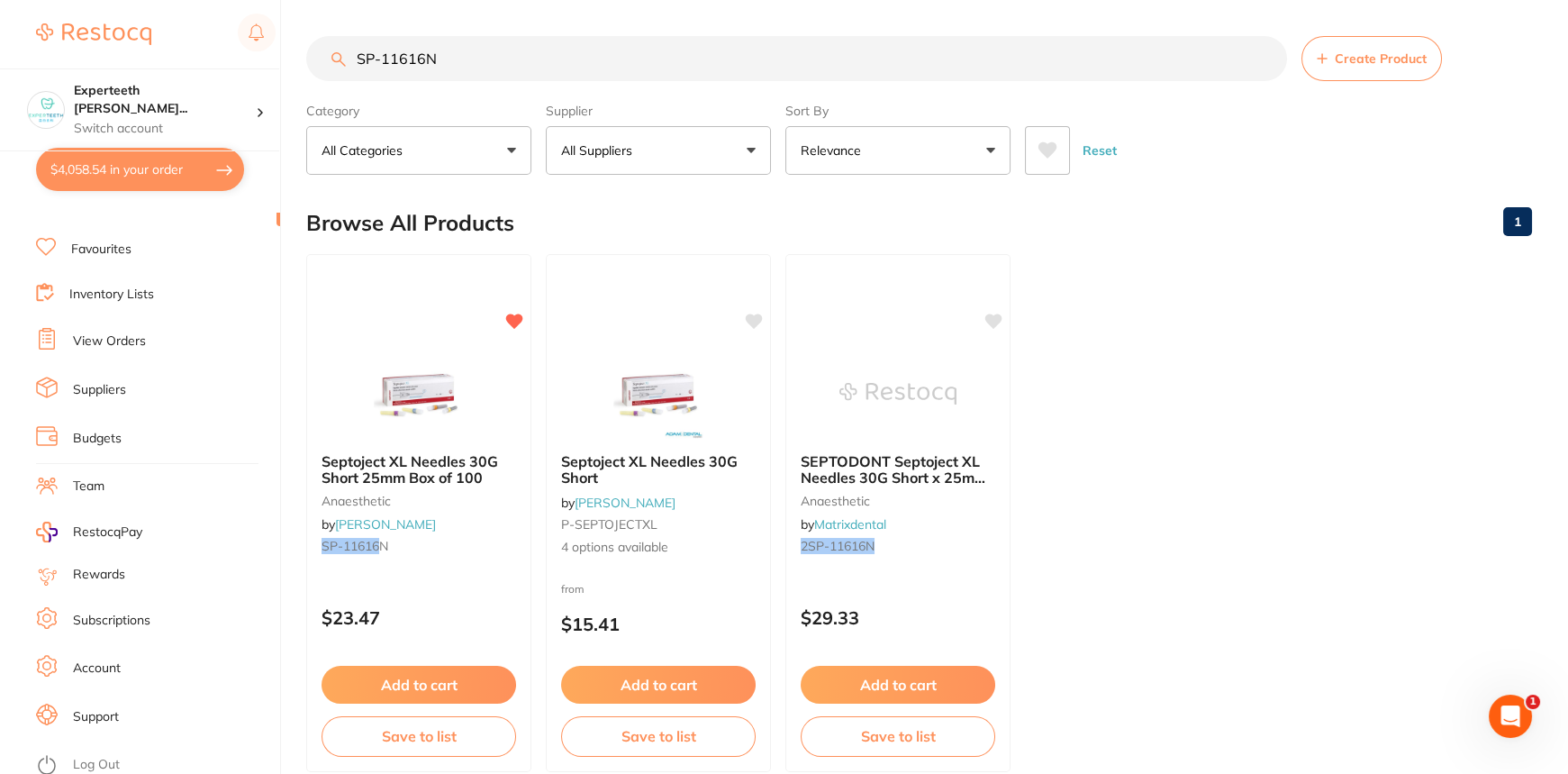
scroll to position [0, 0]
type input "SP-11616N"
click at [1450, 558] on ul "Septoject XL Needles 30G Short 25mm Box of 100 anaesthetic by [PERSON_NAME] [PE…" at bounding box center [919, 513] width 1226 height 518
click at [410, 420] on img at bounding box center [418, 392] width 118 height 91
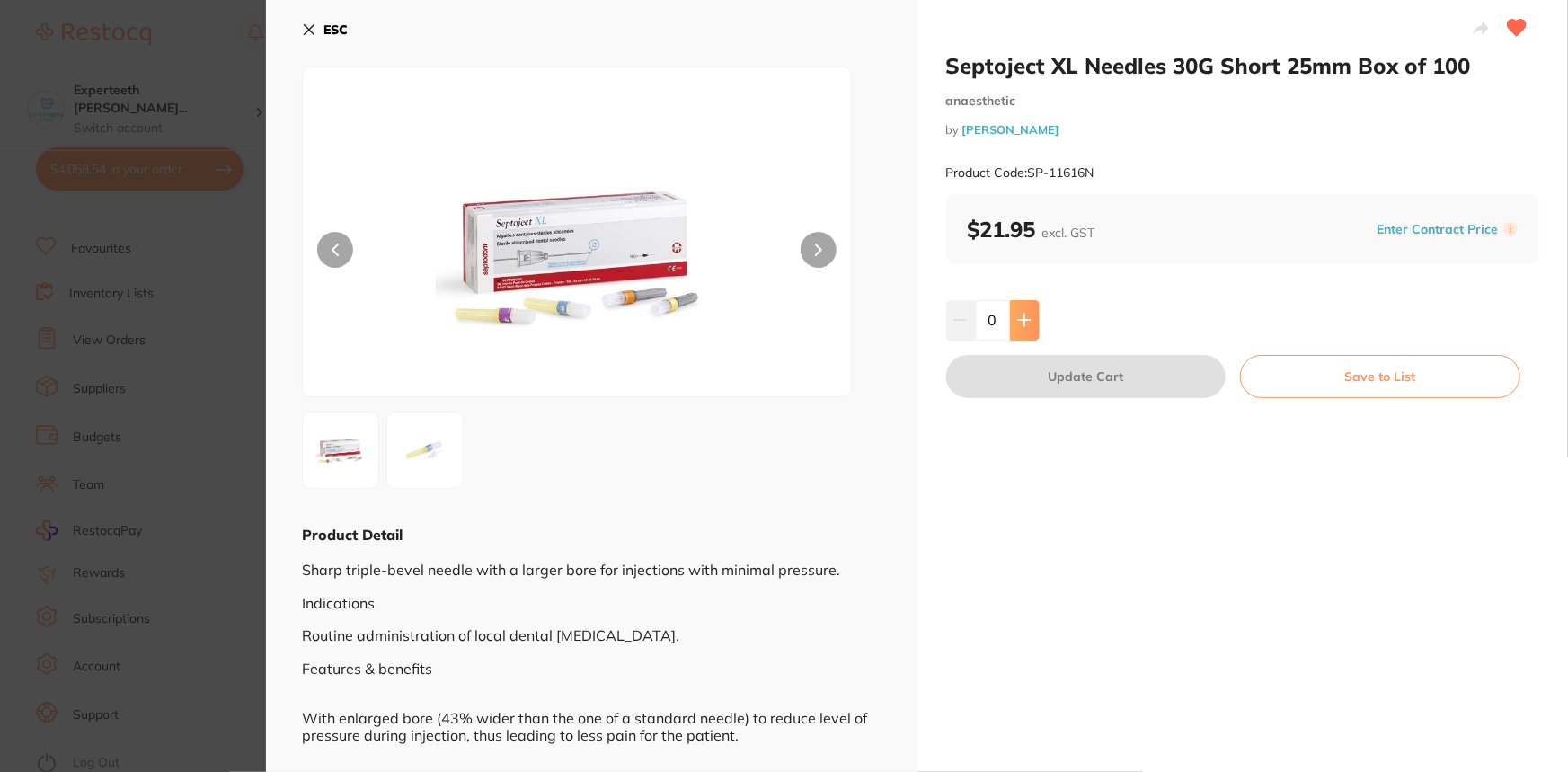
click at [1011, 347] on div "Septoject XL Needles 30G Short 25mm Box of 100 anaesthetic by [PERSON_NAME] Pro…" at bounding box center [1243, 486] width 651 height 972
click at [1027, 322] on icon at bounding box center [1024, 320] width 14 height 14
type input "2"
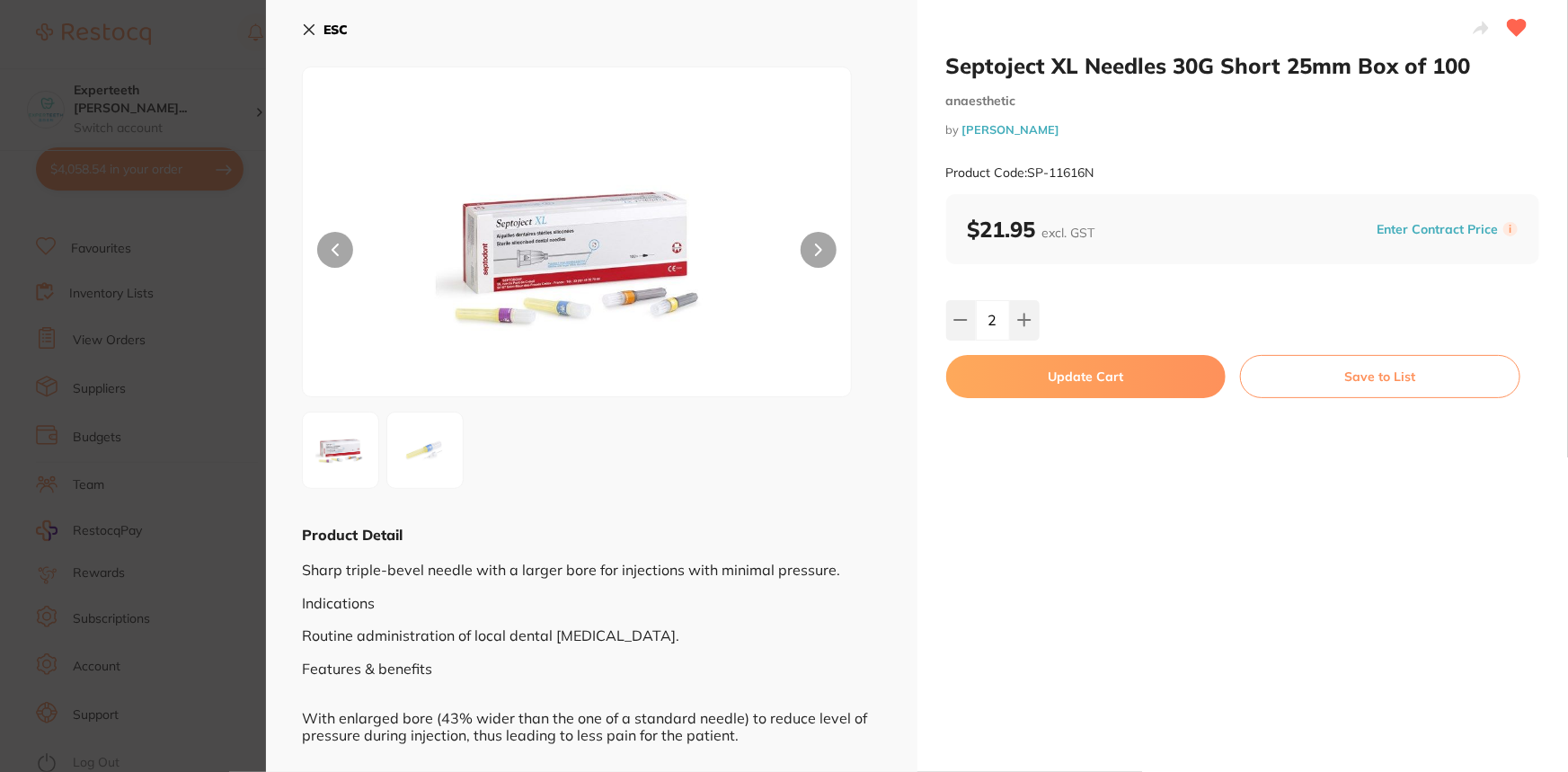
click at [1041, 372] on button "Update Cart" at bounding box center [1086, 376] width 280 height 43
checkbox input "false"
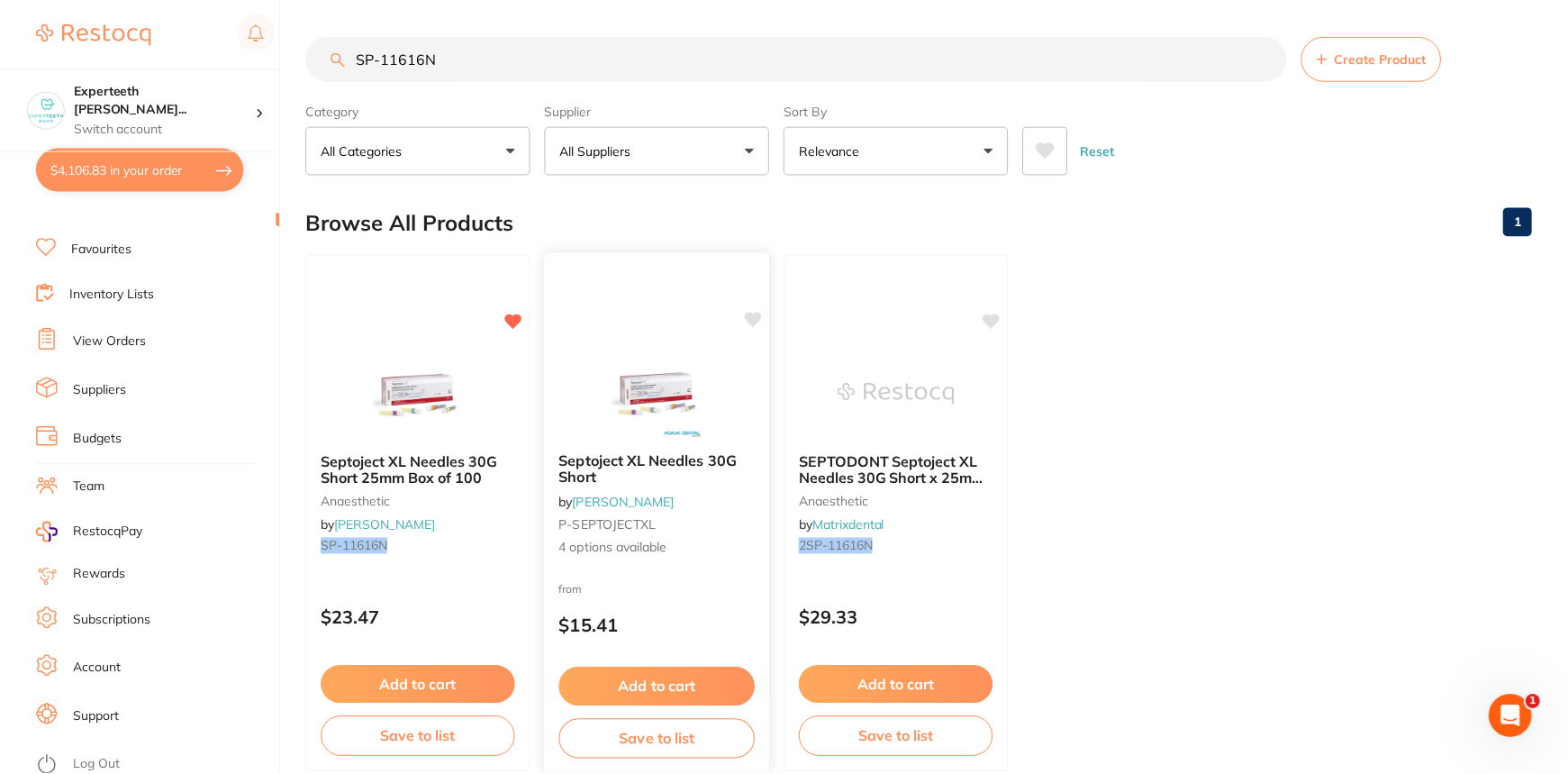
scroll to position [5970, 0]
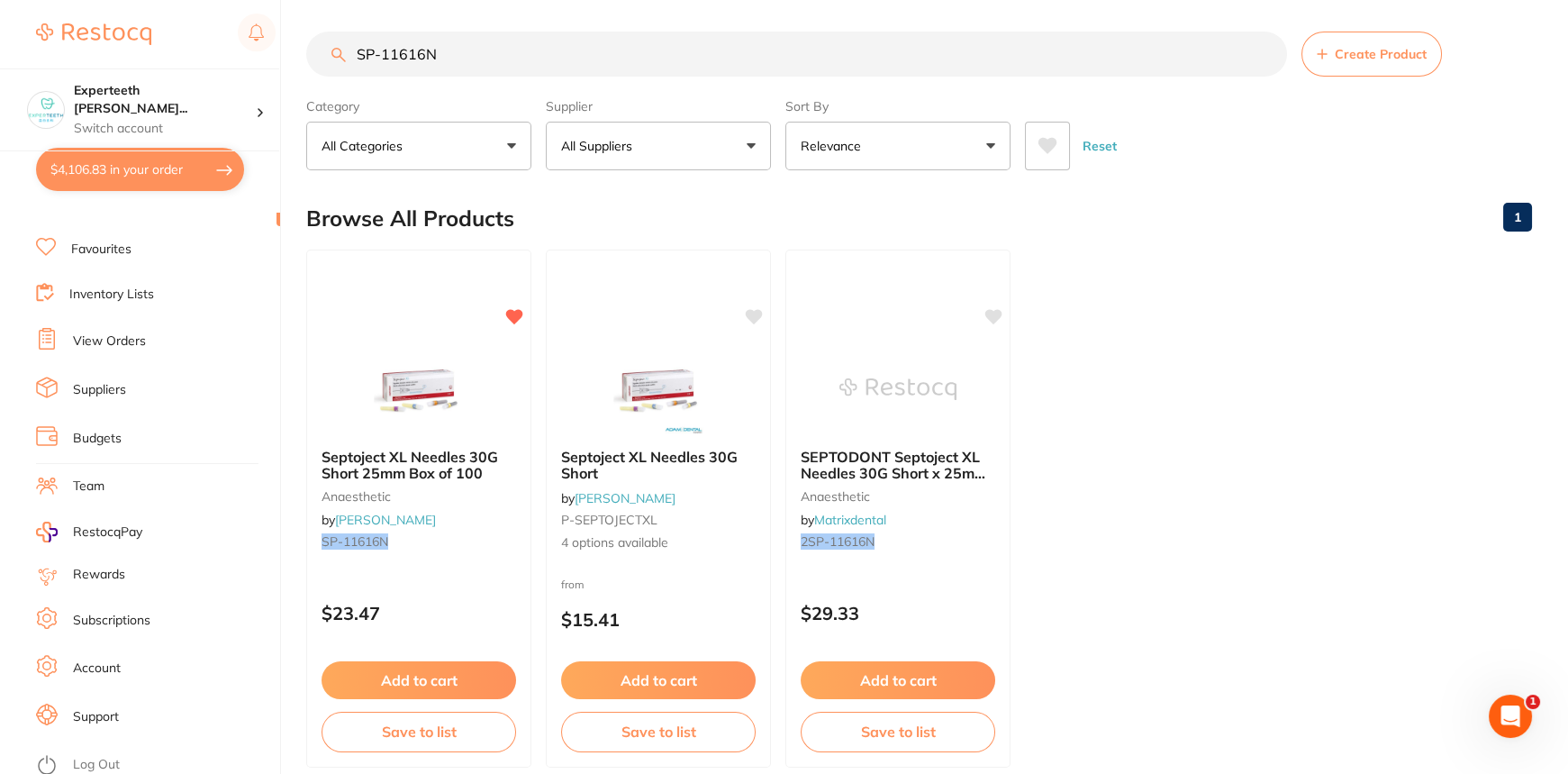
click at [300, 190] on div "$4,106.83 Experteeth [PERSON_NAME]... Switch account Experteeth Eastwood West $…" at bounding box center [784, 382] width 1568 height 774
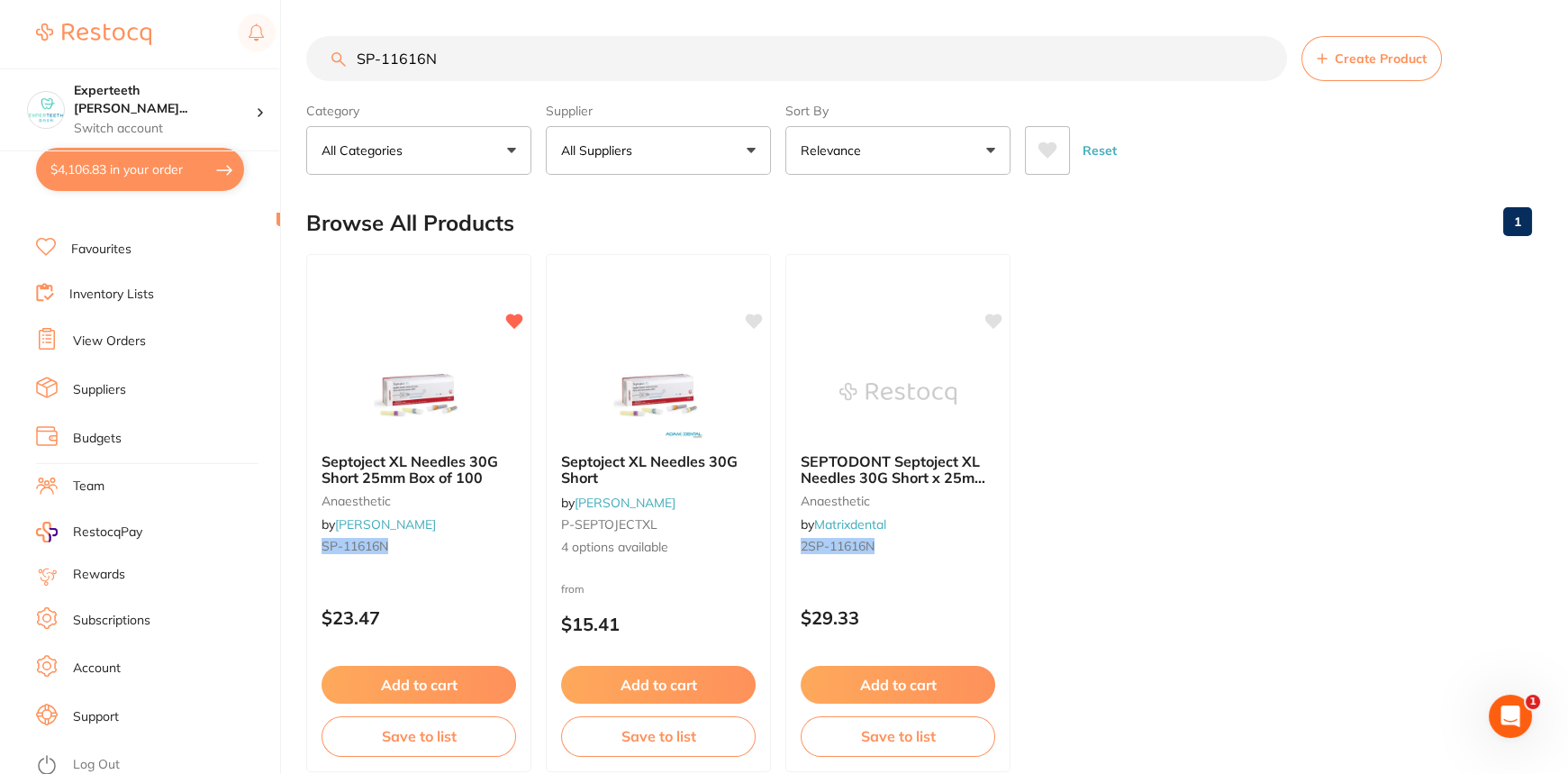
drag, startPoint x: 449, startPoint y: 54, endPoint x: 0, endPoint y: -14, distance: 454.1
click at [0, 0] on html "$4,106.83 Experteeth [PERSON_NAME]... Switch account Experteeth Eastwood West $…" at bounding box center [784, 387] width 1568 height 774
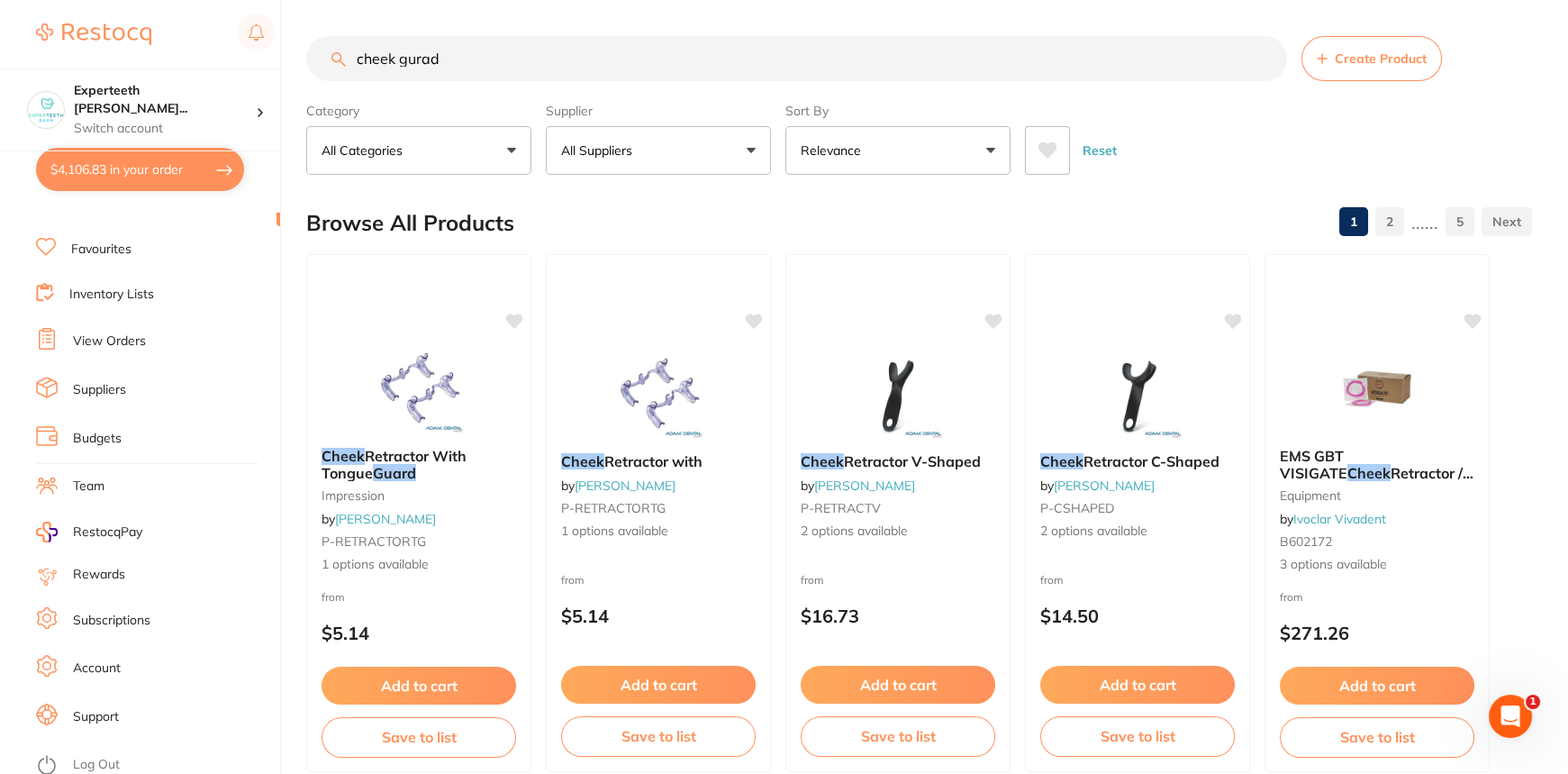
click at [566, 110] on label "Supplier" at bounding box center [658, 110] width 225 height 16
drag, startPoint x: 587, startPoint y: 77, endPoint x: 271, endPoint y: 45, distance: 317.6
click at [271, 45] on div "$4,106.83 Experteeth Eastwood Wes... Switch account Experteeth Eastwood West $4…" at bounding box center [784, 387] width 1568 height 774
type input "dry guard"
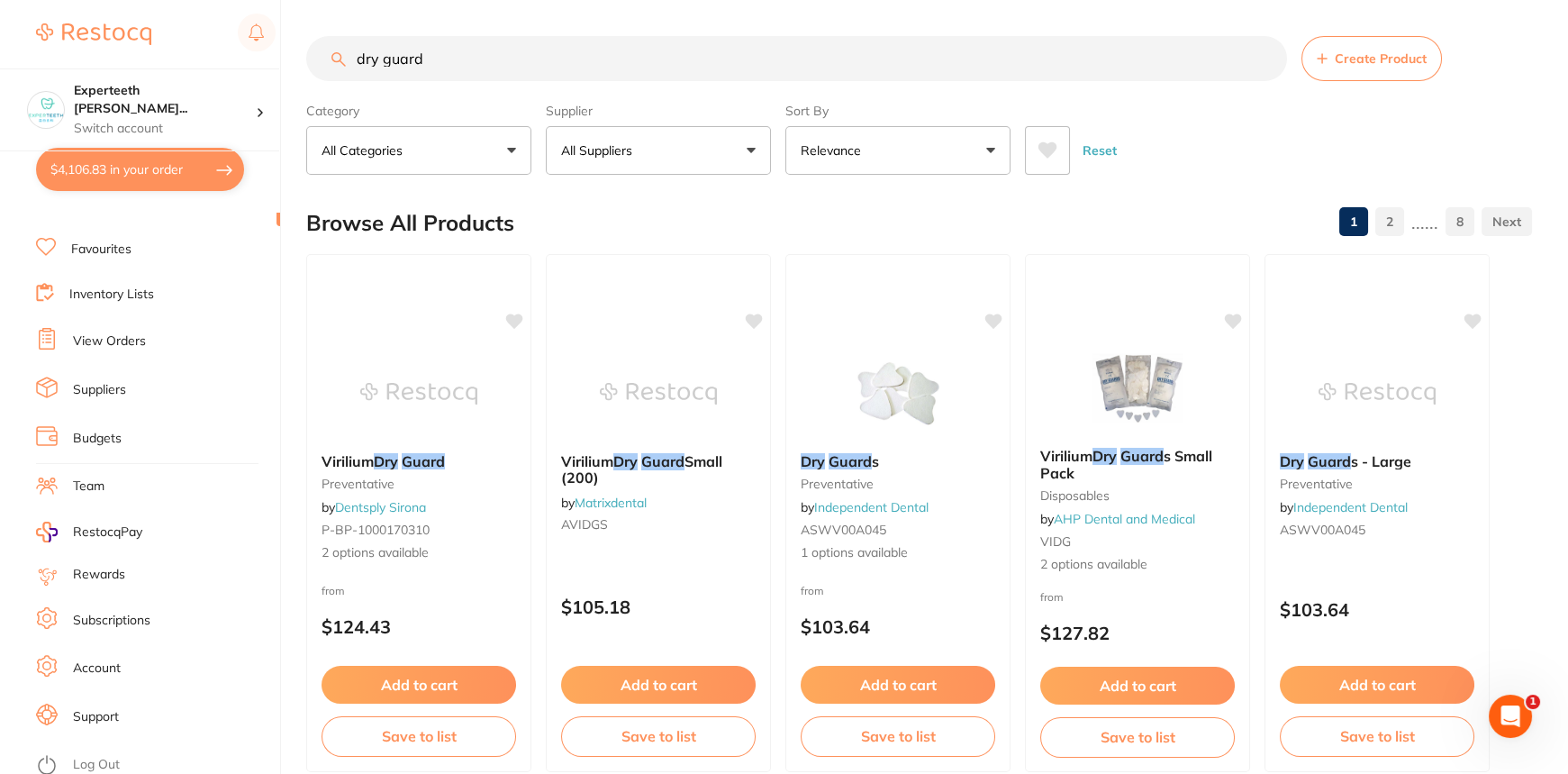
click at [587, 154] on p "All Suppliers" at bounding box center [600, 150] width 79 height 18
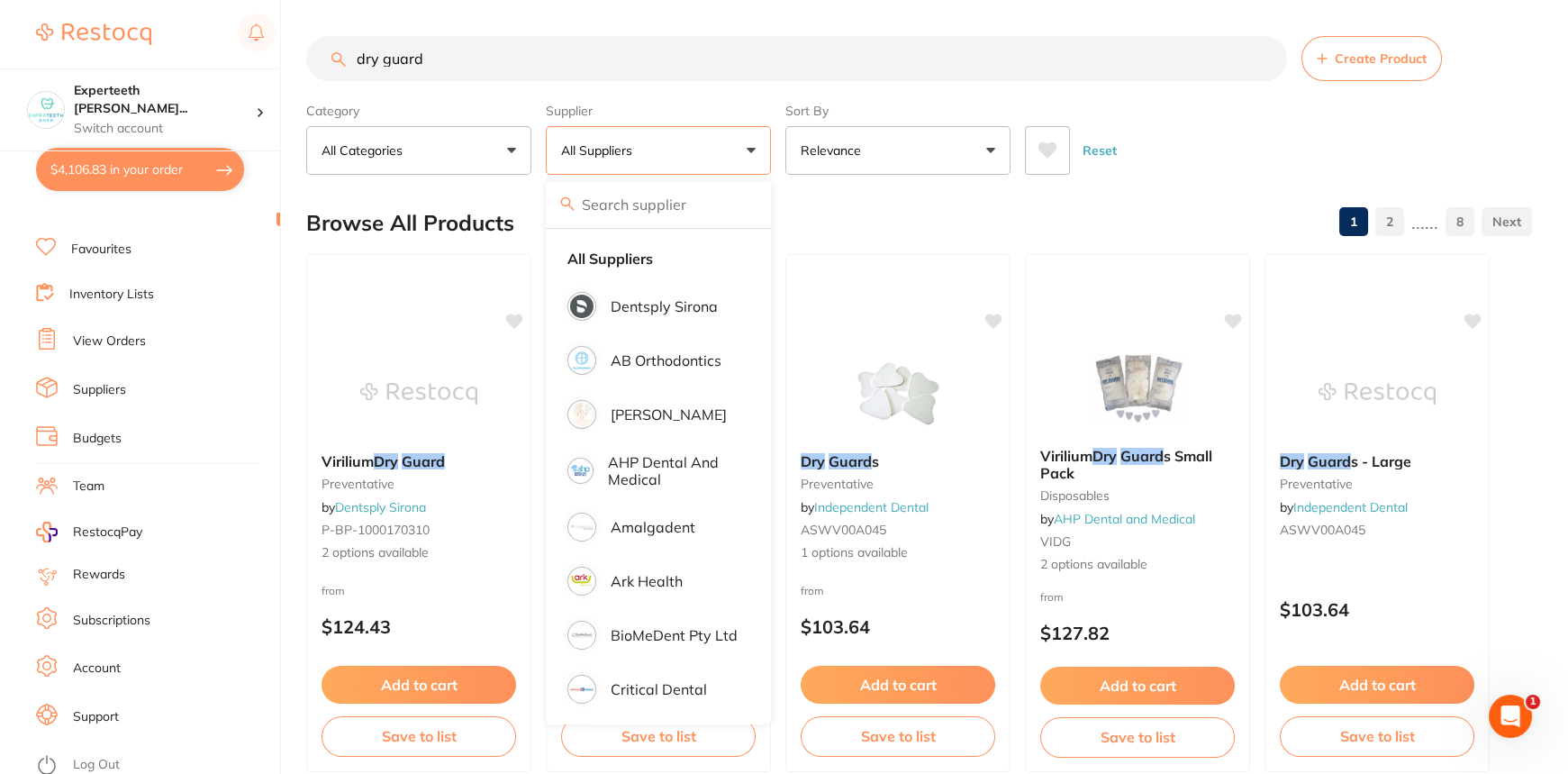
drag, startPoint x: 304, startPoint y: 46, endPoint x: 0, endPoint y: 4, distance: 306.9
click at [0, 4] on div "$4,106.83 Experteeth Eastwood Wes... Switch account Experteeth Eastwood West $4…" at bounding box center [784, 387] width 1568 height 774
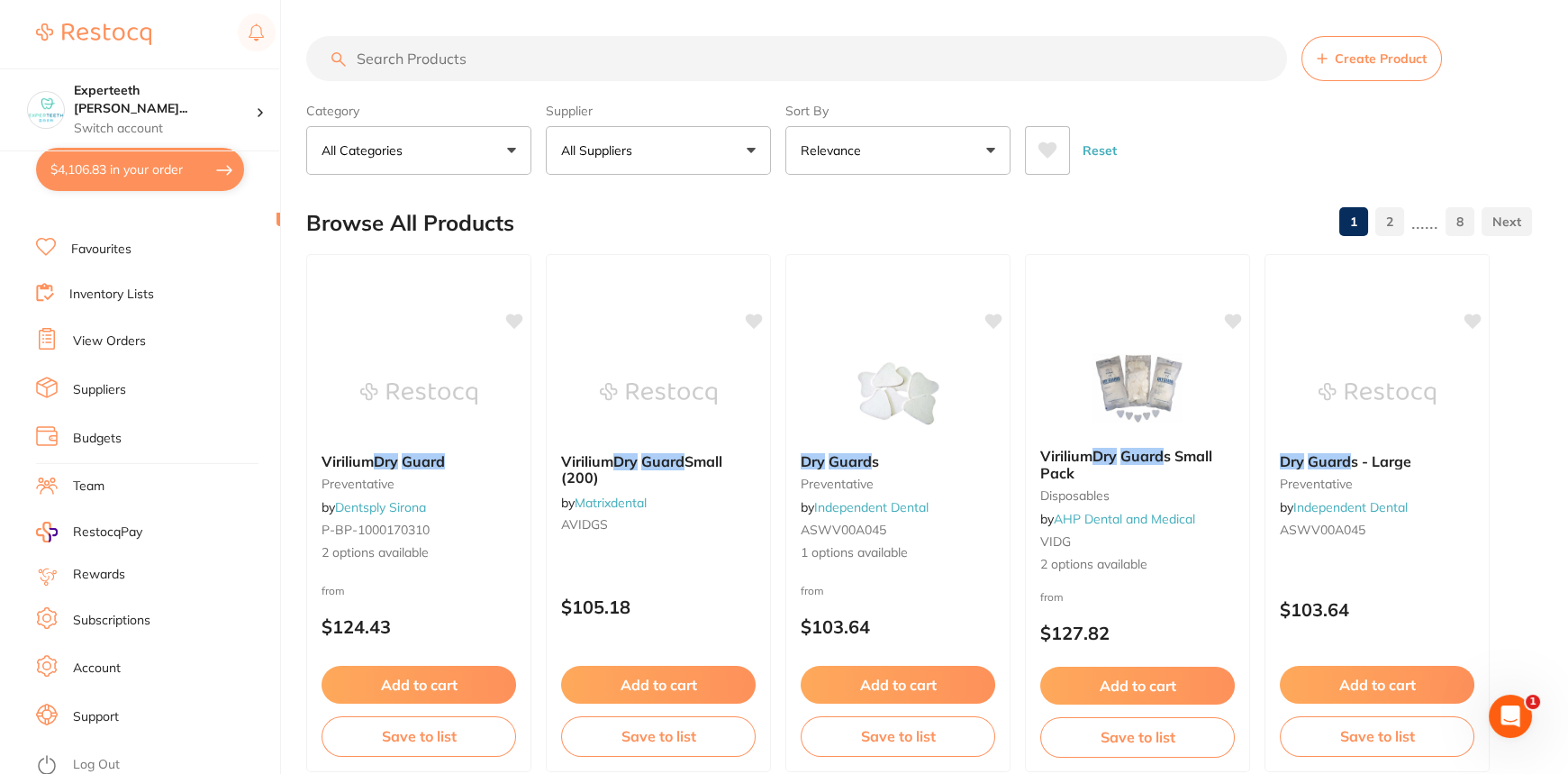
click at [590, 153] on p "All Suppliers" at bounding box center [600, 150] width 79 height 18
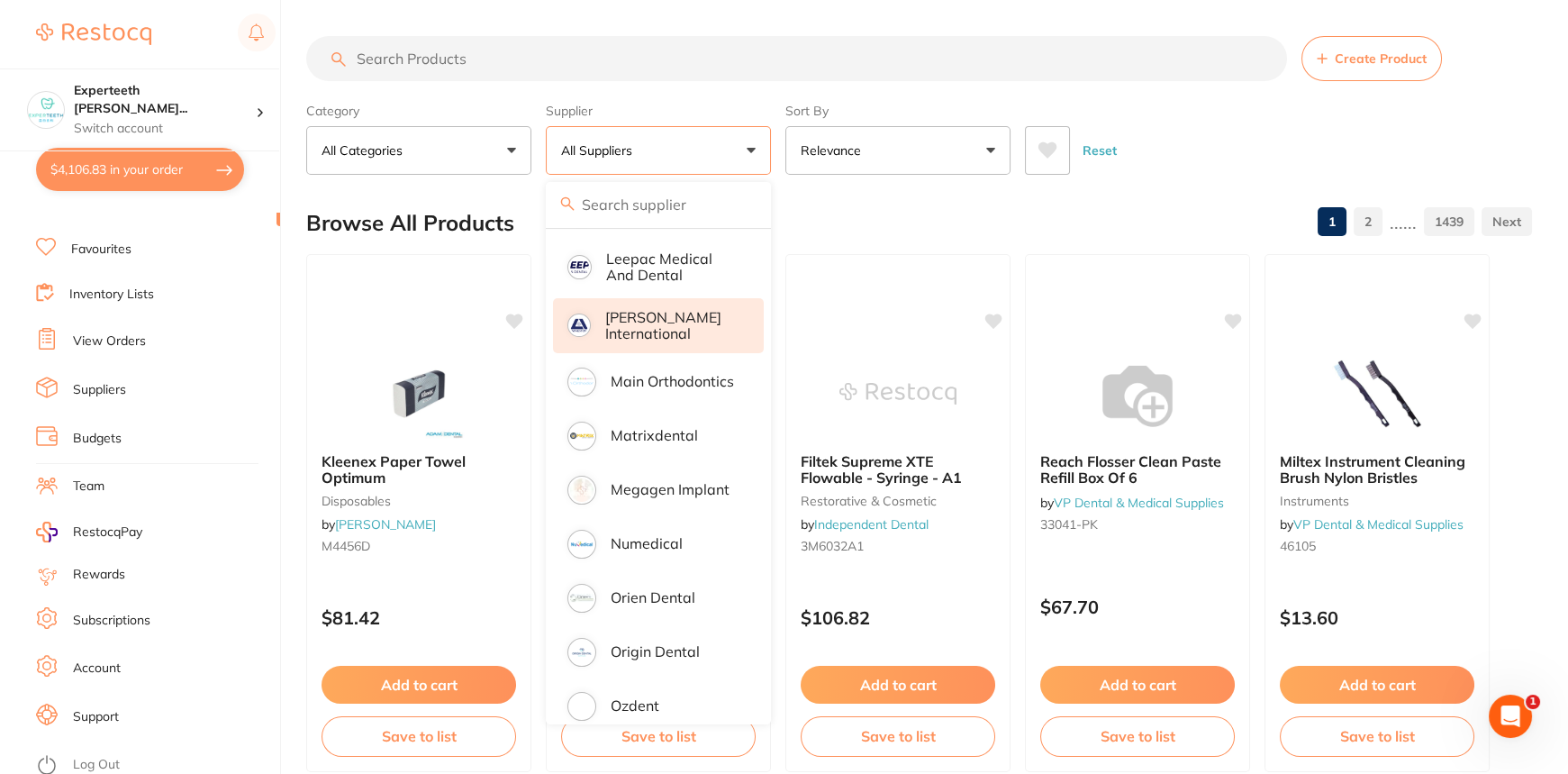
scroll to position [1310, 0]
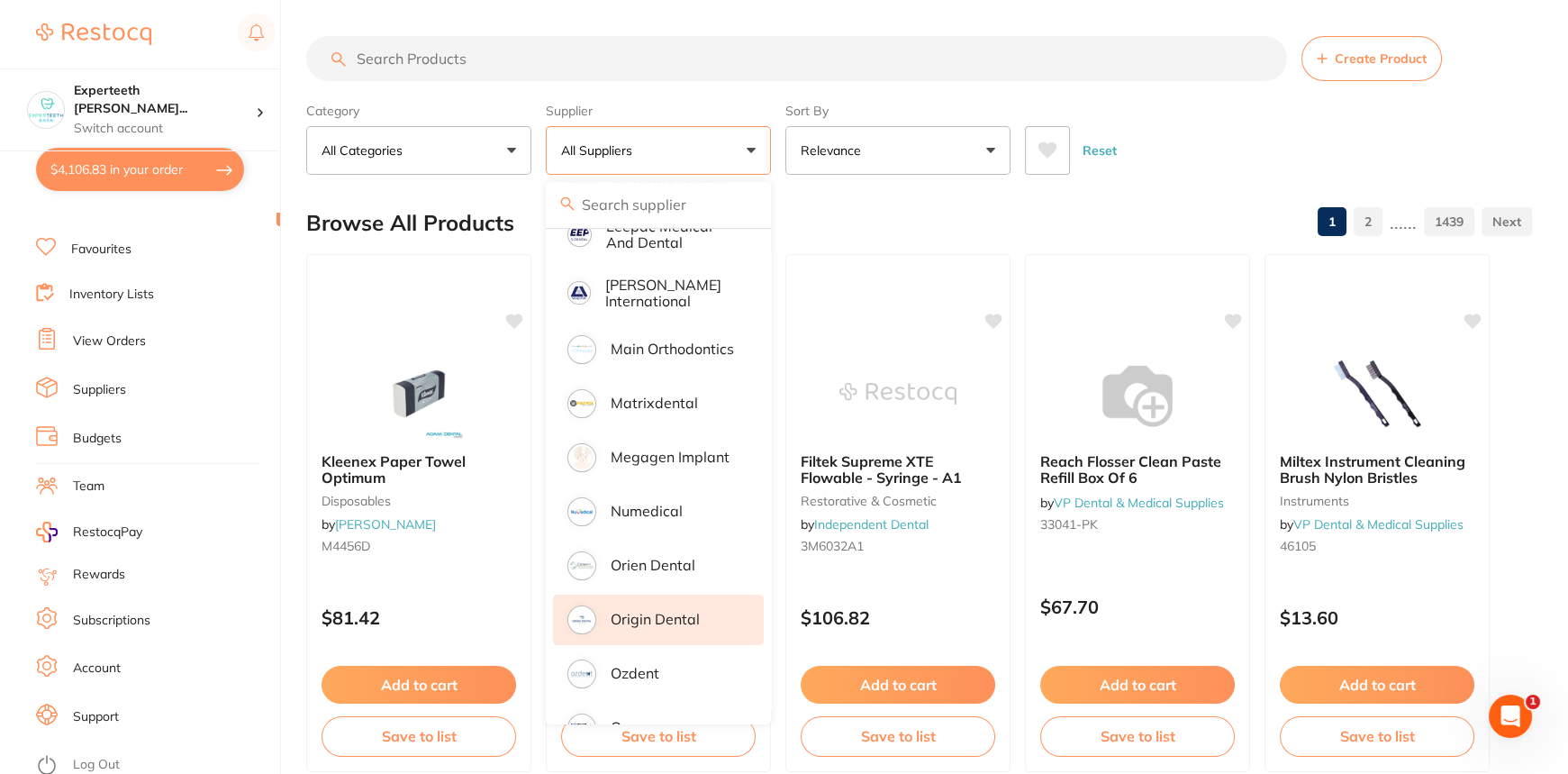
click at [670, 595] on li "Origin Dental" at bounding box center [659, 620] width 211 height 51
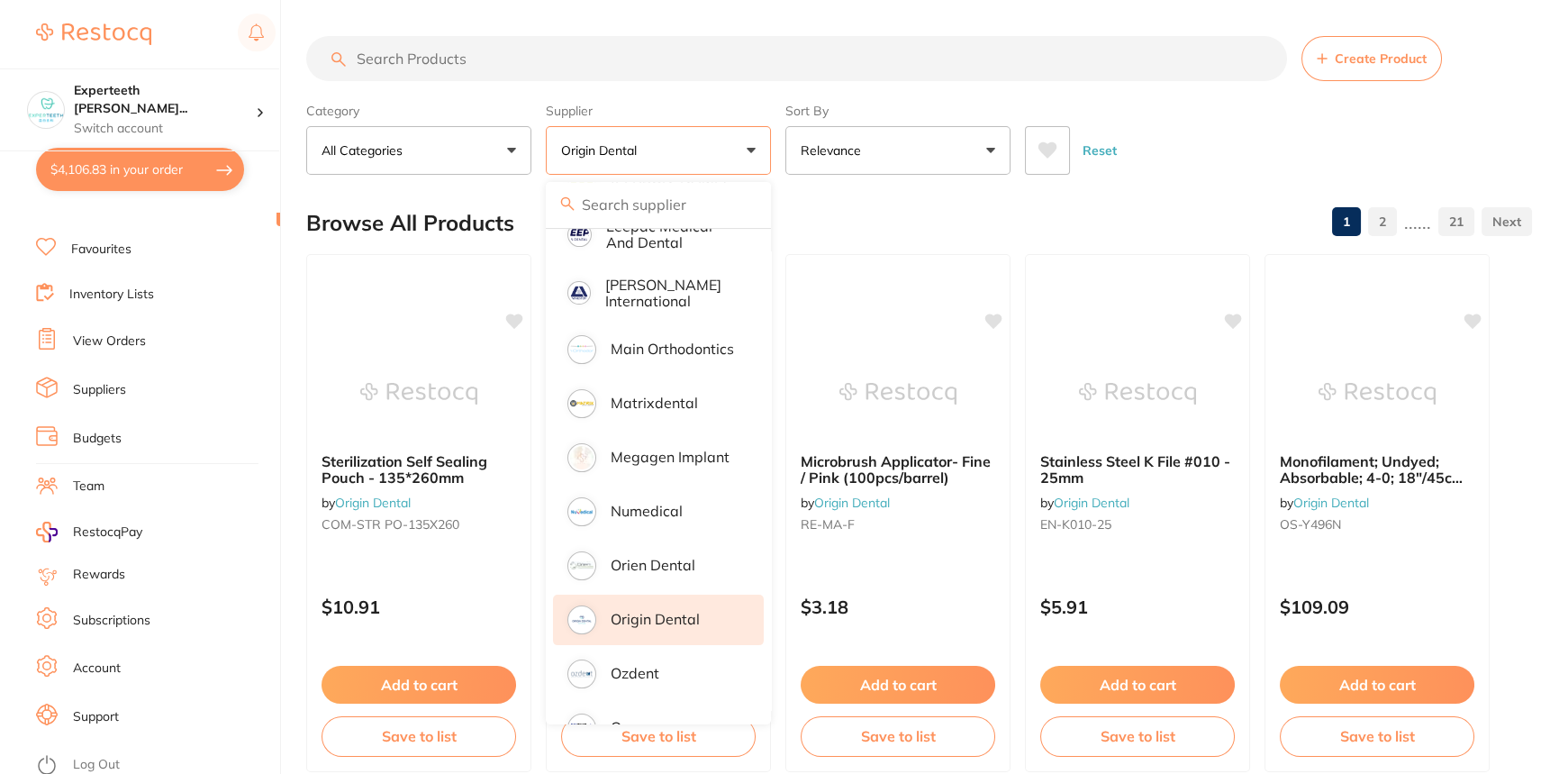
click at [523, 54] on input "search" at bounding box center [796, 59] width 981 height 45
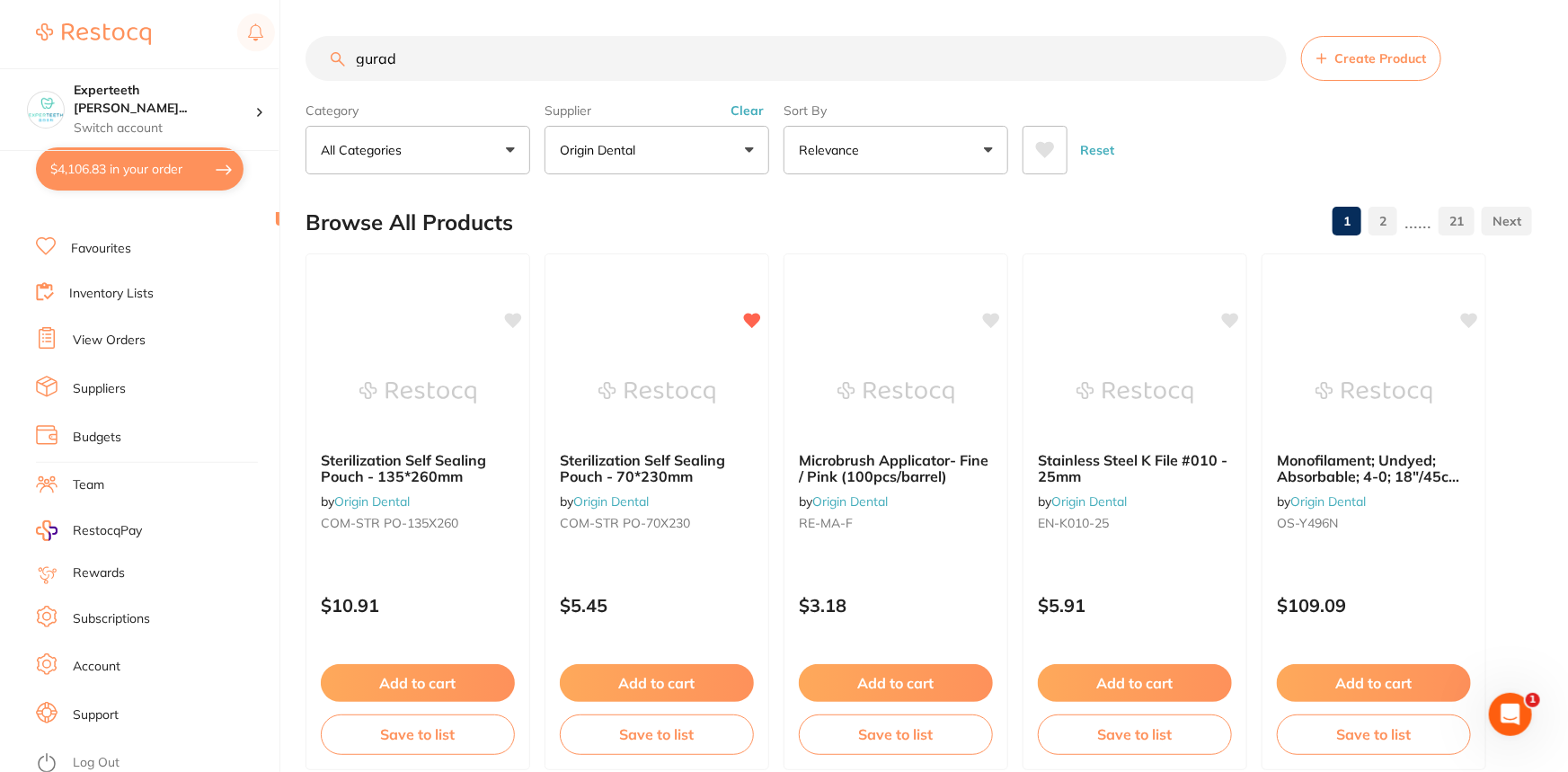
scroll to position [568, 0]
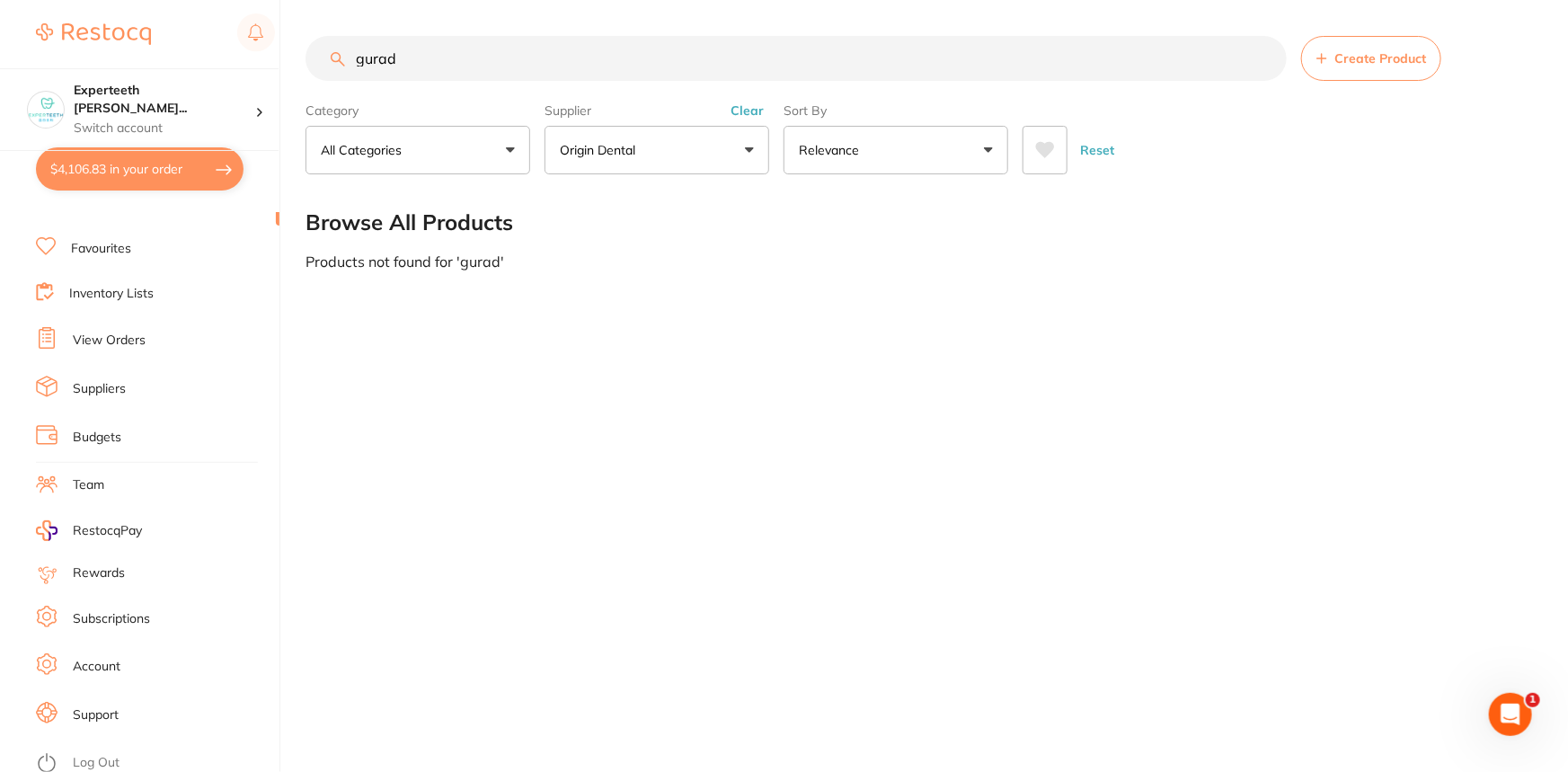
drag, startPoint x: 425, startPoint y: 54, endPoint x: 170, endPoint y: 36, distance: 255.6
click at [170, 36] on div "$4,106.83 Experteeth Eastwood Wes... Switch account Experteeth Eastwood West $4…" at bounding box center [784, 386] width 1568 height 772
drag, startPoint x: 334, startPoint y: 62, endPoint x: 63, endPoint y: 53, distance: 271.1
click at [64, 53] on div "$4,106.83 Experteeth Eastwood Wes... Switch account Experteeth Eastwood West $4…" at bounding box center [784, 386] width 1568 height 772
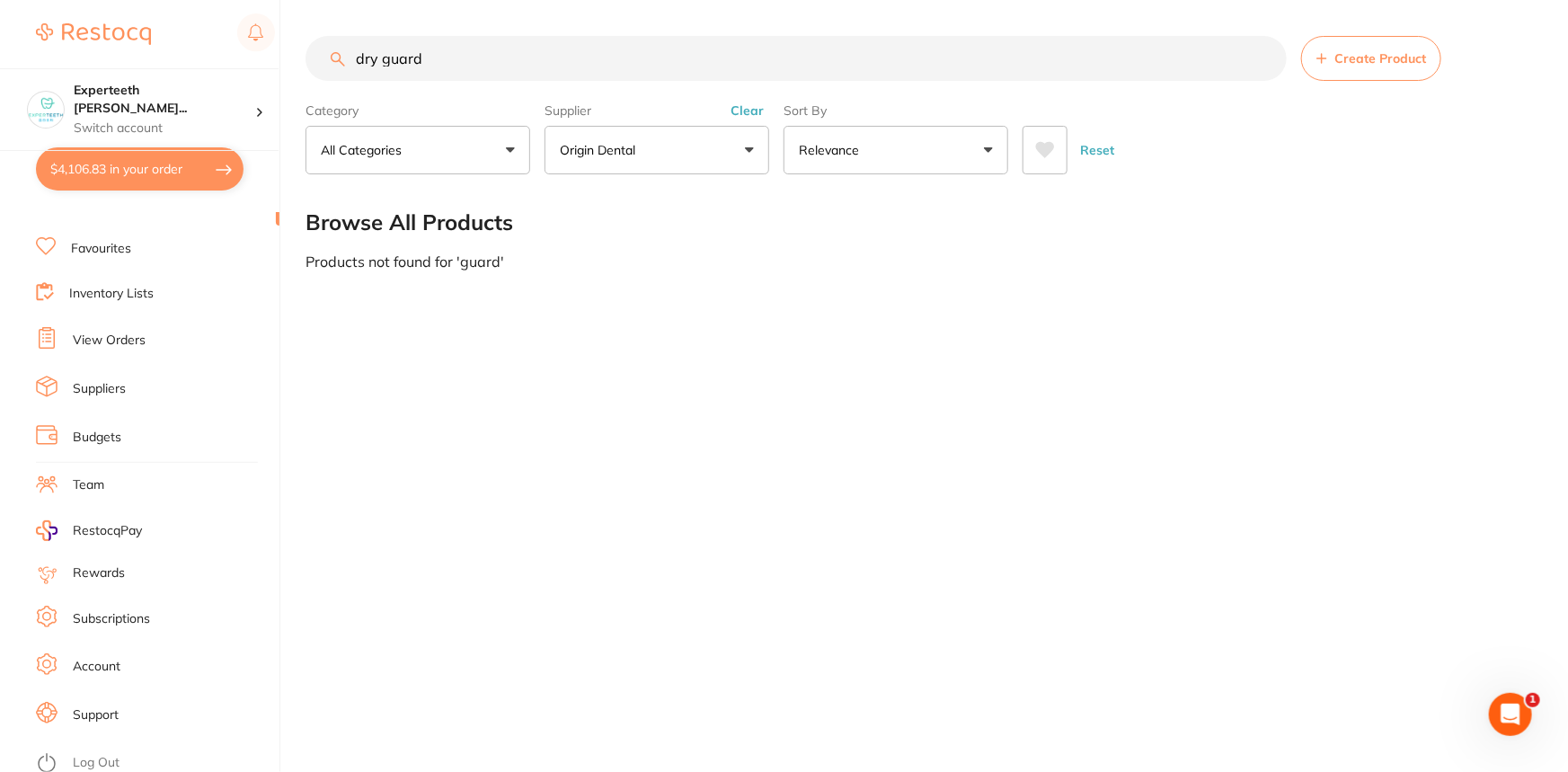
type input "dry guard"
click at [391, 149] on p "All Categories" at bounding box center [364, 149] width 88 height 18
click at [601, 167] on button "Origin Dental" at bounding box center [656, 150] width 225 height 49
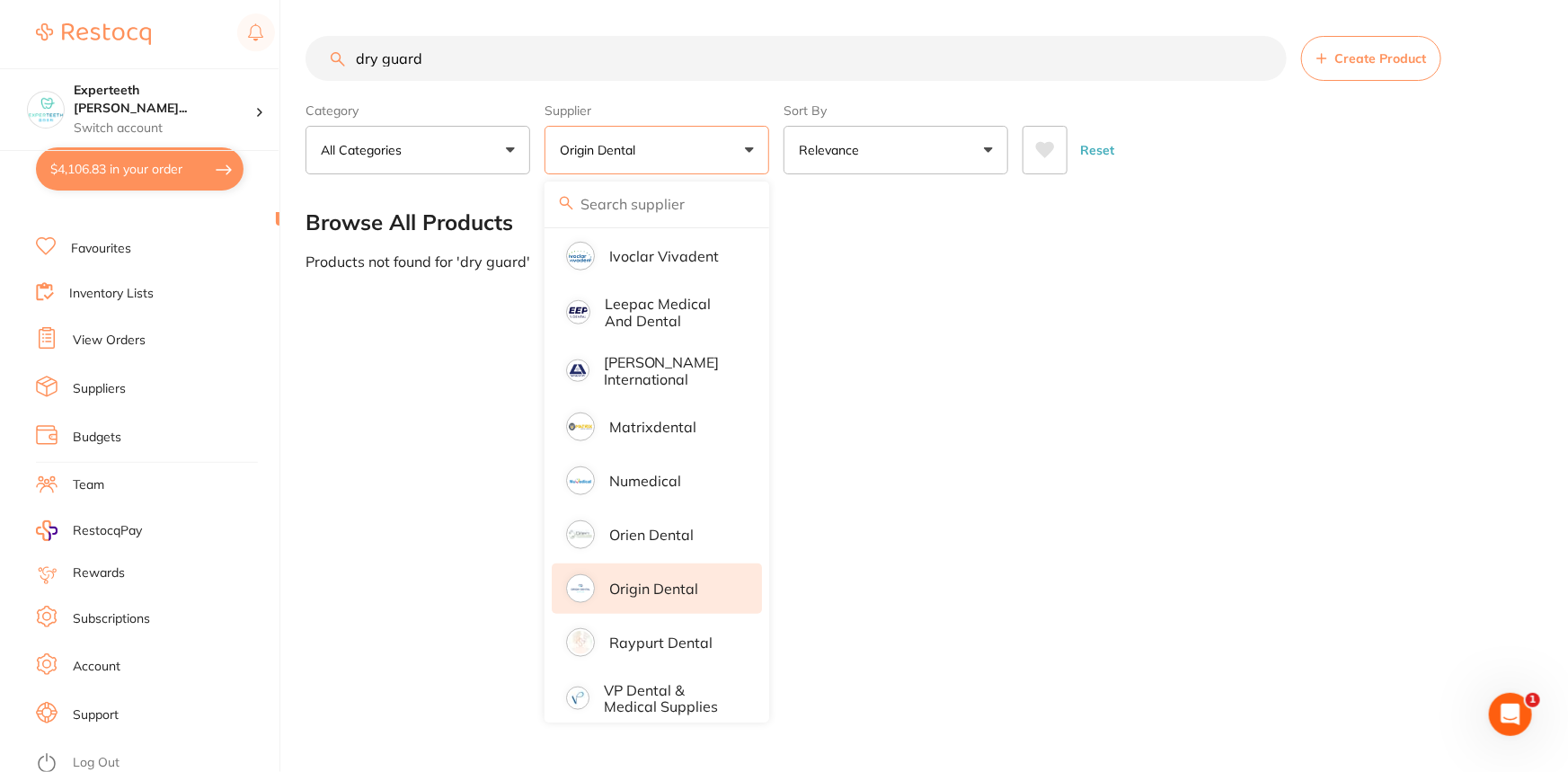
click at [612, 210] on input "search" at bounding box center [656, 204] width 225 height 45
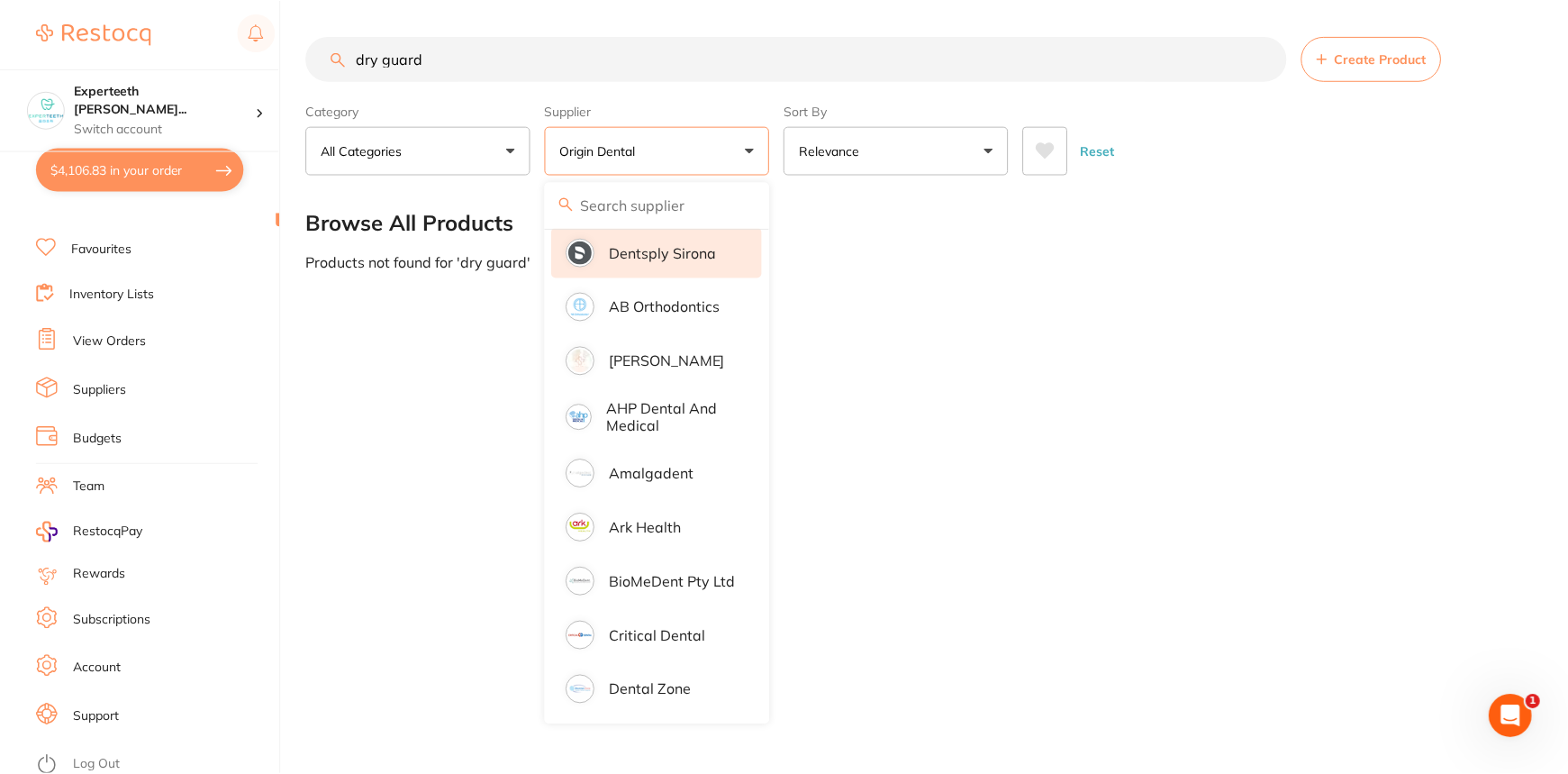
scroll to position [0, 0]
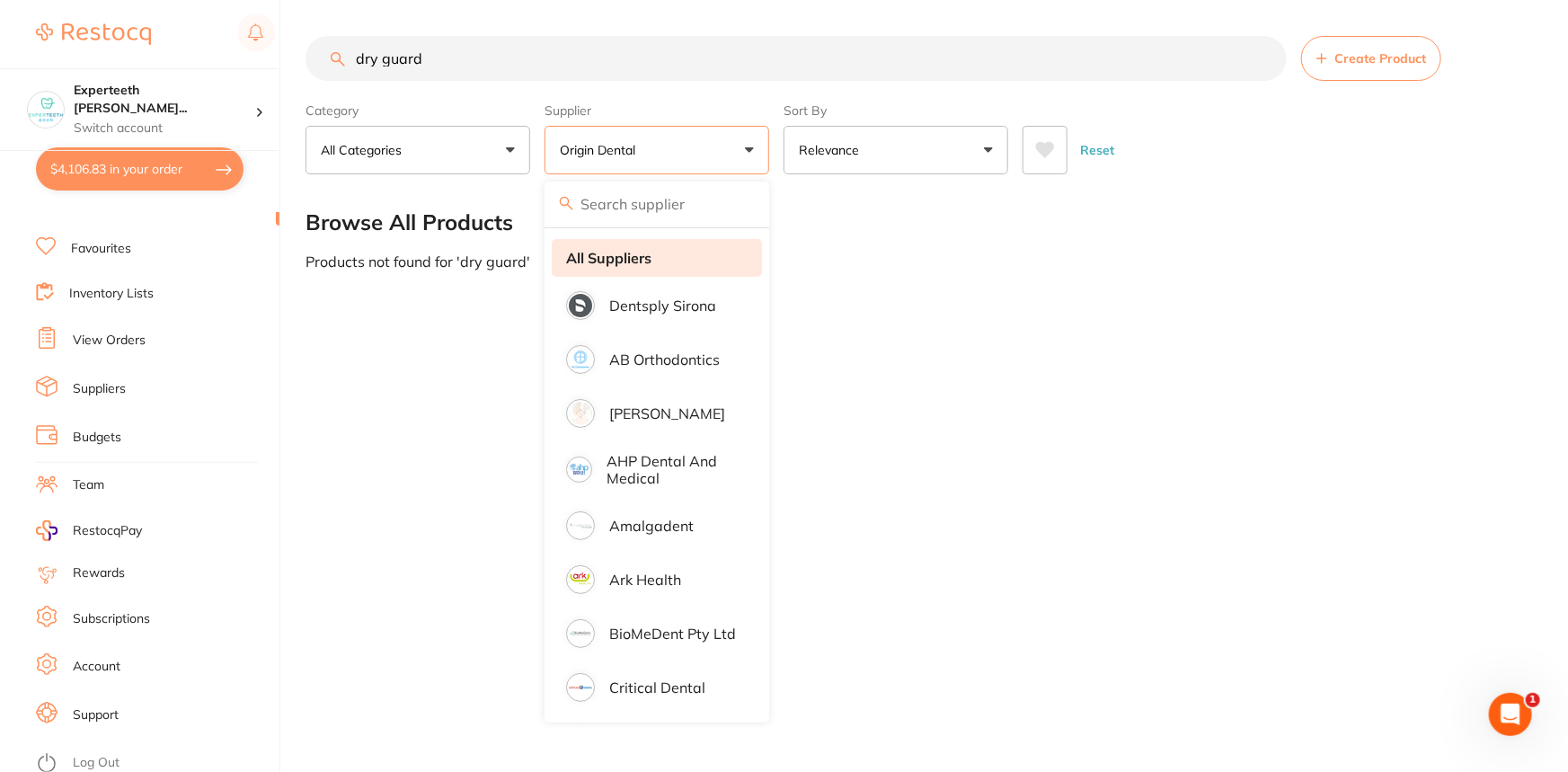
click at [581, 250] on strong "All Suppliers" at bounding box center [608, 257] width 85 height 16
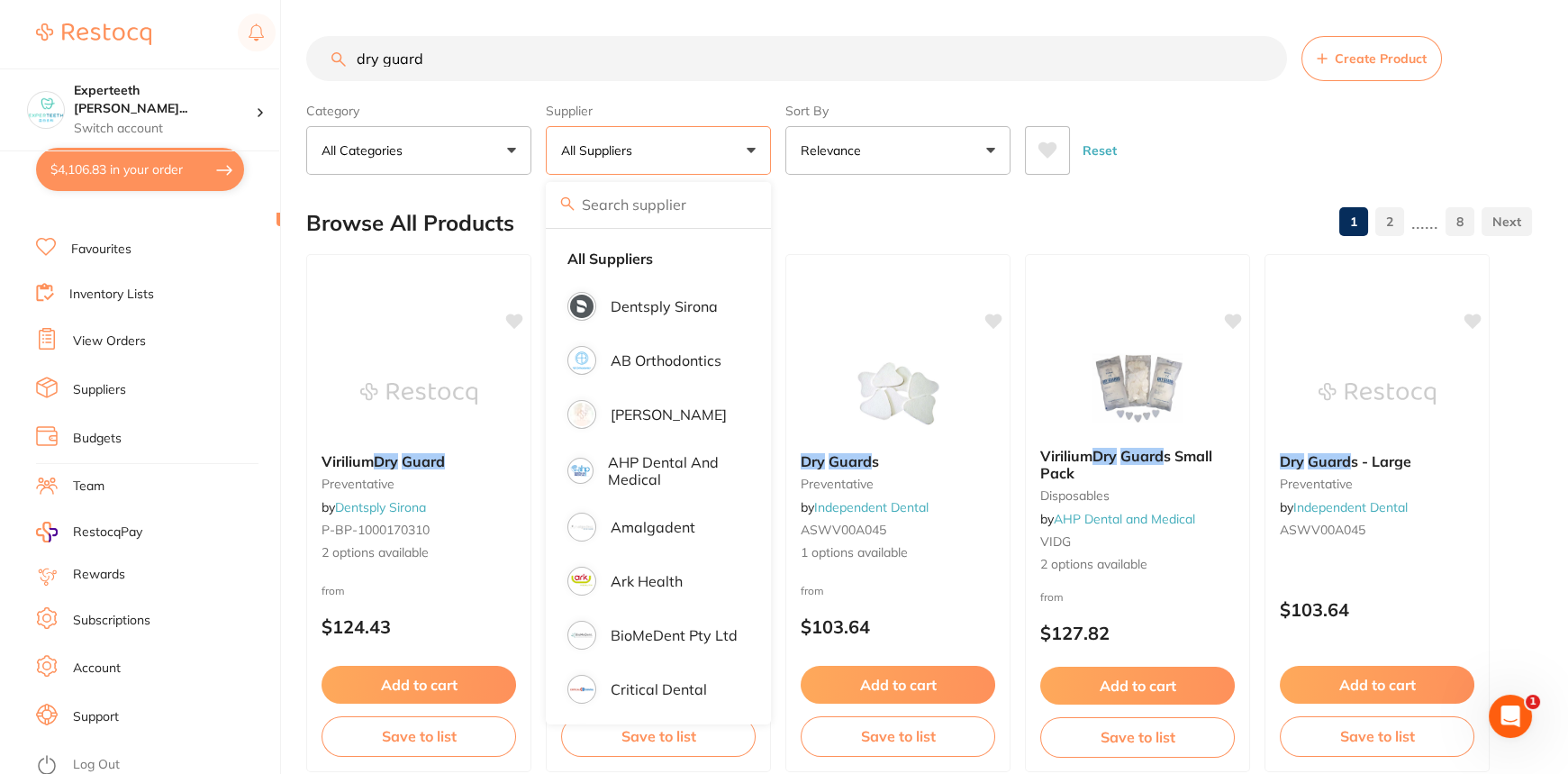
click at [437, 206] on div "Browse All Products 1 2 ...... 8" at bounding box center [919, 223] width 1226 height 60
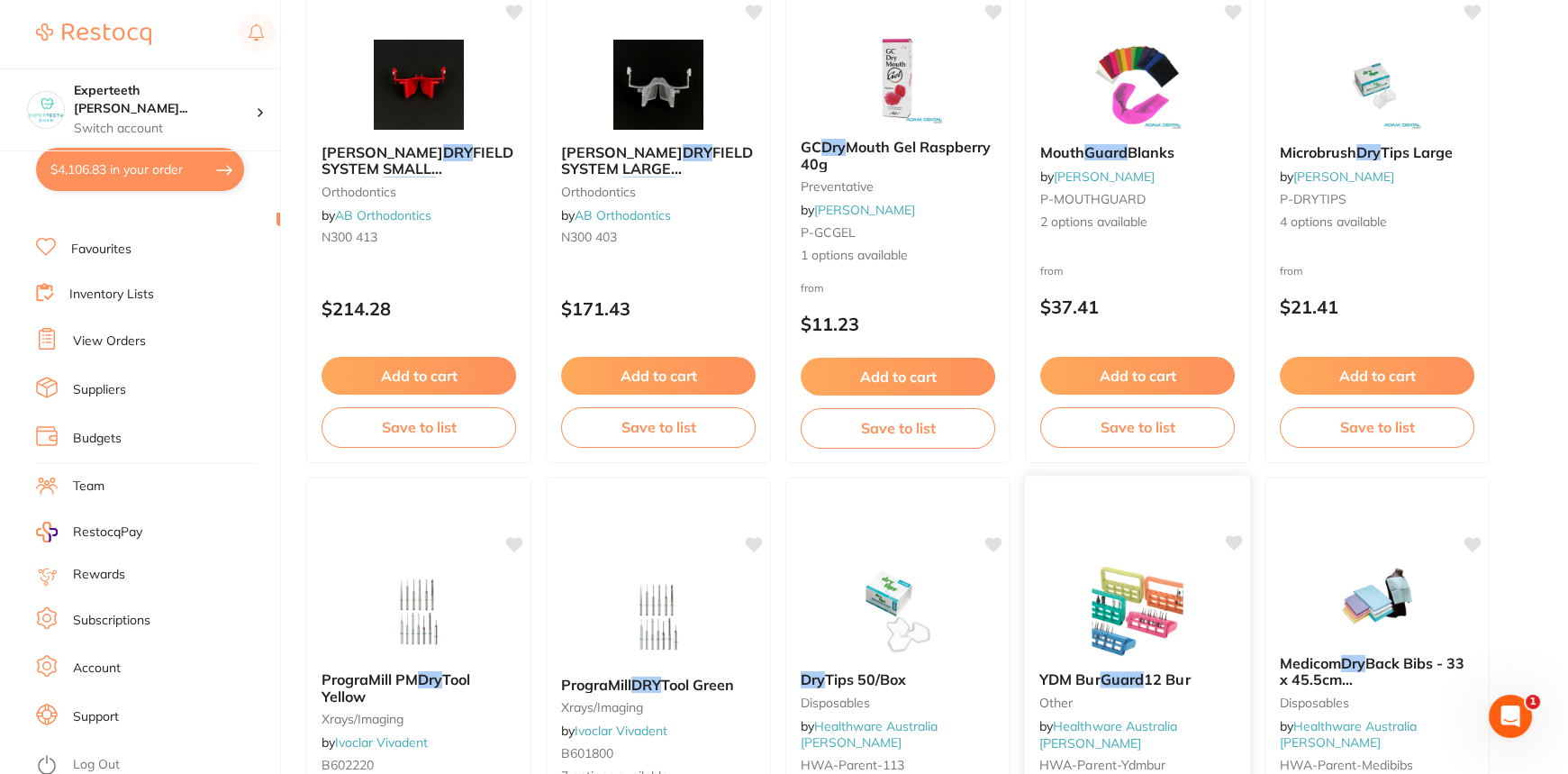
scroll to position [982, 0]
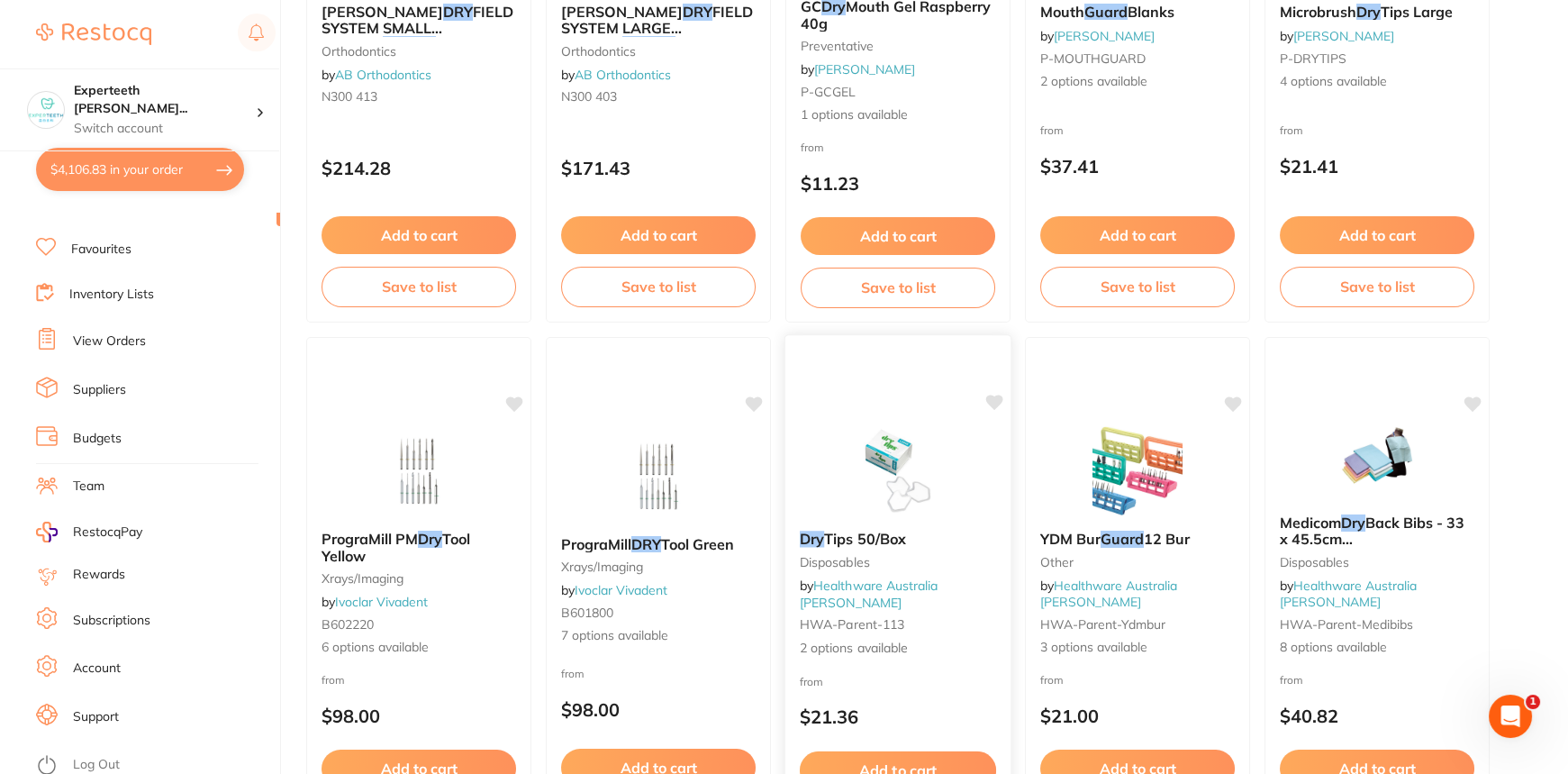
click at [942, 472] on img at bounding box center [897, 470] width 118 height 91
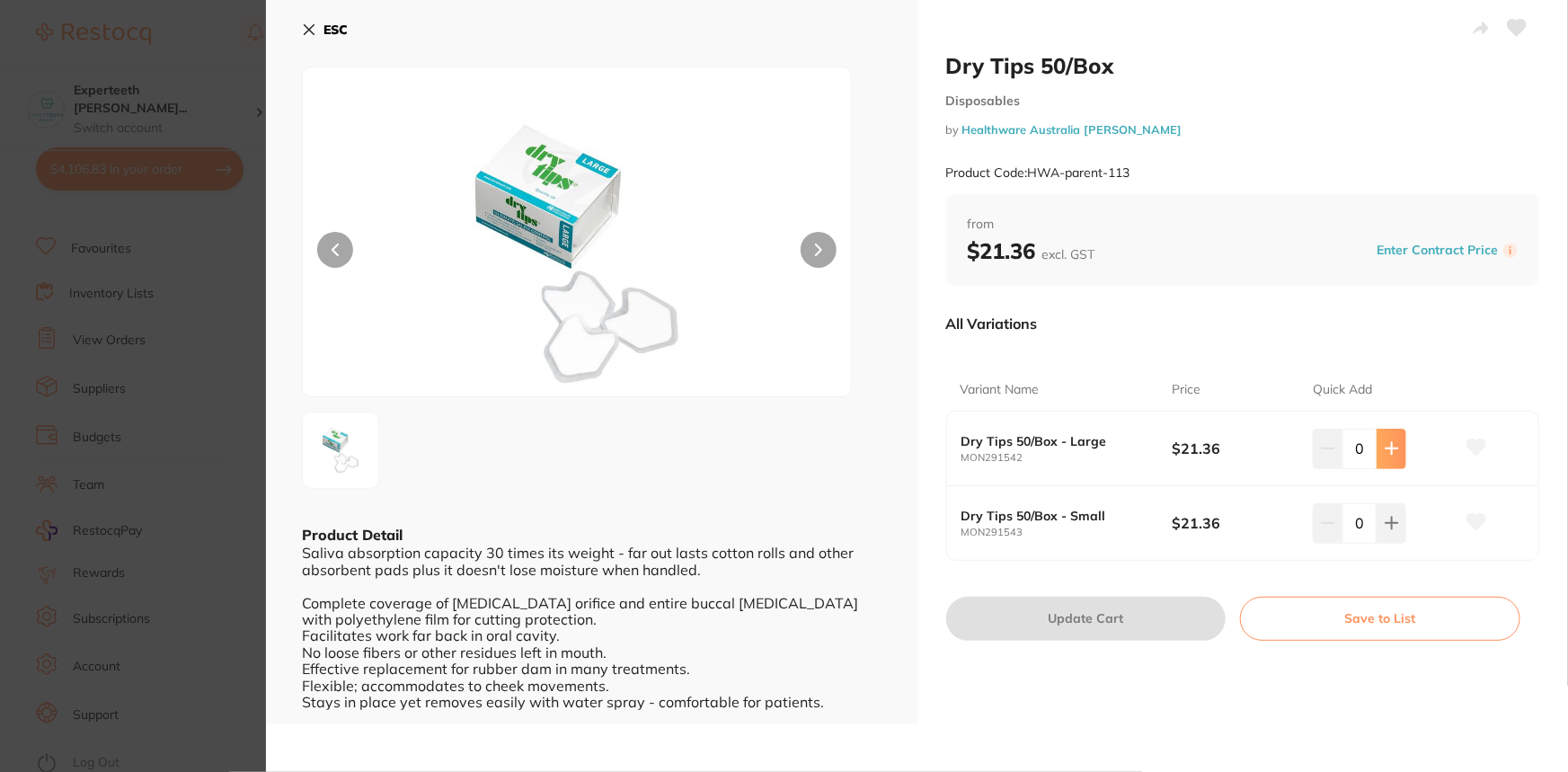
click at [1394, 452] on icon at bounding box center [1391, 448] width 14 height 14
type input "1"
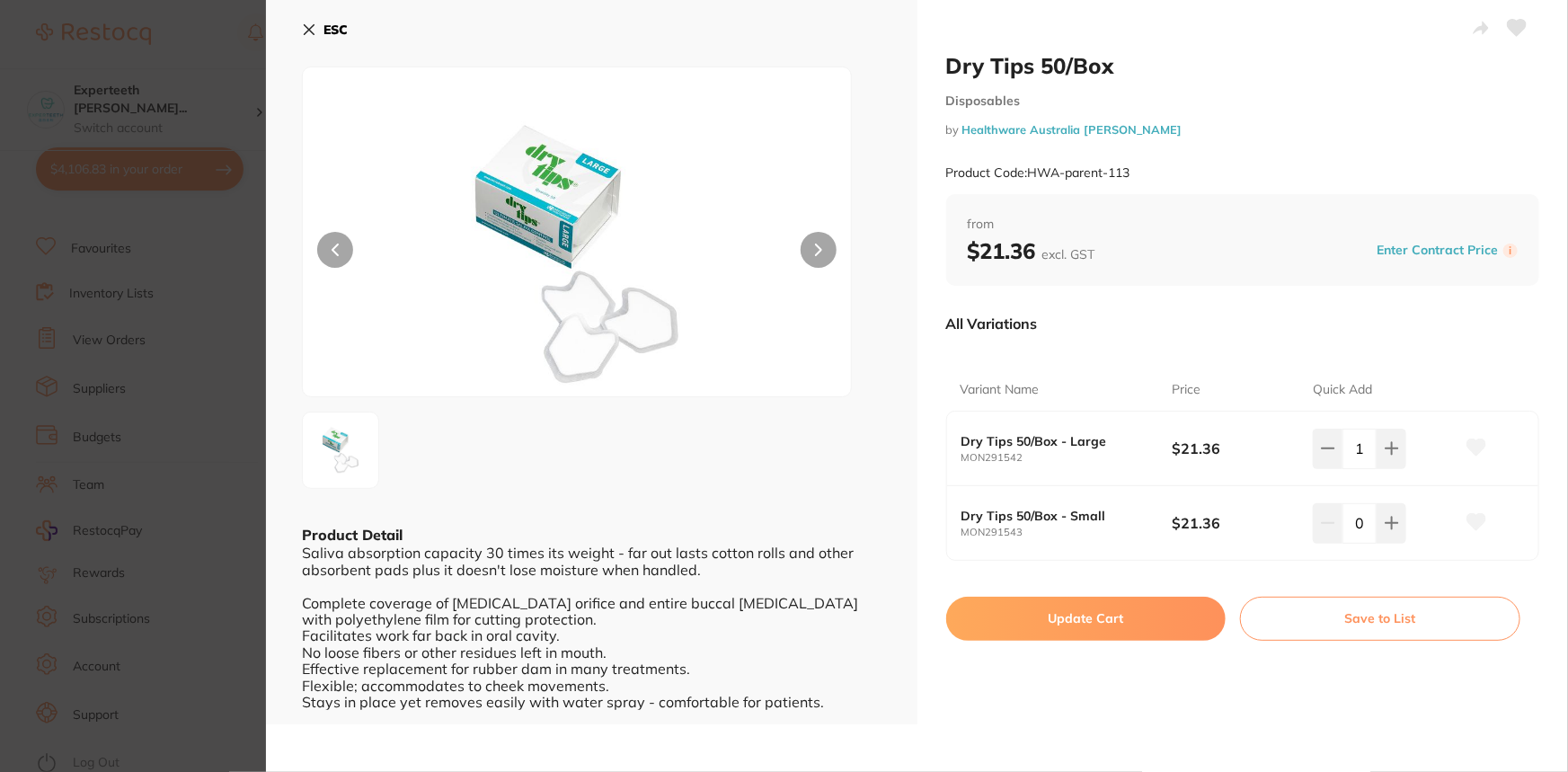
click at [1250, 585] on div "Dry Tips 50/Box Disposables by Healthware Australia Ridley Product Code: HWA-pa…" at bounding box center [1243, 362] width 651 height 724
click at [1164, 610] on button "Update Cart" at bounding box center [1086, 618] width 280 height 43
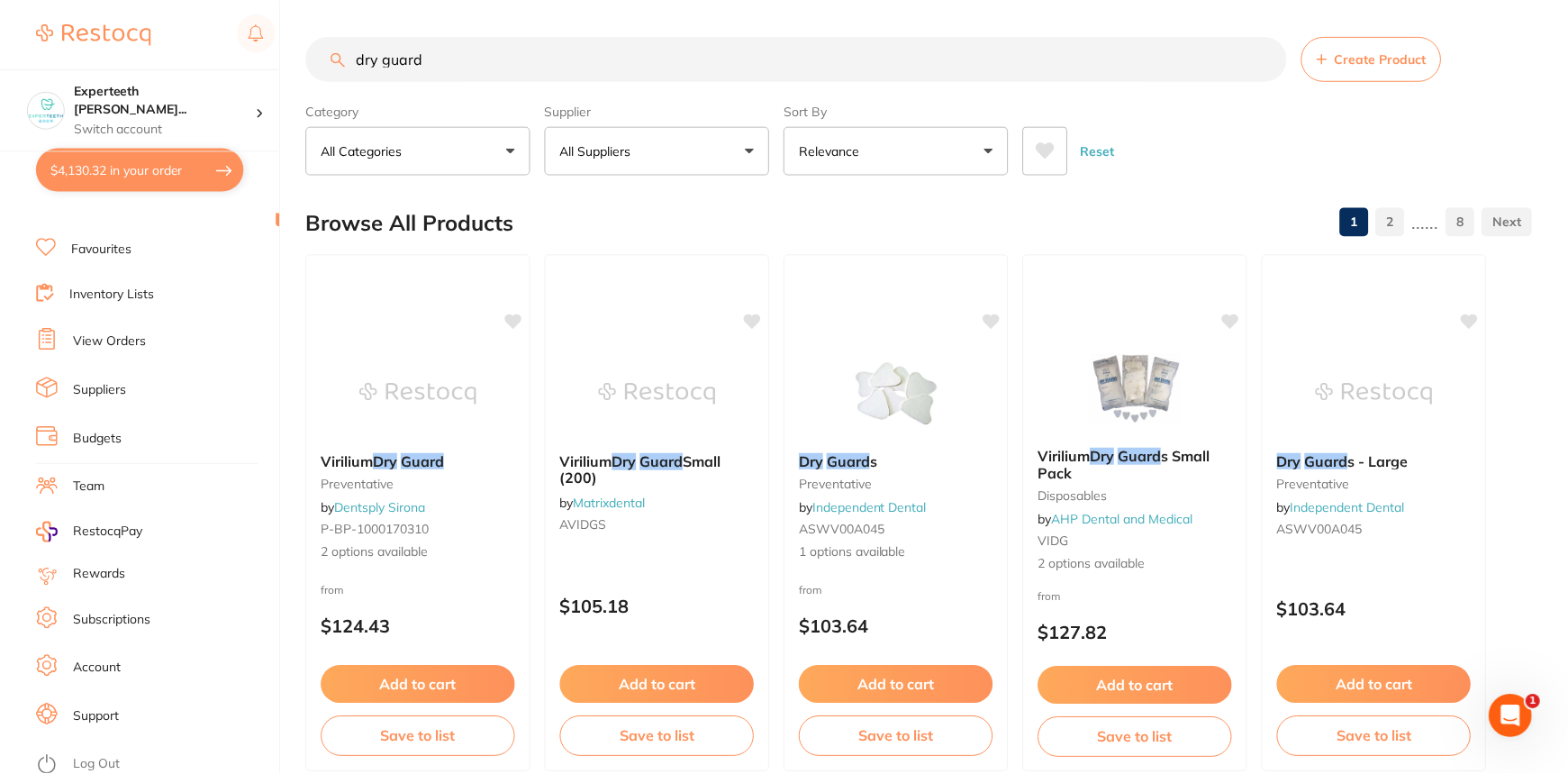
scroll to position [982, 0]
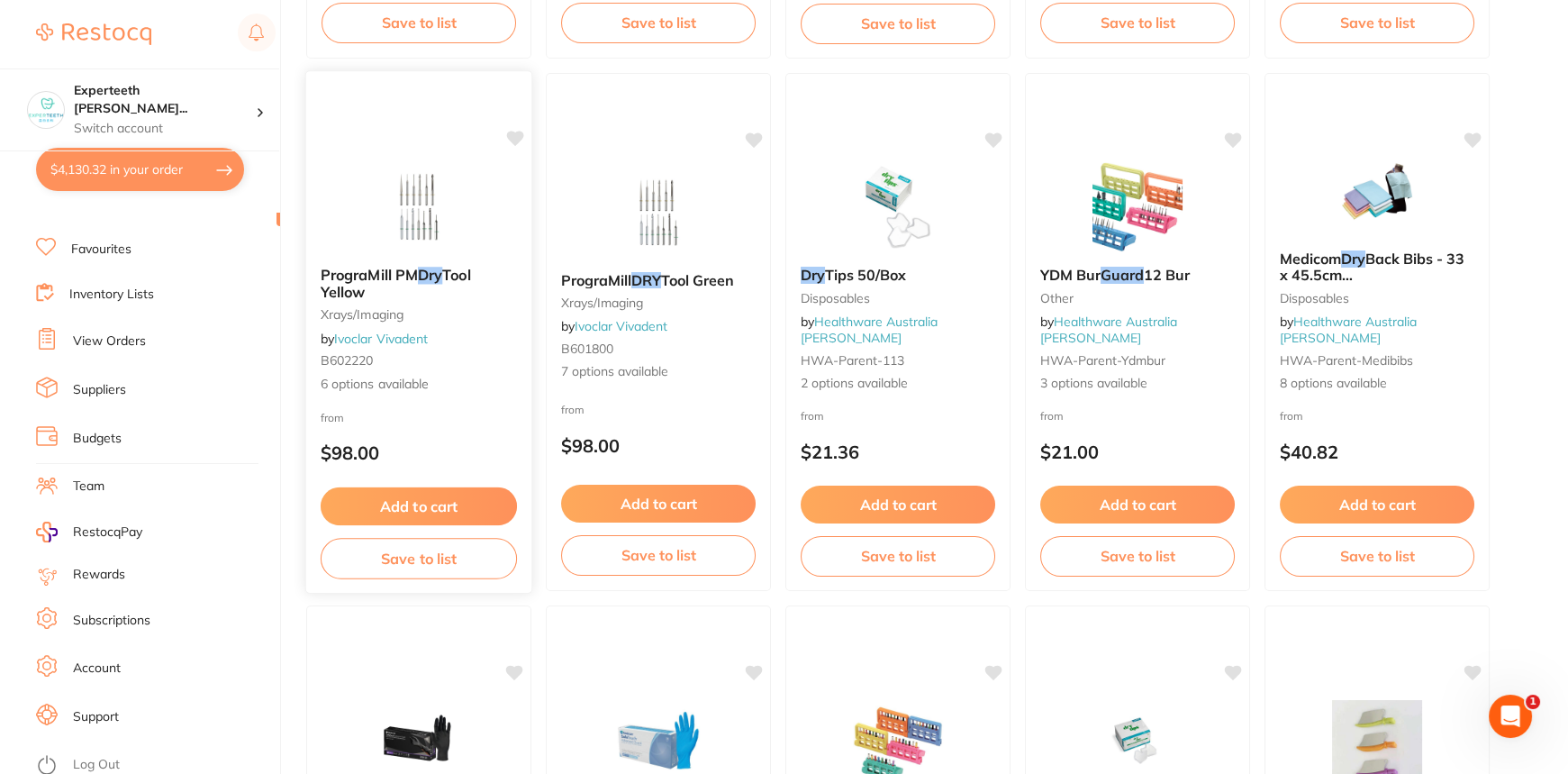
scroll to position [1168, 0]
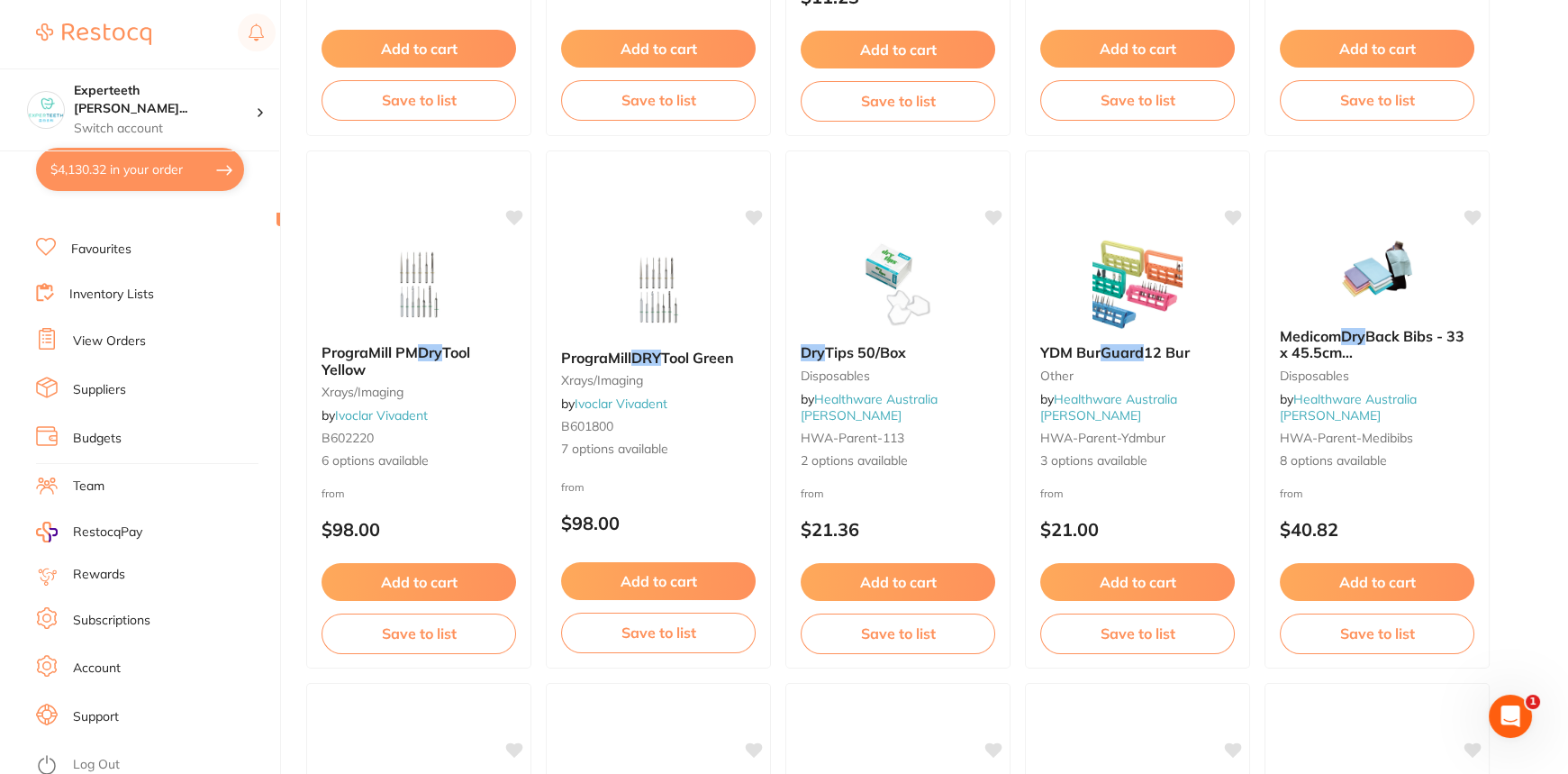
click at [127, 174] on button "$4,130.32 in your order" at bounding box center [140, 169] width 208 height 43
checkbox input "true"
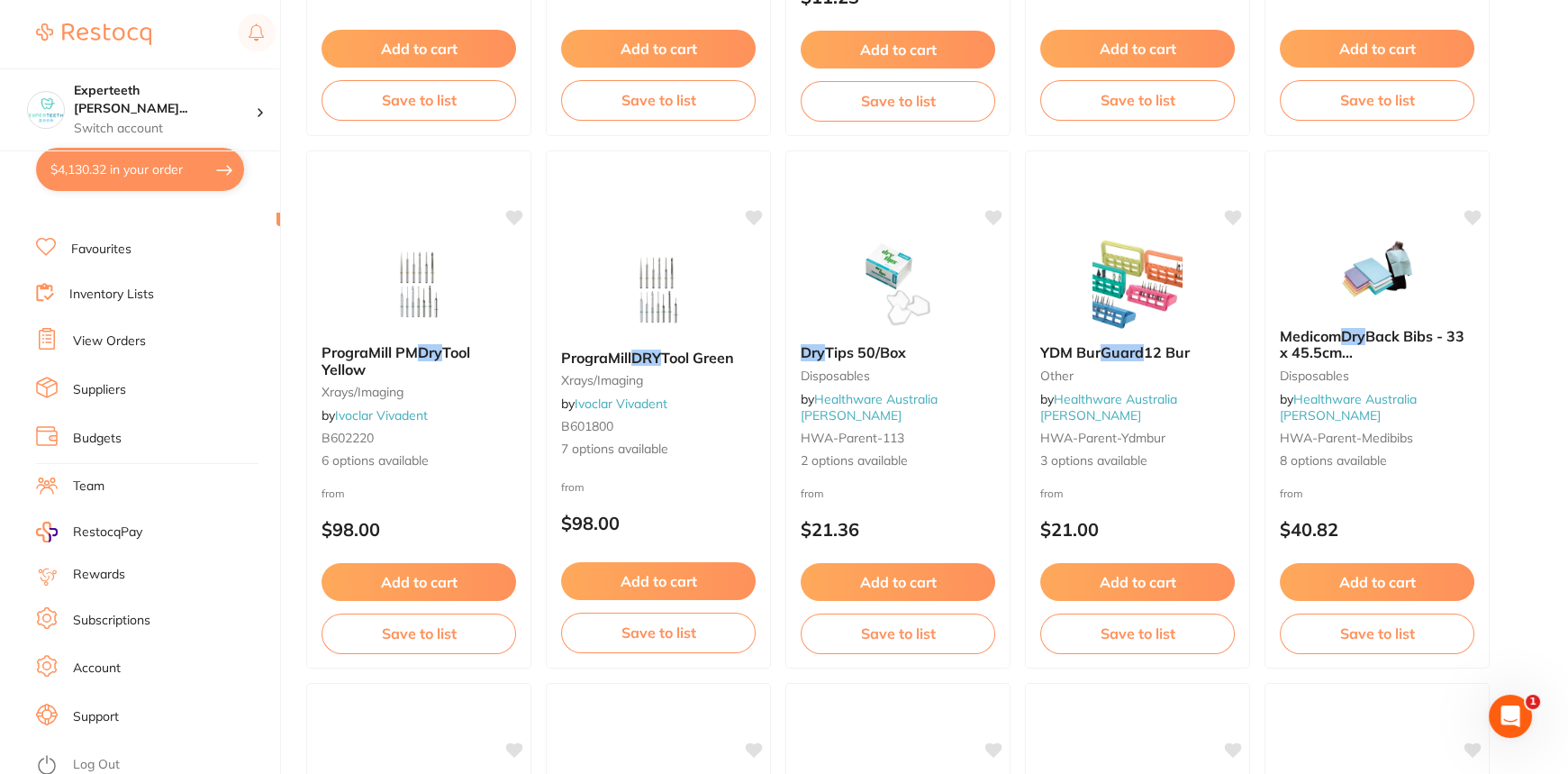
checkbox input "true"
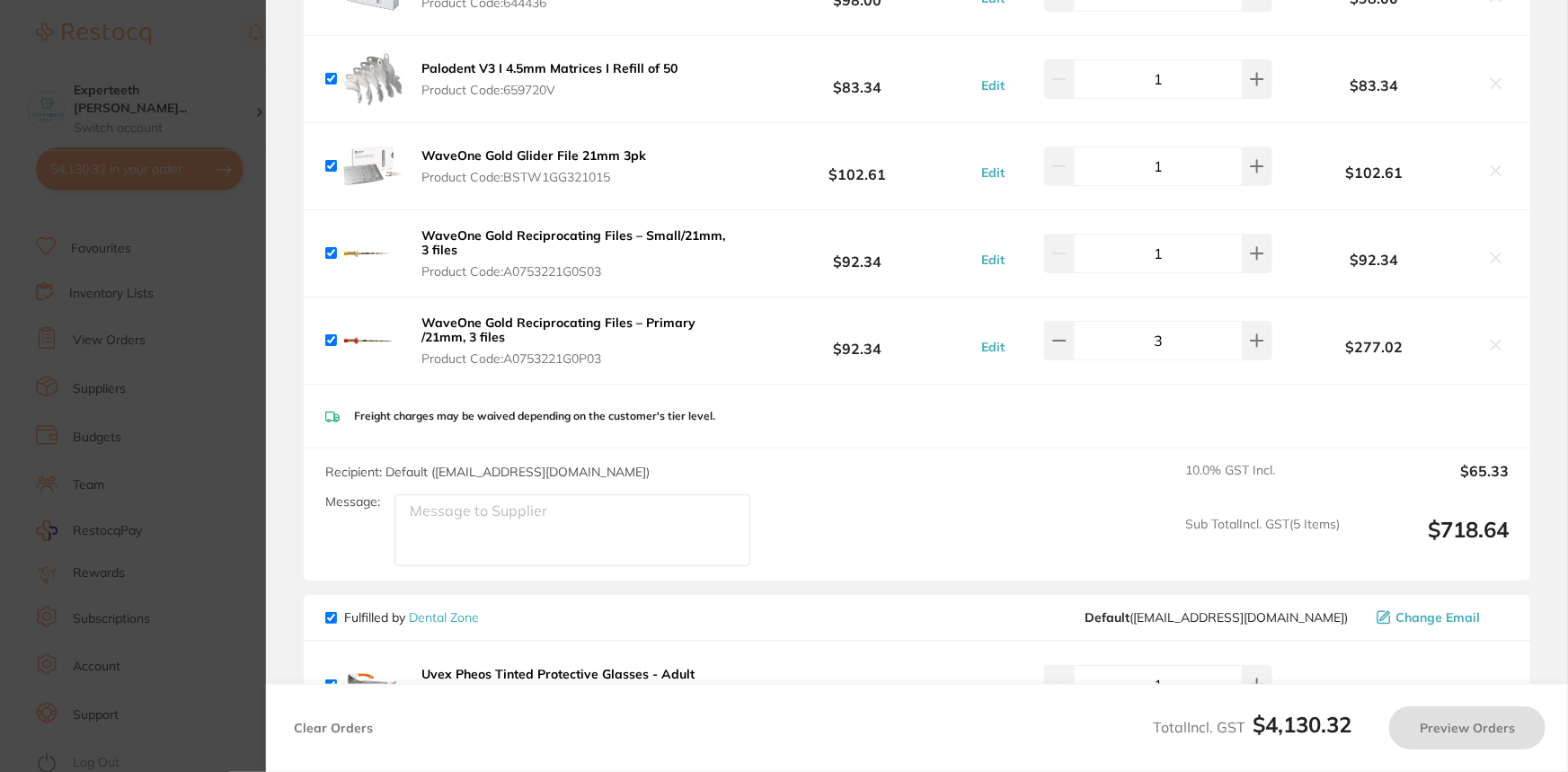
scroll to position [3437, 0]
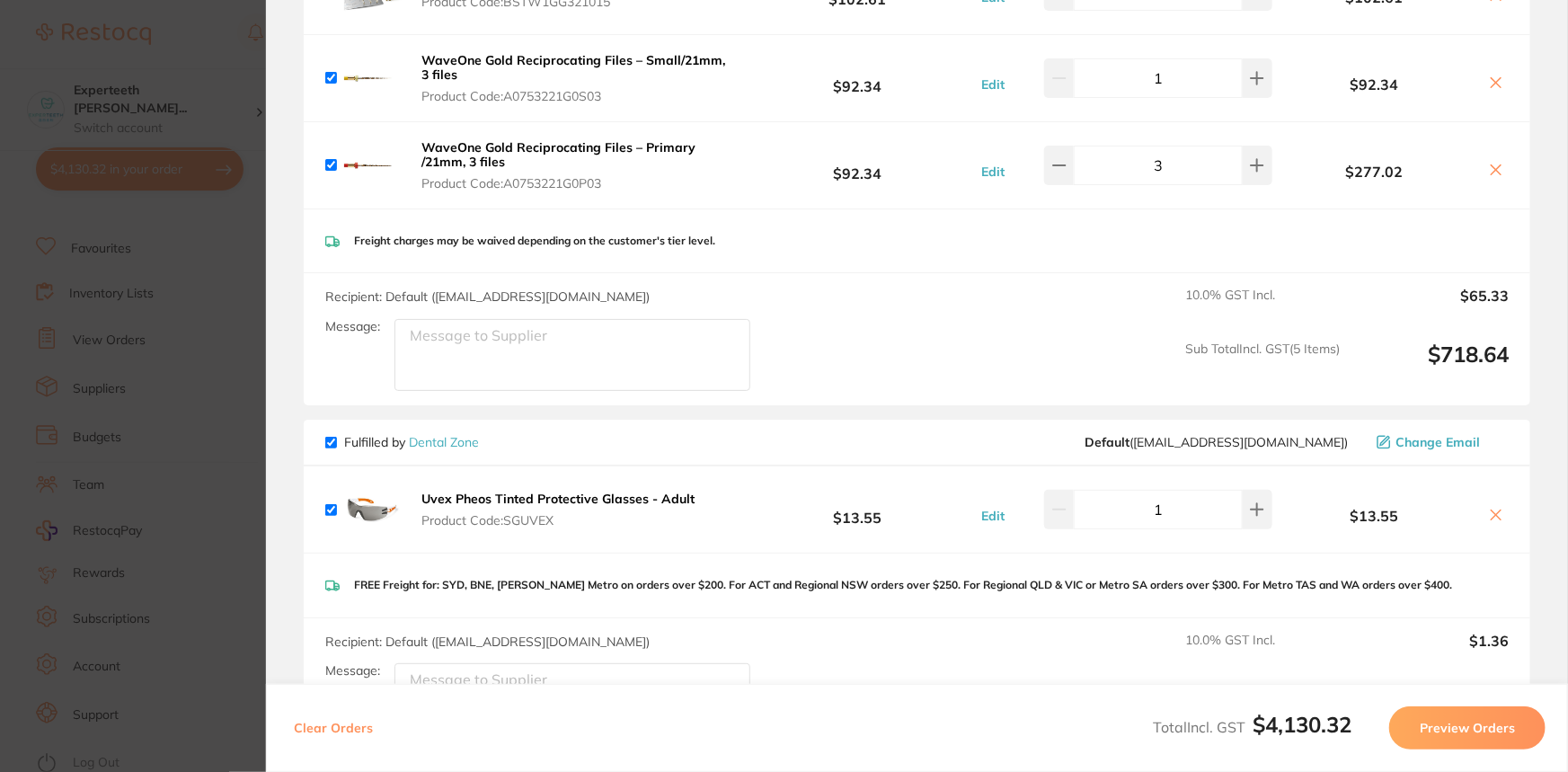
click at [1217, 444] on span "Default ( hello@dentalzone.com.au )" at bounding box center [1216, 442] width 263 height 14
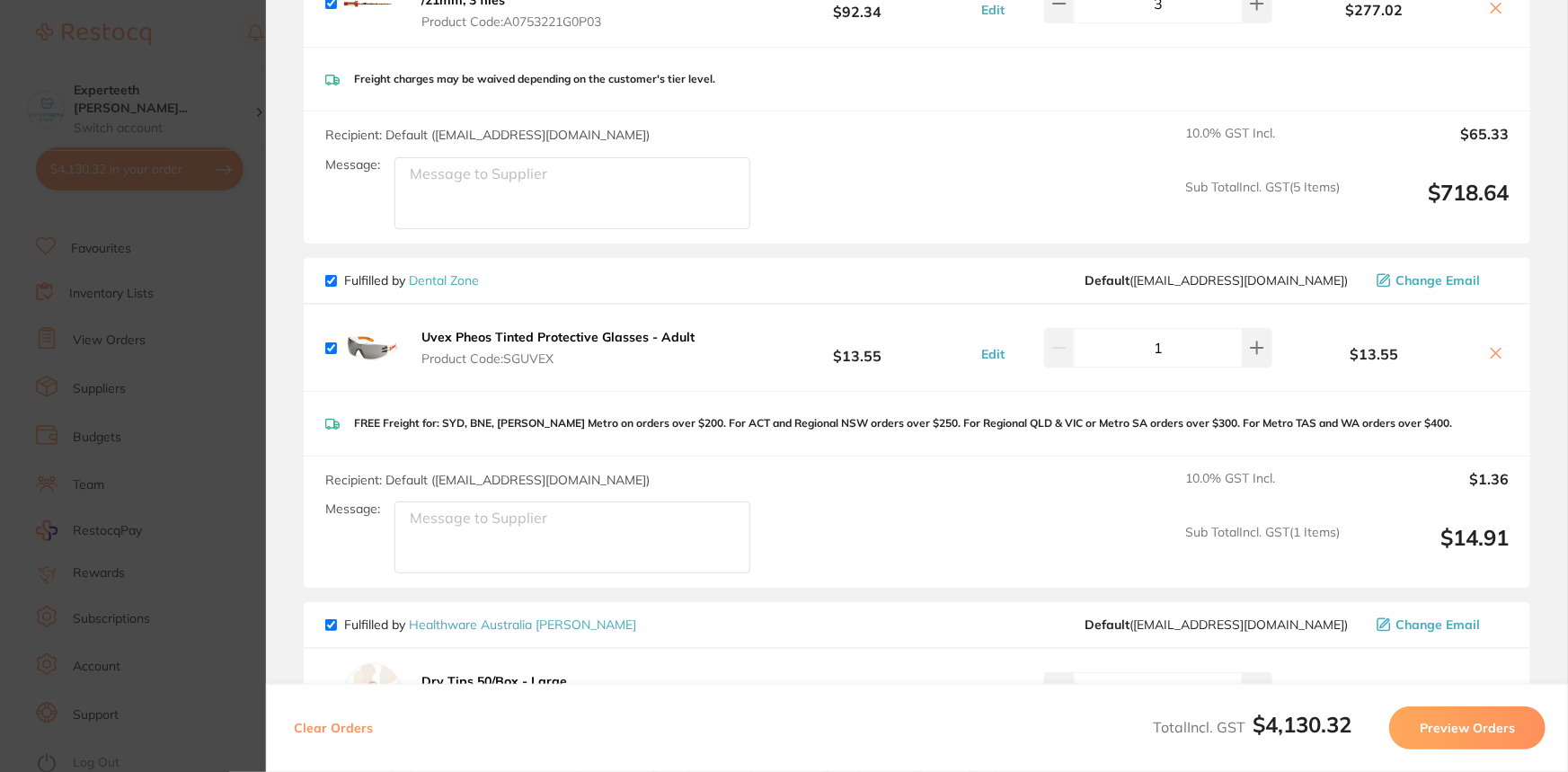
scroll to position [3601, 0]
click at [104, 357] on section "Update RRP Set your pre negotiated price for this item. Item Agreed RRP (excl. …" at bounding box center [784, 386] width 1568 height 772
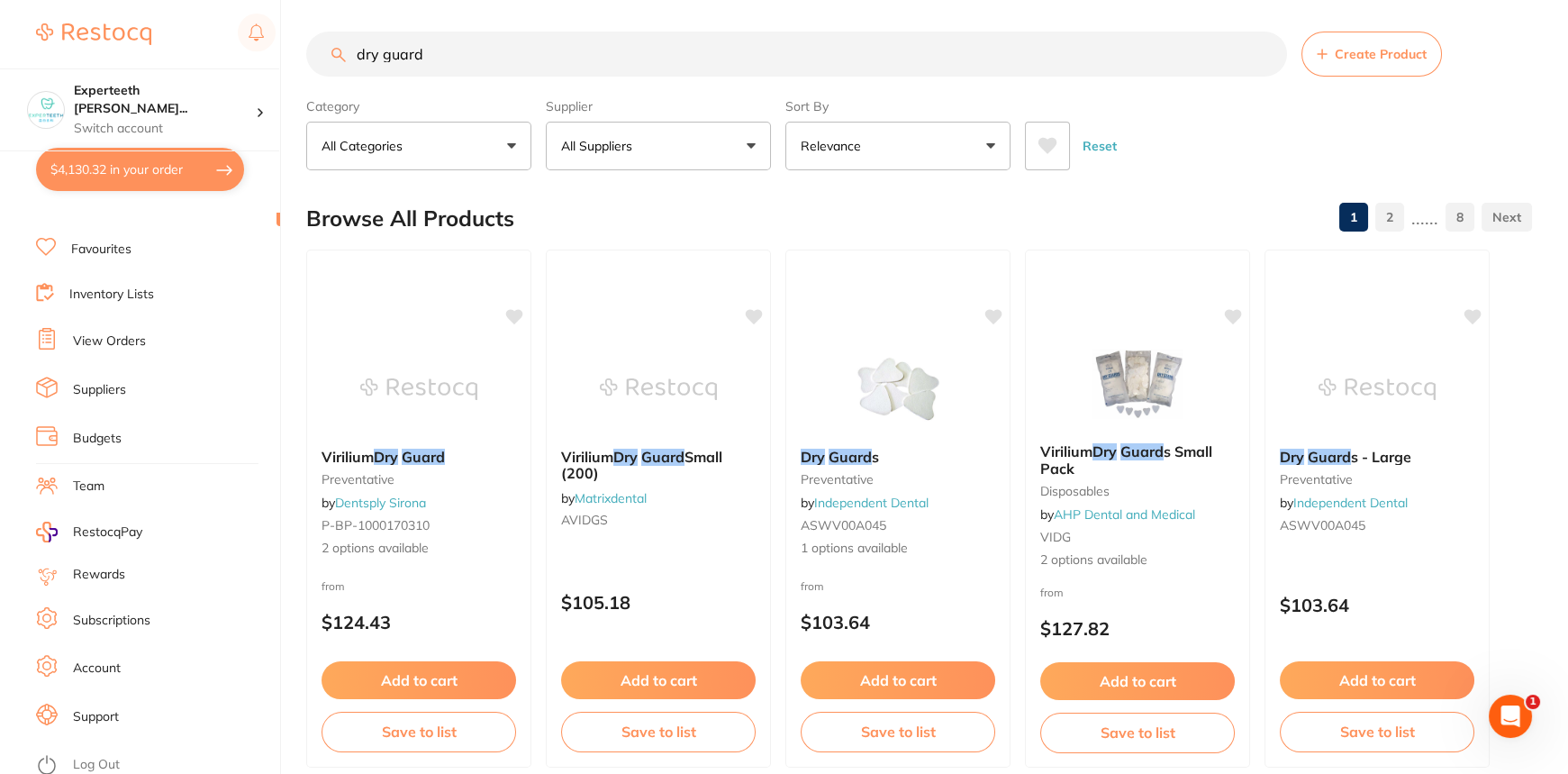
scroll to position [0, 0]
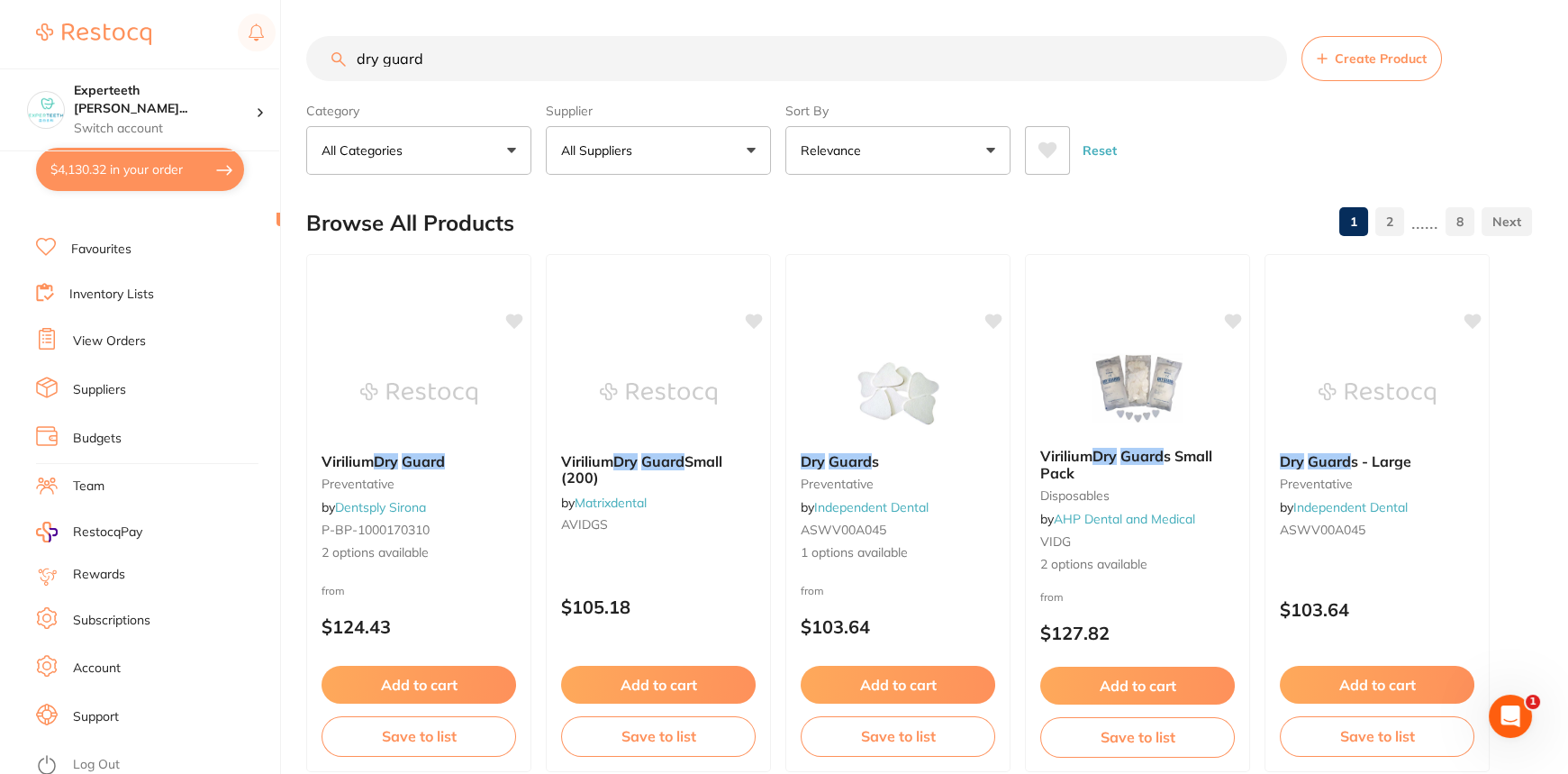
drag, startPoint x: 488, startPoint y: 67, endPoint x: 166, endPoint y: 49, distance: 322.5
click at [173, 54] on div "$4,130.32 Experteeth Eastwood Wes... Switch account Experteeth Eastwood West $4…" at bounding box center [784, 387] width 1568 height 774
type input "glasses"
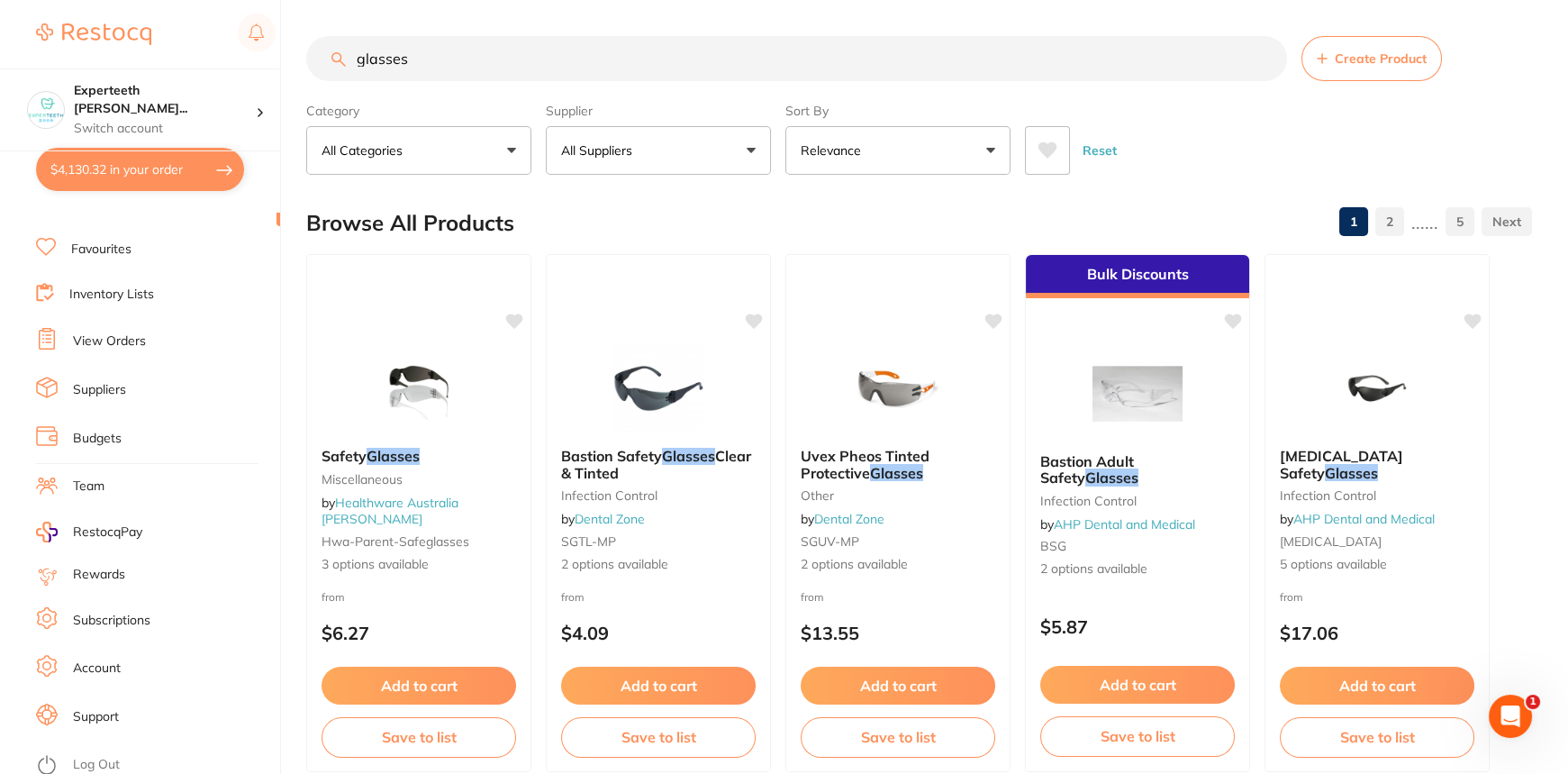
click at [651, 132] on button "All Suppliers" at bounding box center [658, 151] width 225 height 49
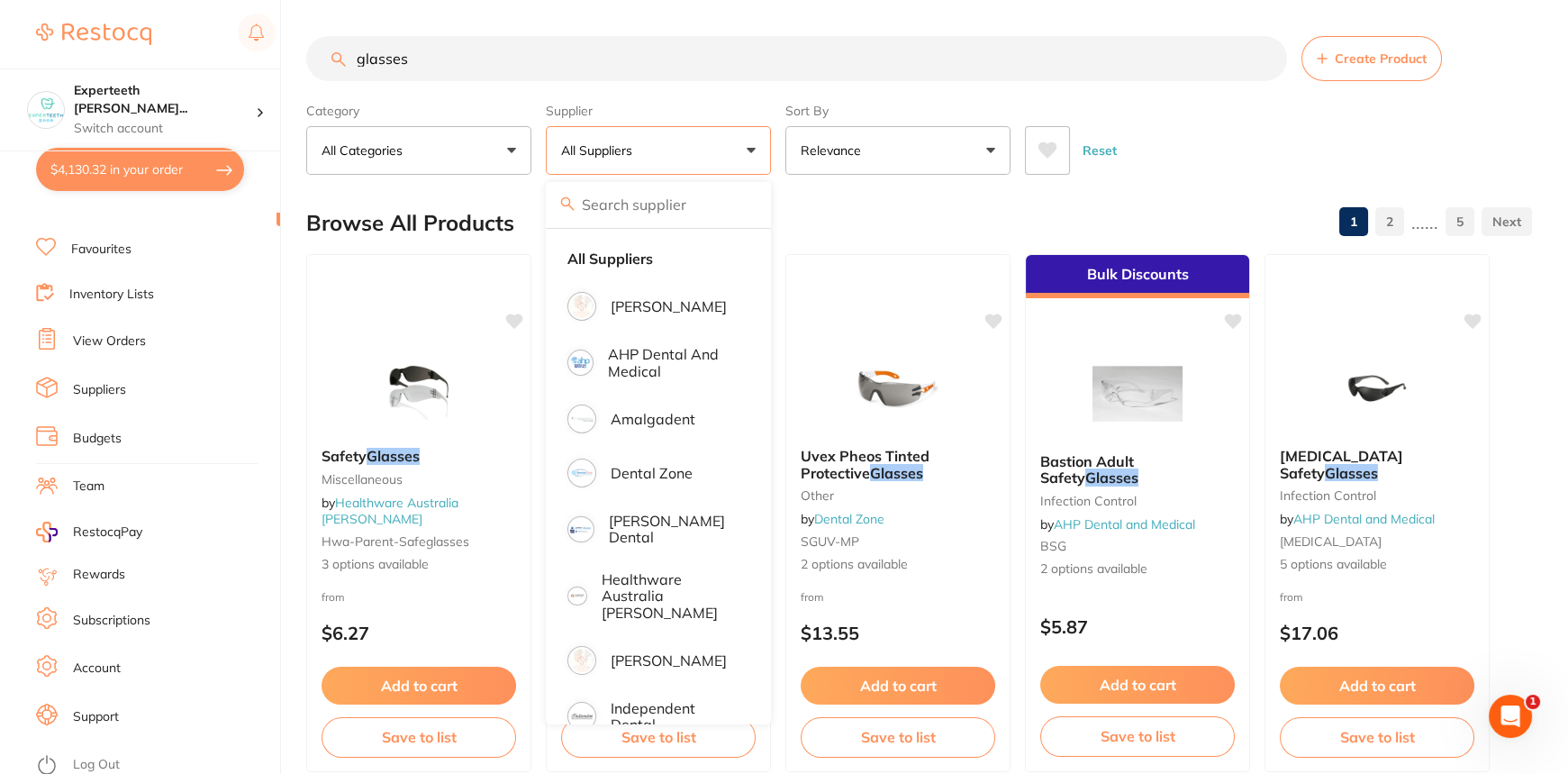
click at [520, 196] on div "Browse All Products 1 2 ...... 5" at bounding box center [919, 223] width 1226 height 60
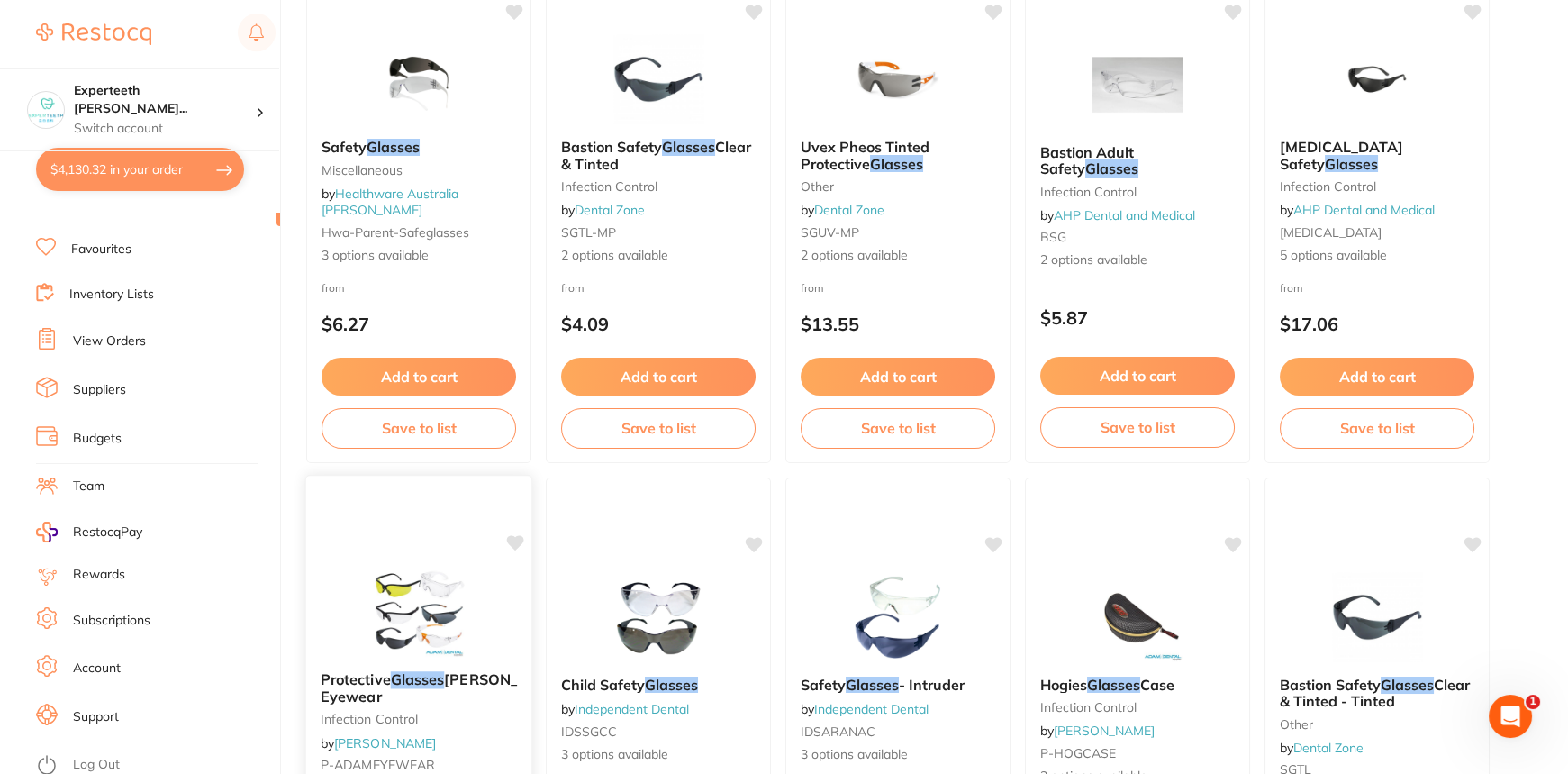
scroll to position [491, 0]
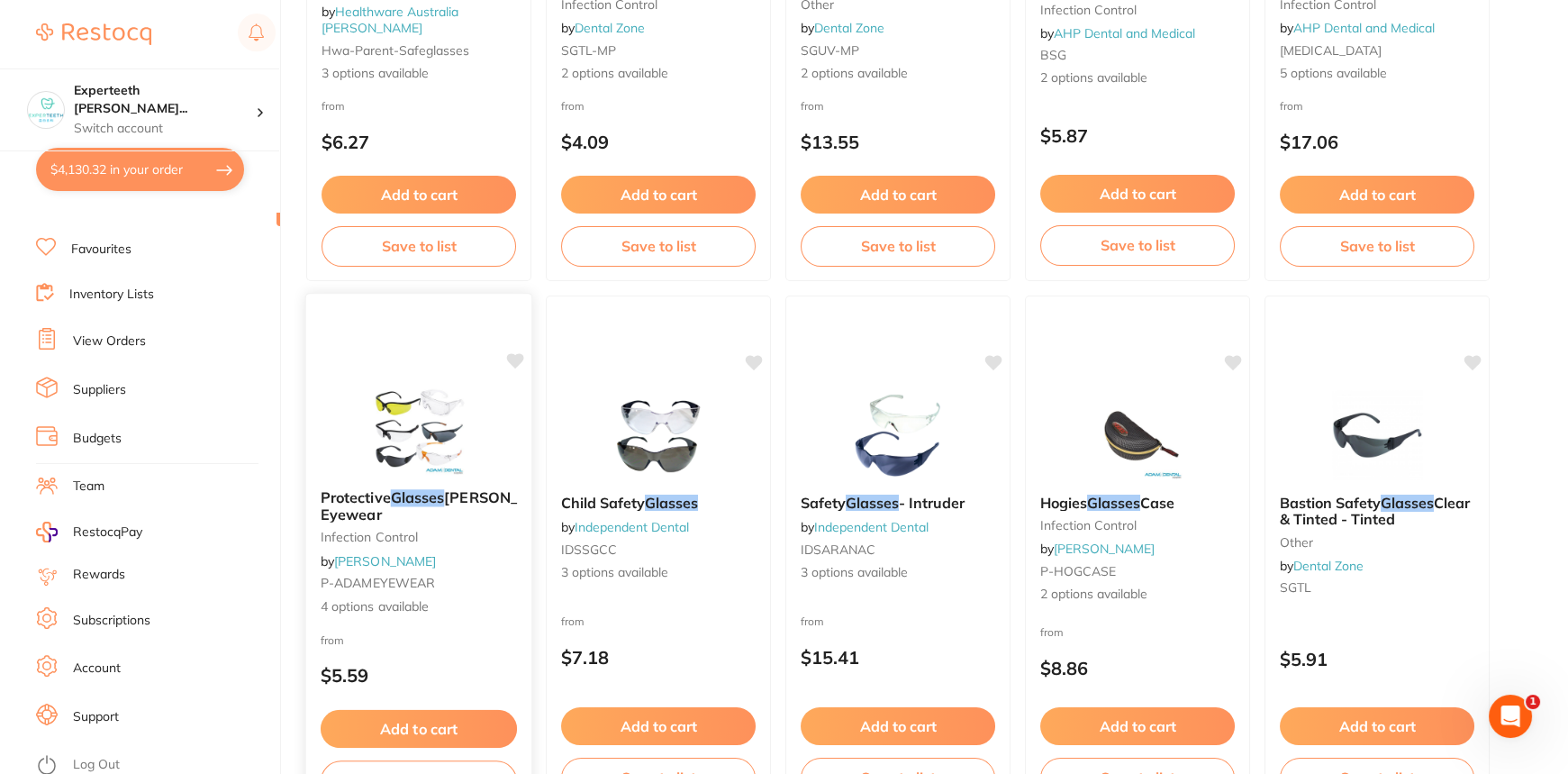
click at [398, 419] on img at bounding box center [418, 429] width 118 height 91
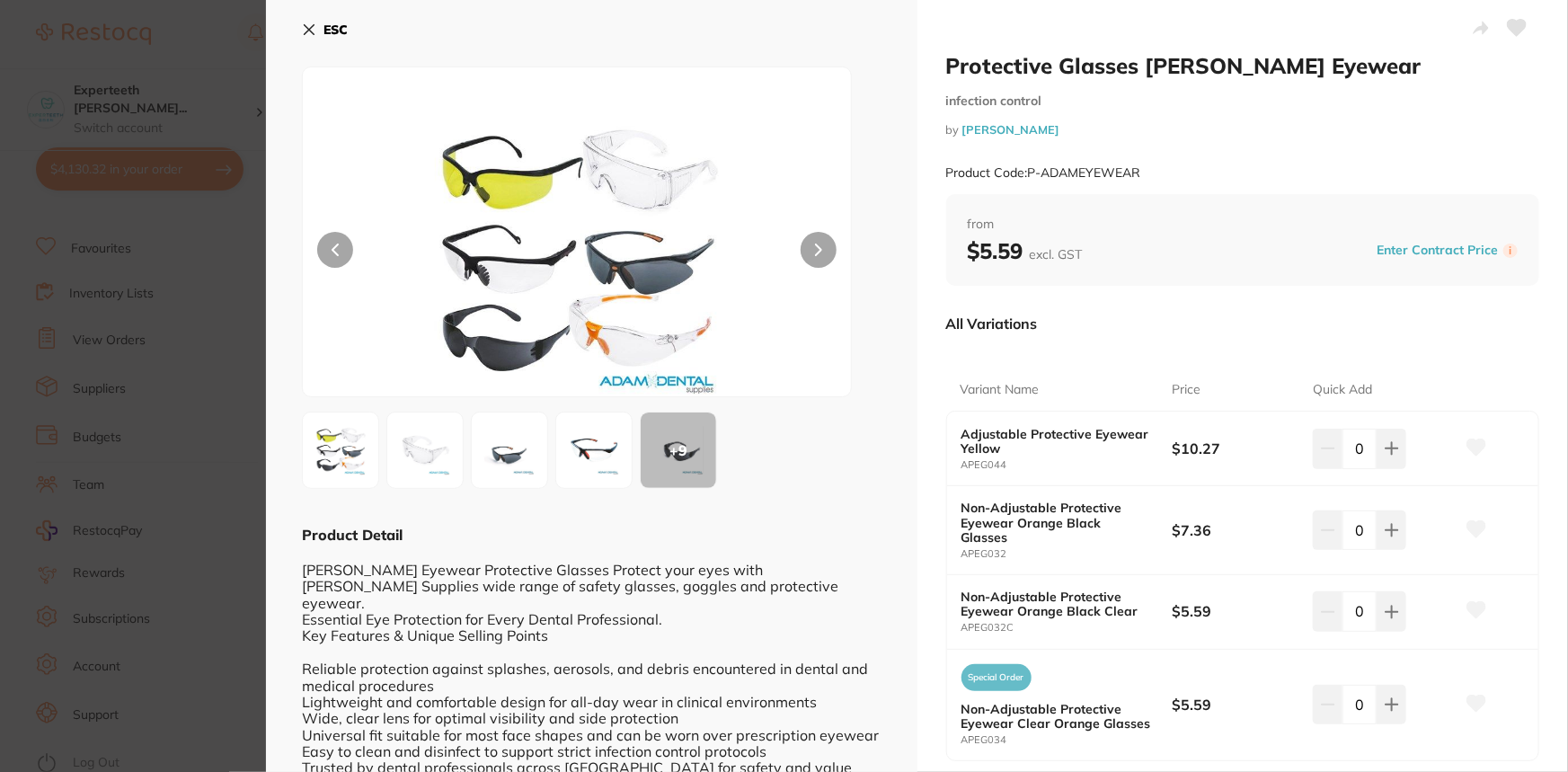
click at [889, 499] on div "ESC + 9 Product Detail Adam Eyewear Protective Glasses Protect your eyes with A…" at bounding box center [591, 684] width 651 height 1369
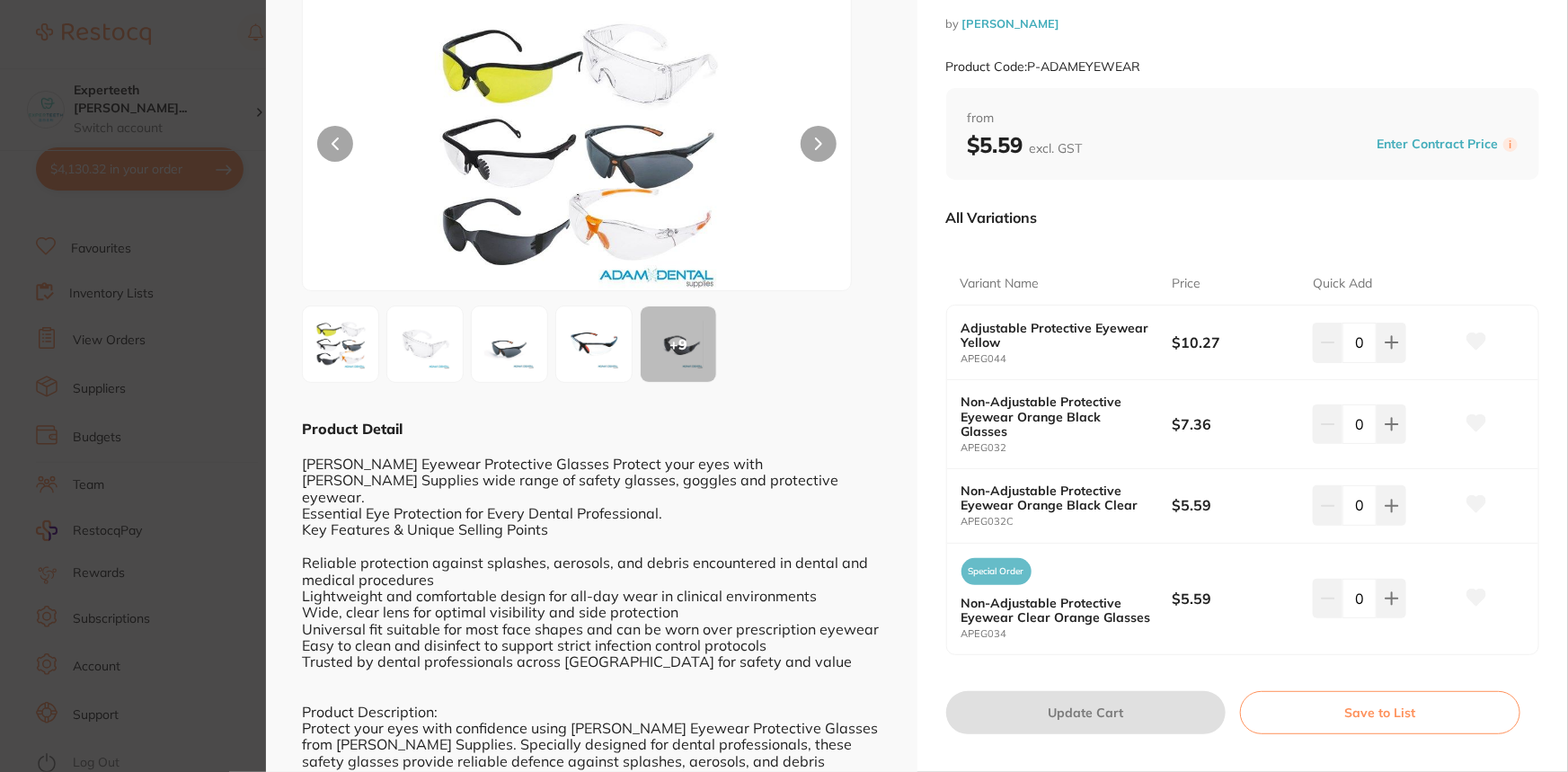
scroll to position [81, 0]
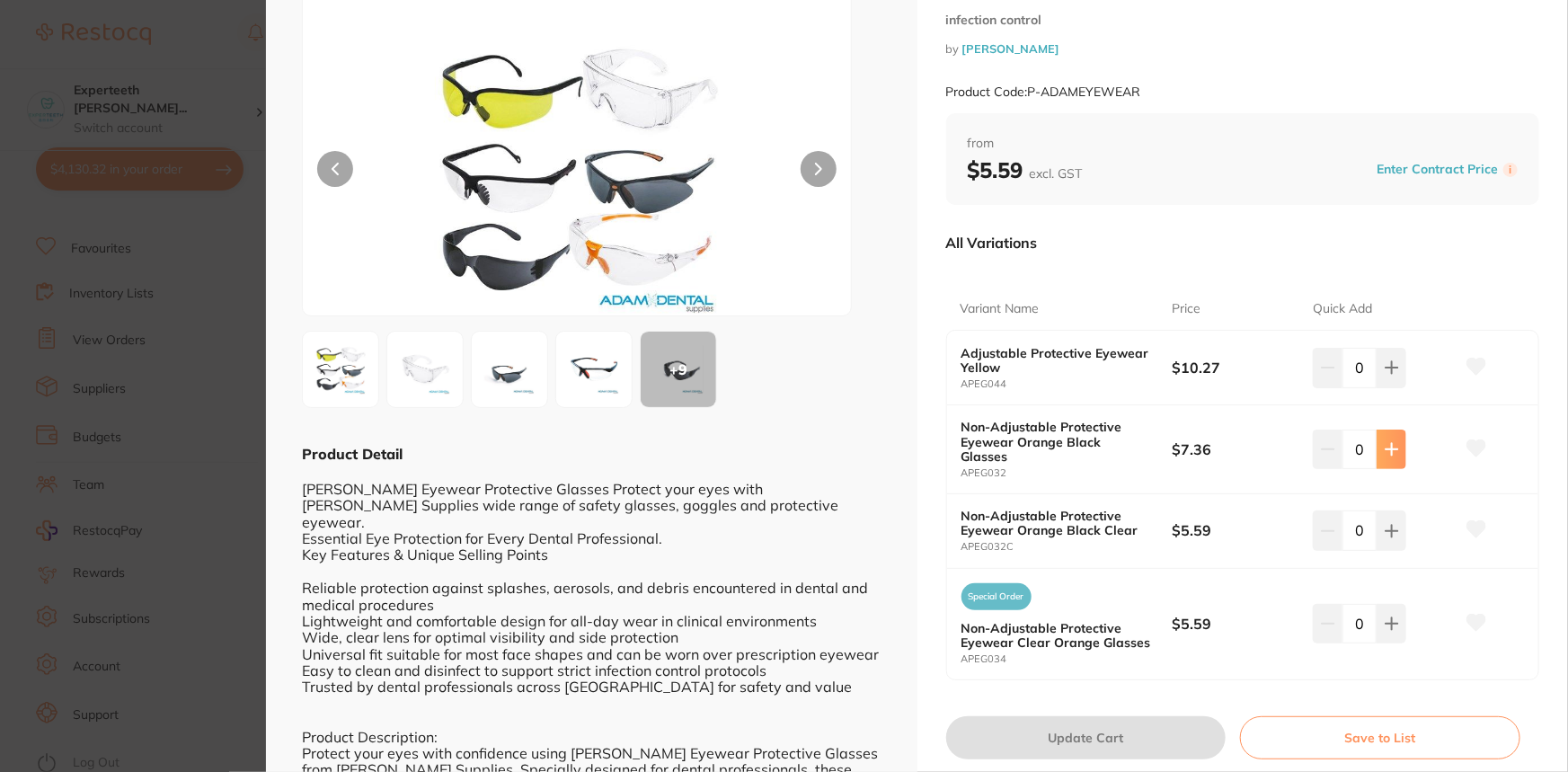
click at [1385, 375] on icon at bounding box center [1391, 367] width 14 height 14
type input "1"
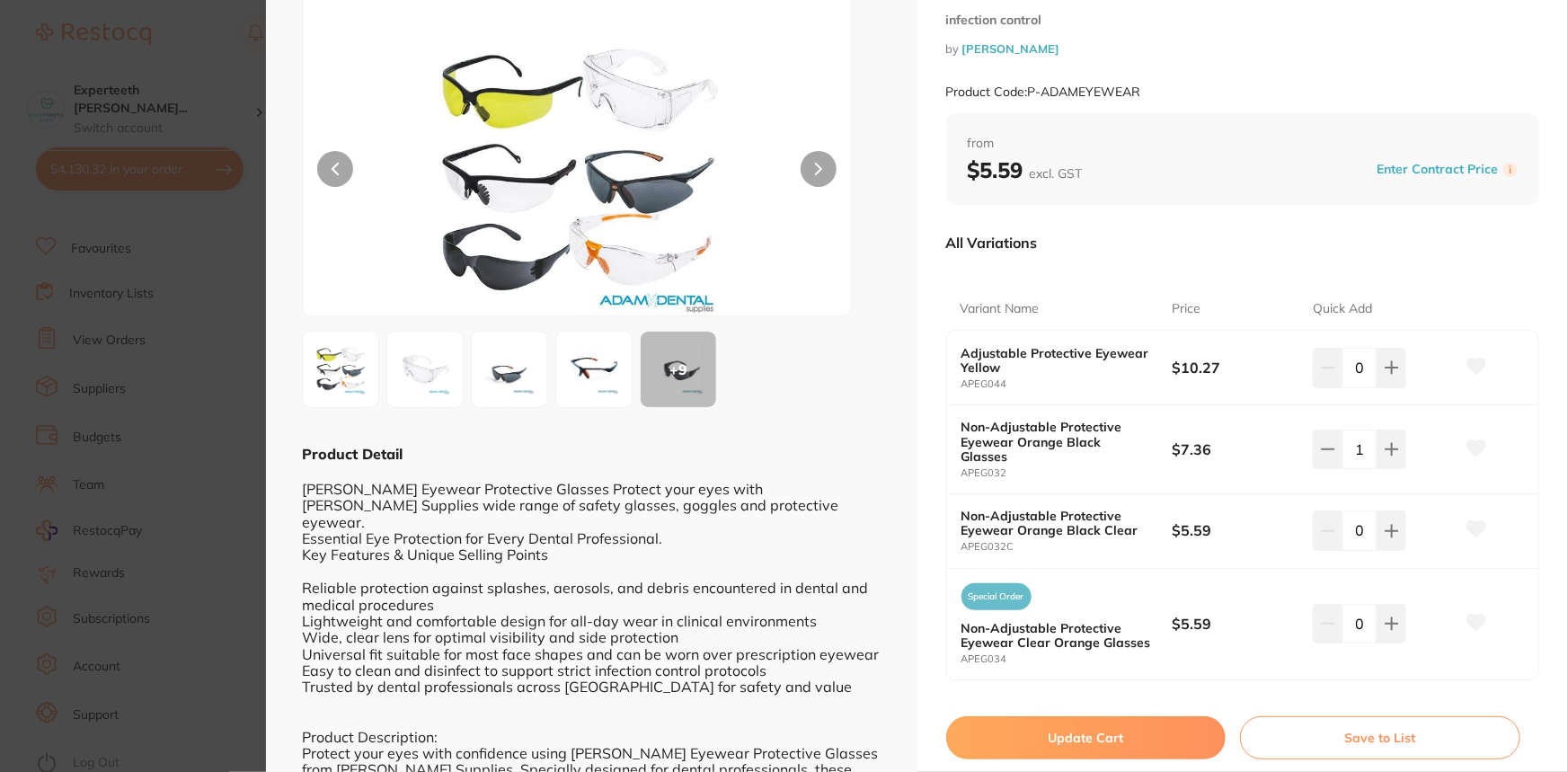
click at [1071, 717] on button "Update Cart" at bounding box center [1086, 738] width 280 height 43
checkbox input "false"
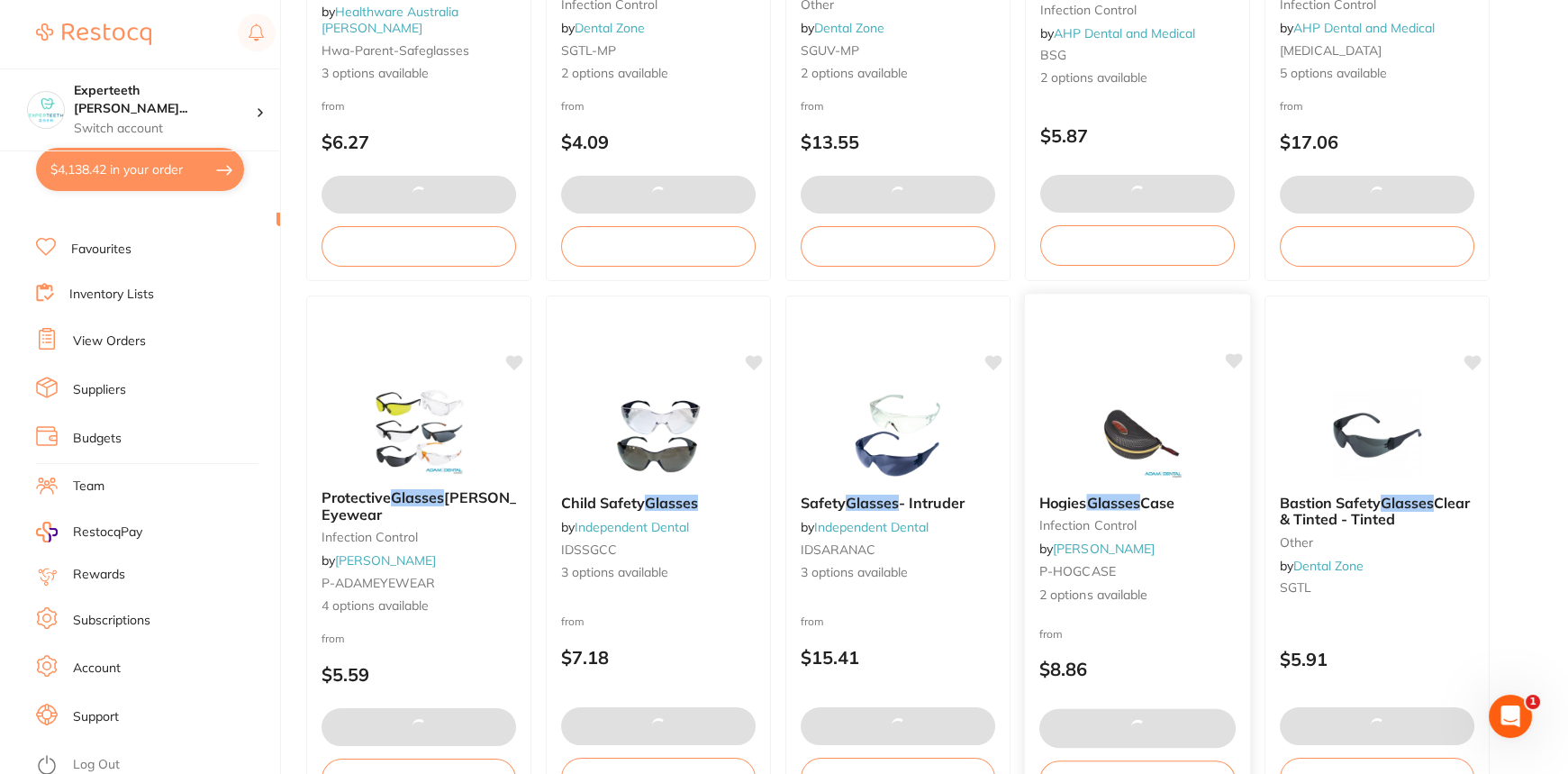
scroll to position [3697, 0]
